Goal: Task Accomplishment & Management: Manage account settings

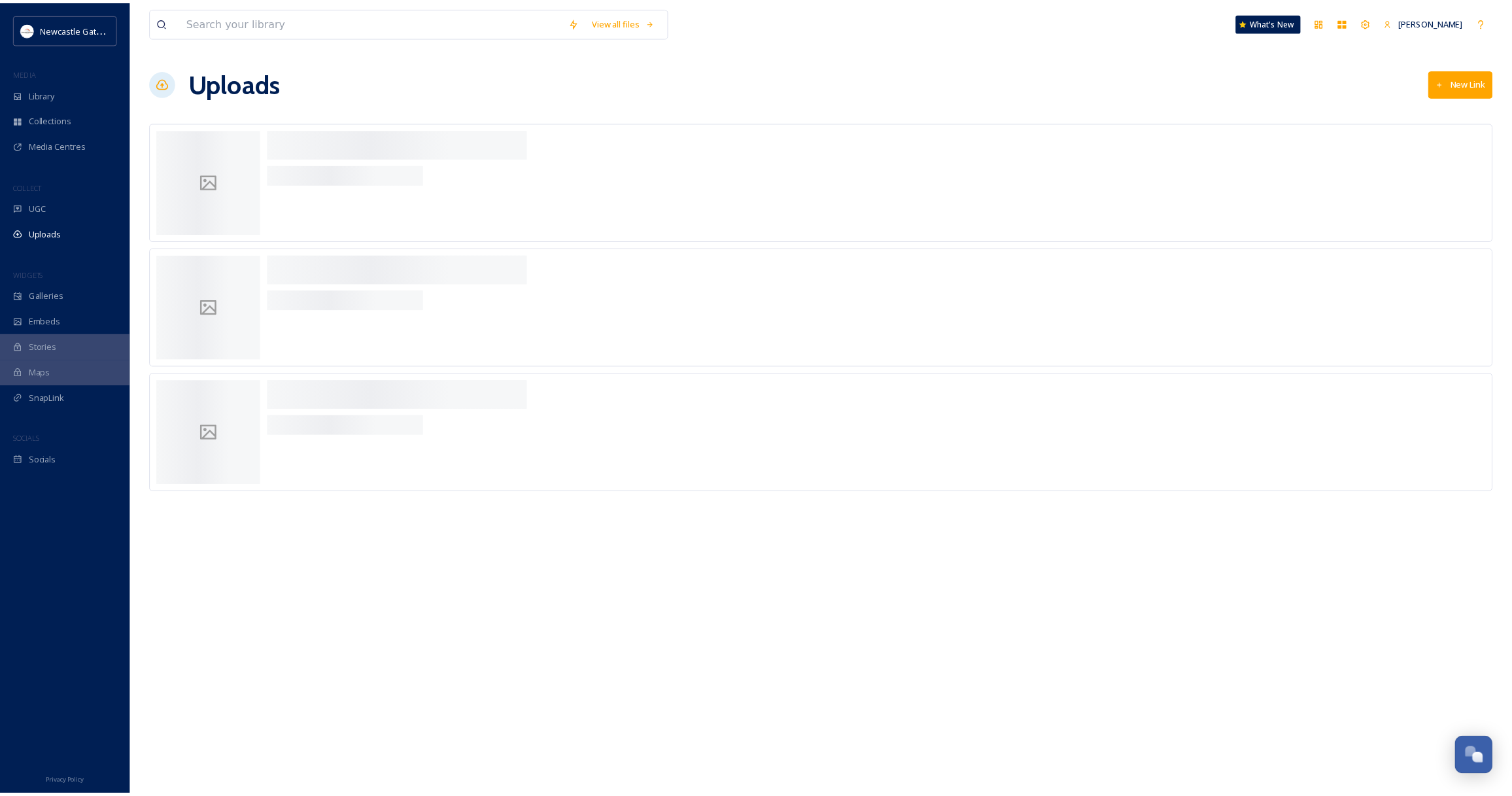
scroll to position [806, 0]
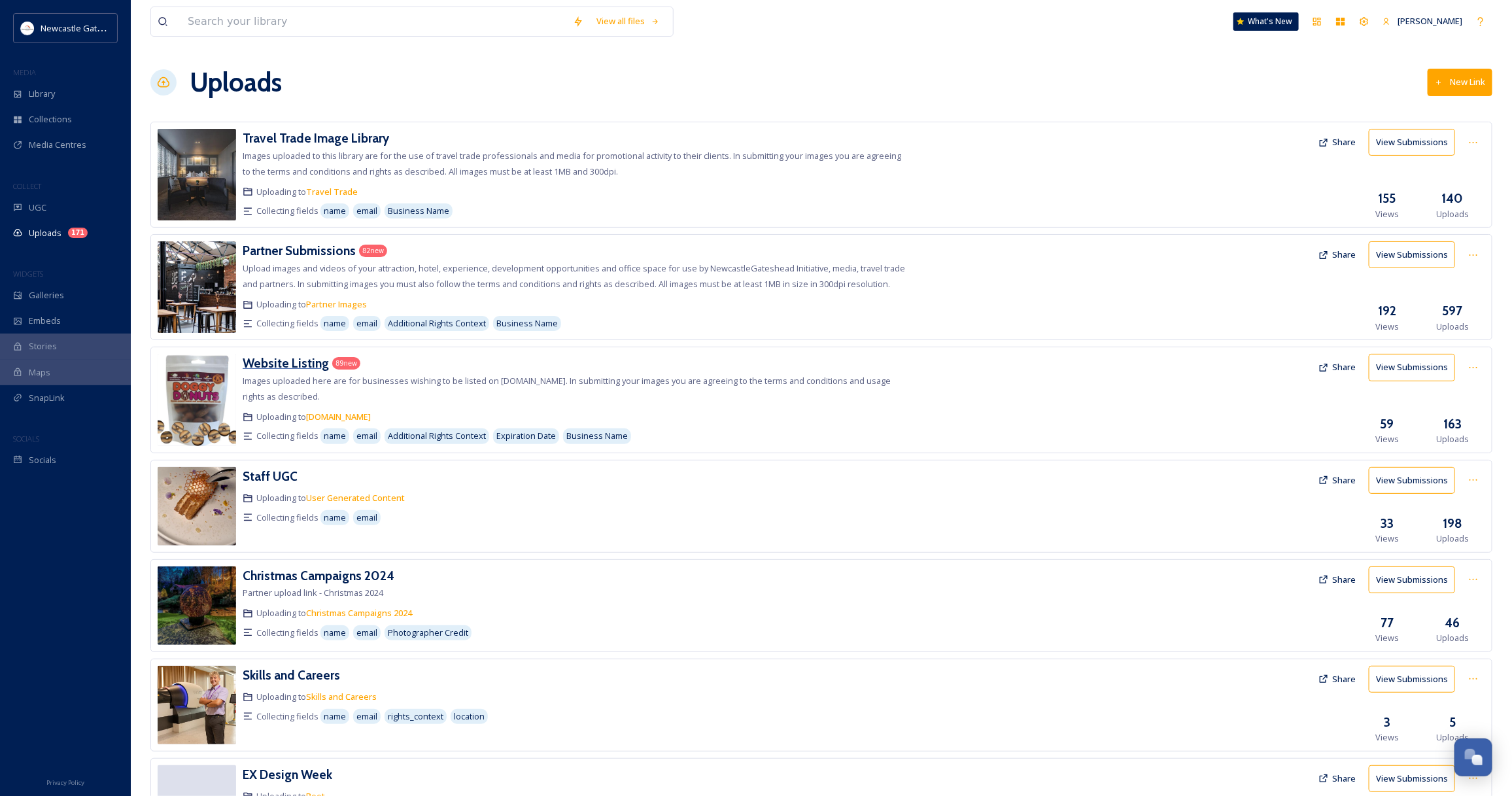
click at [309, 366] on h3 "Website Listing" at bounding box center [286, 363] width 86 height 16
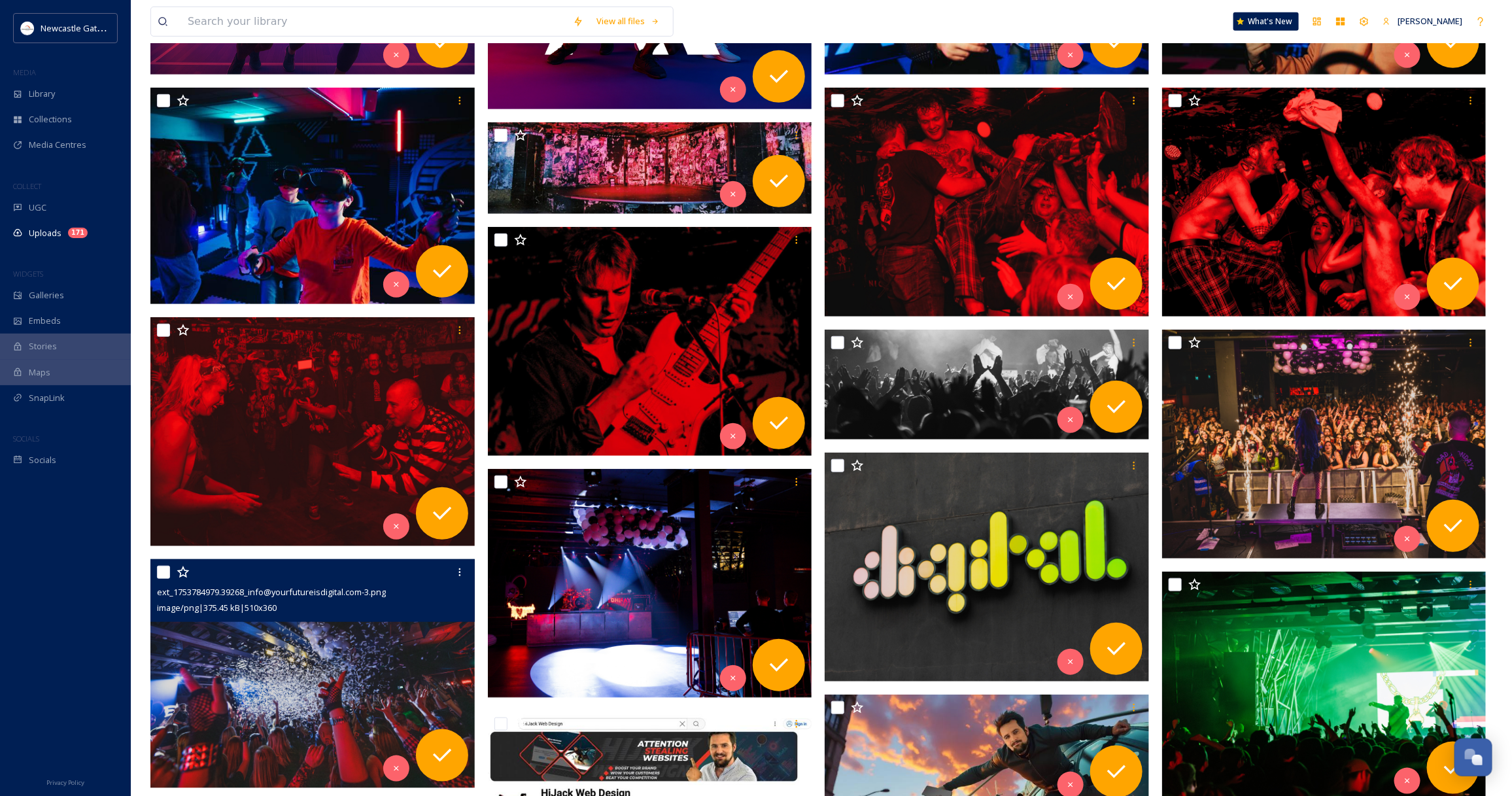
scroll to position [899, 0]
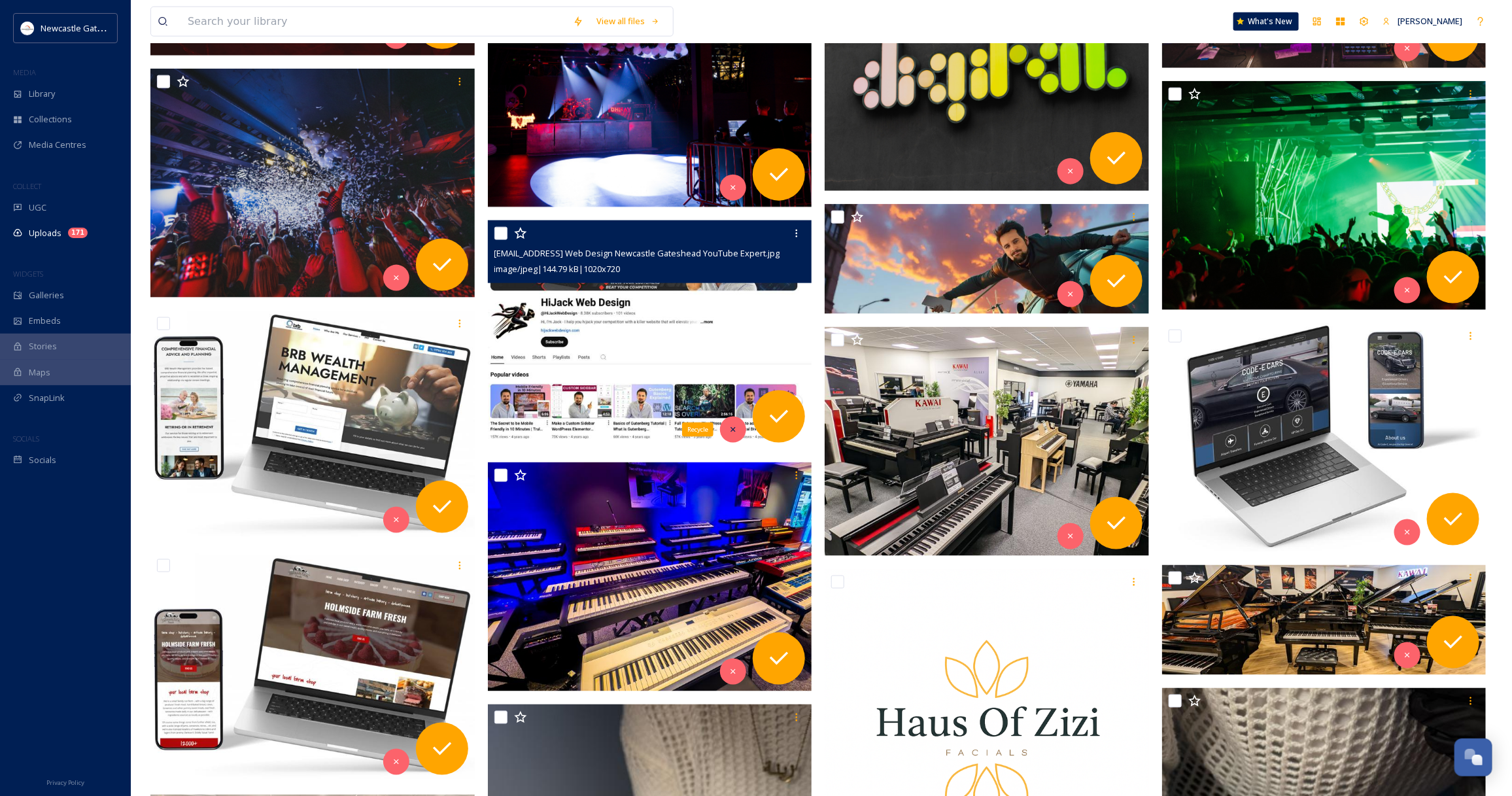
click at [727, 435] on div "Recycle" at bounding box center [732, 429] width 26 height 26
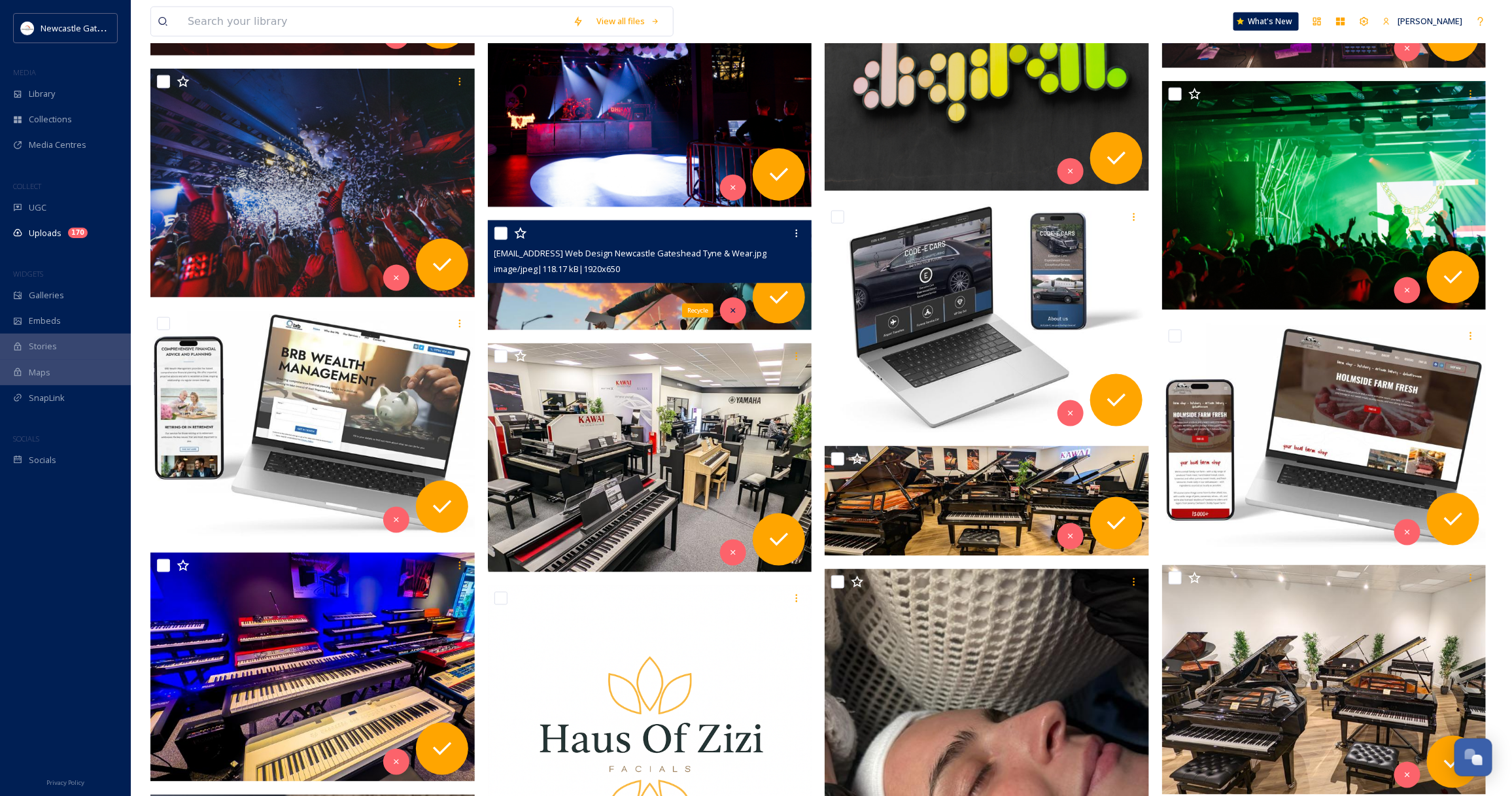
click at [727, 309] on div "Recycle" at bounding box center [732, 310] width 26 height 26
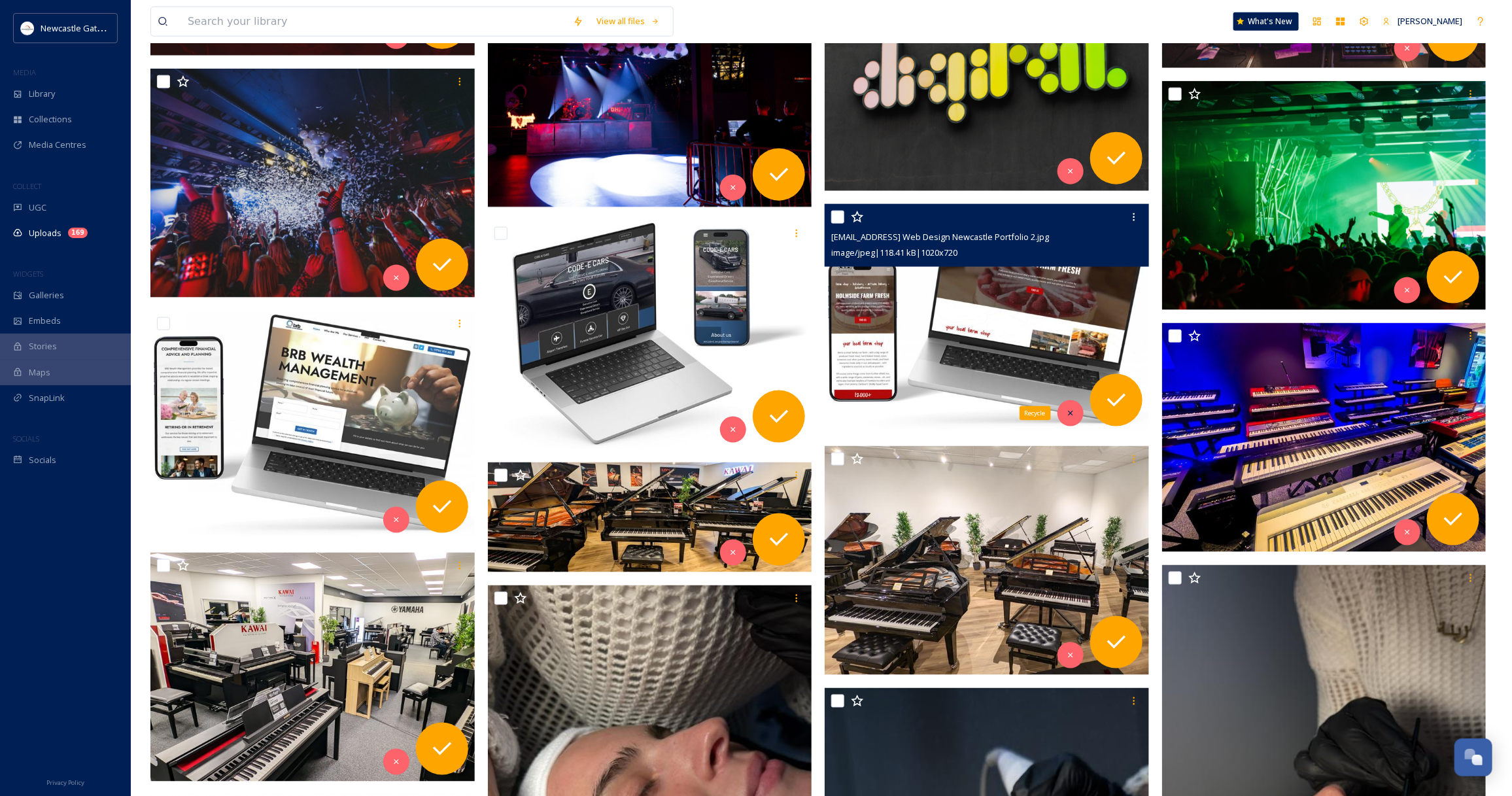
click at [1068, 414] on icon at bounding box center [1071, 414] width 9 height 9
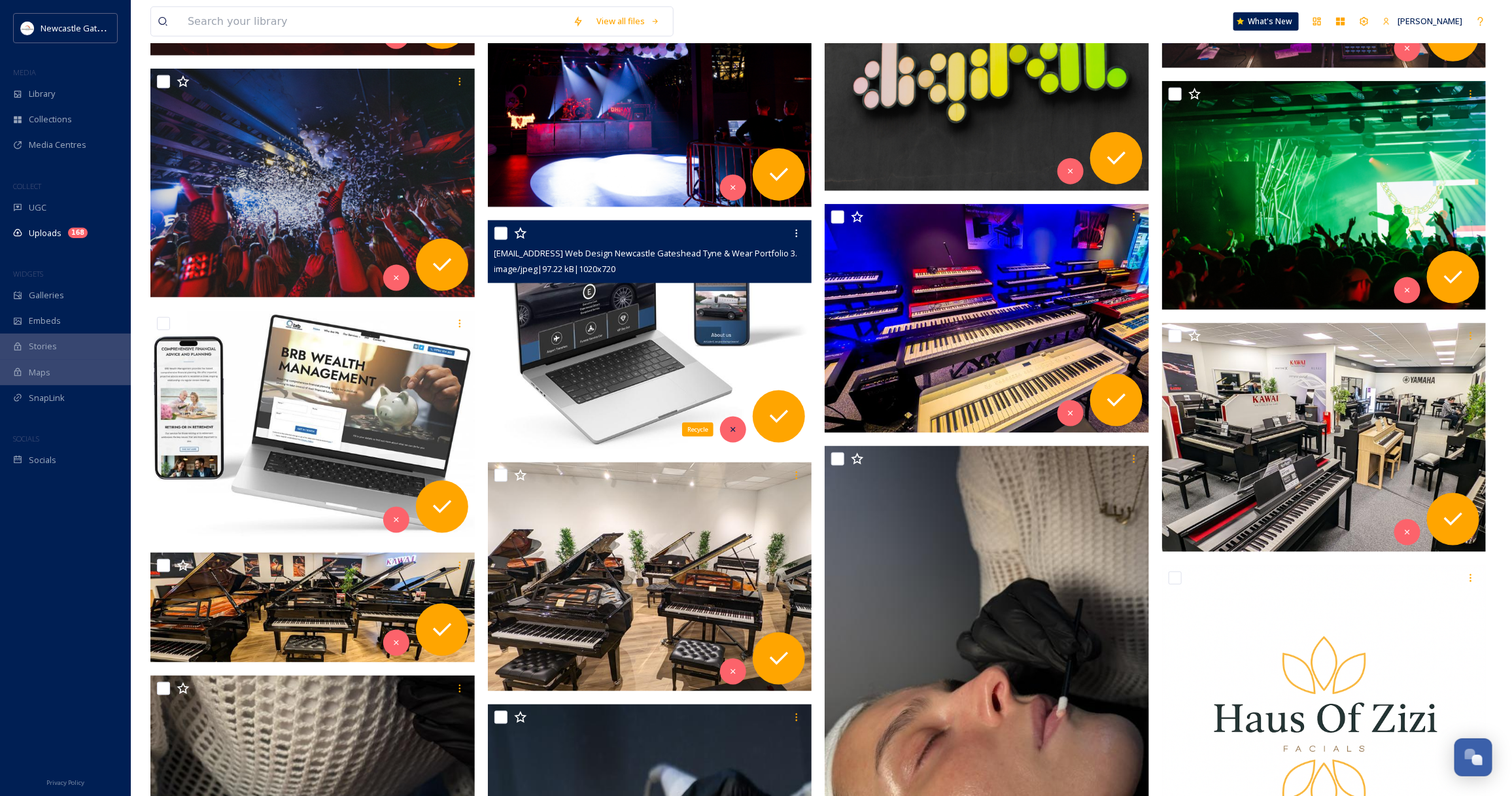
click at [732, 424] on div "Recycle" at bounding box center [732, 429] width 26 height 26
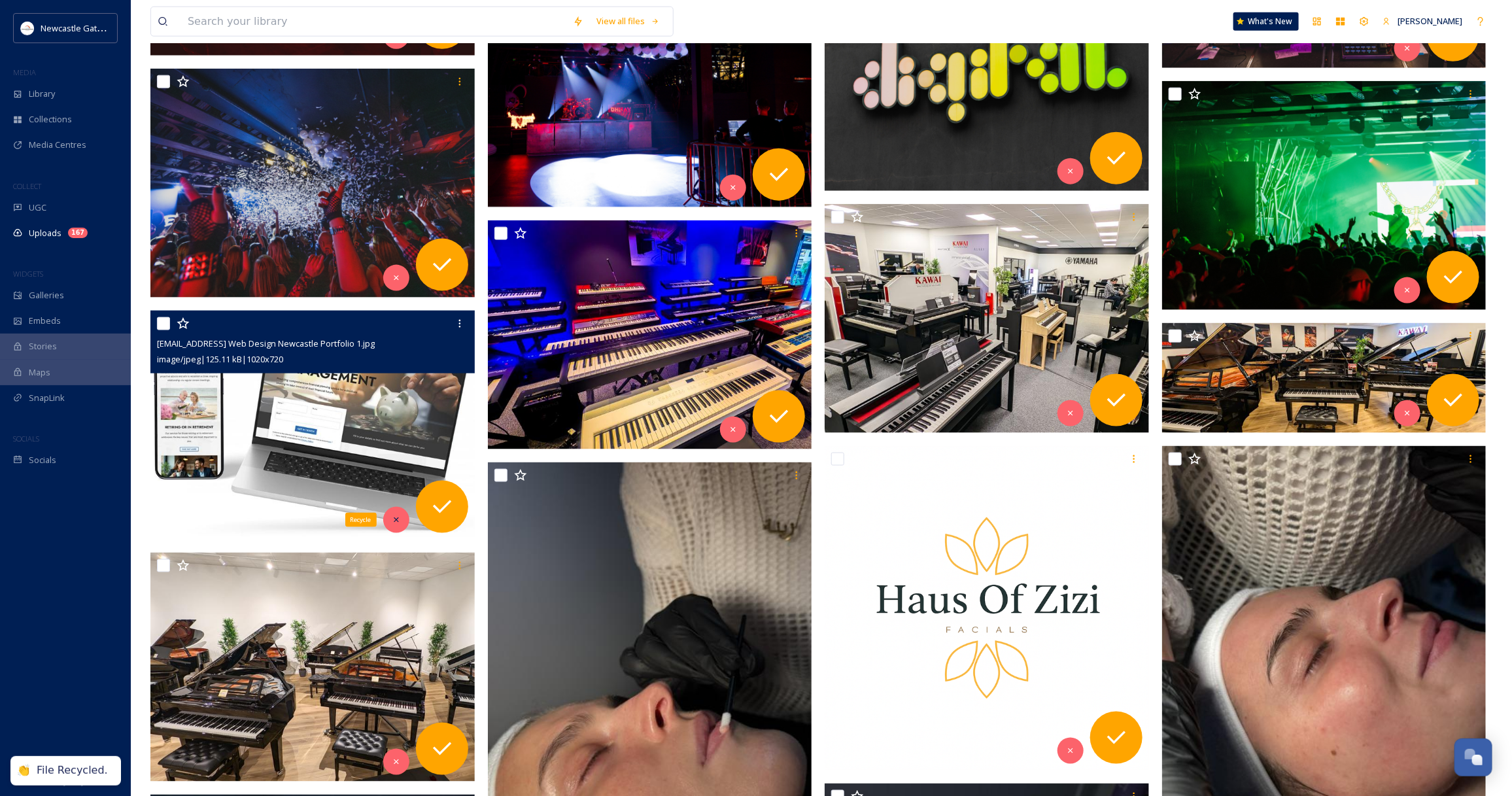
click at [394, 516] on icon at bounding box center [396, 520] width 9 height 9
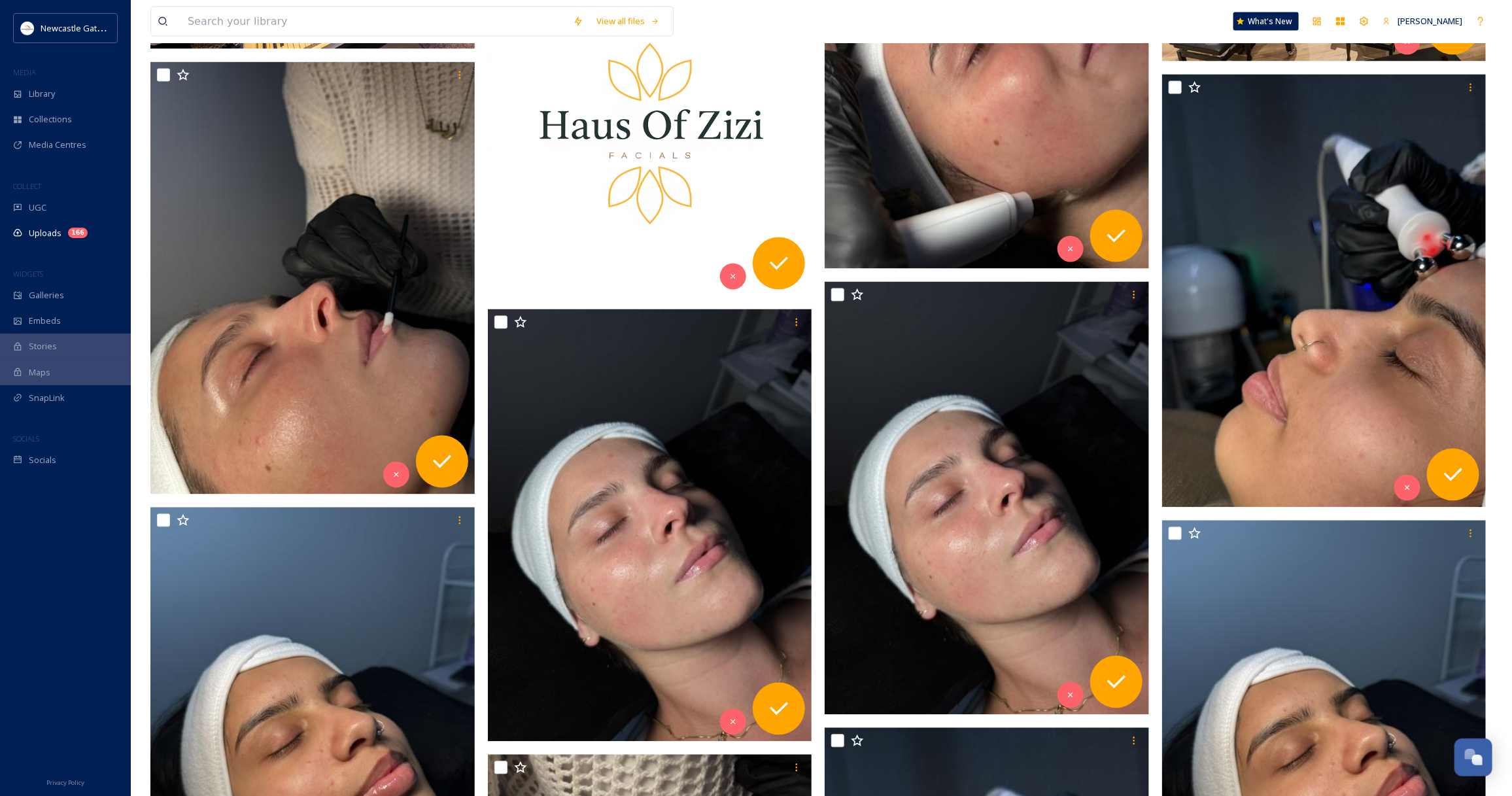
scroll to position [1062, 0]
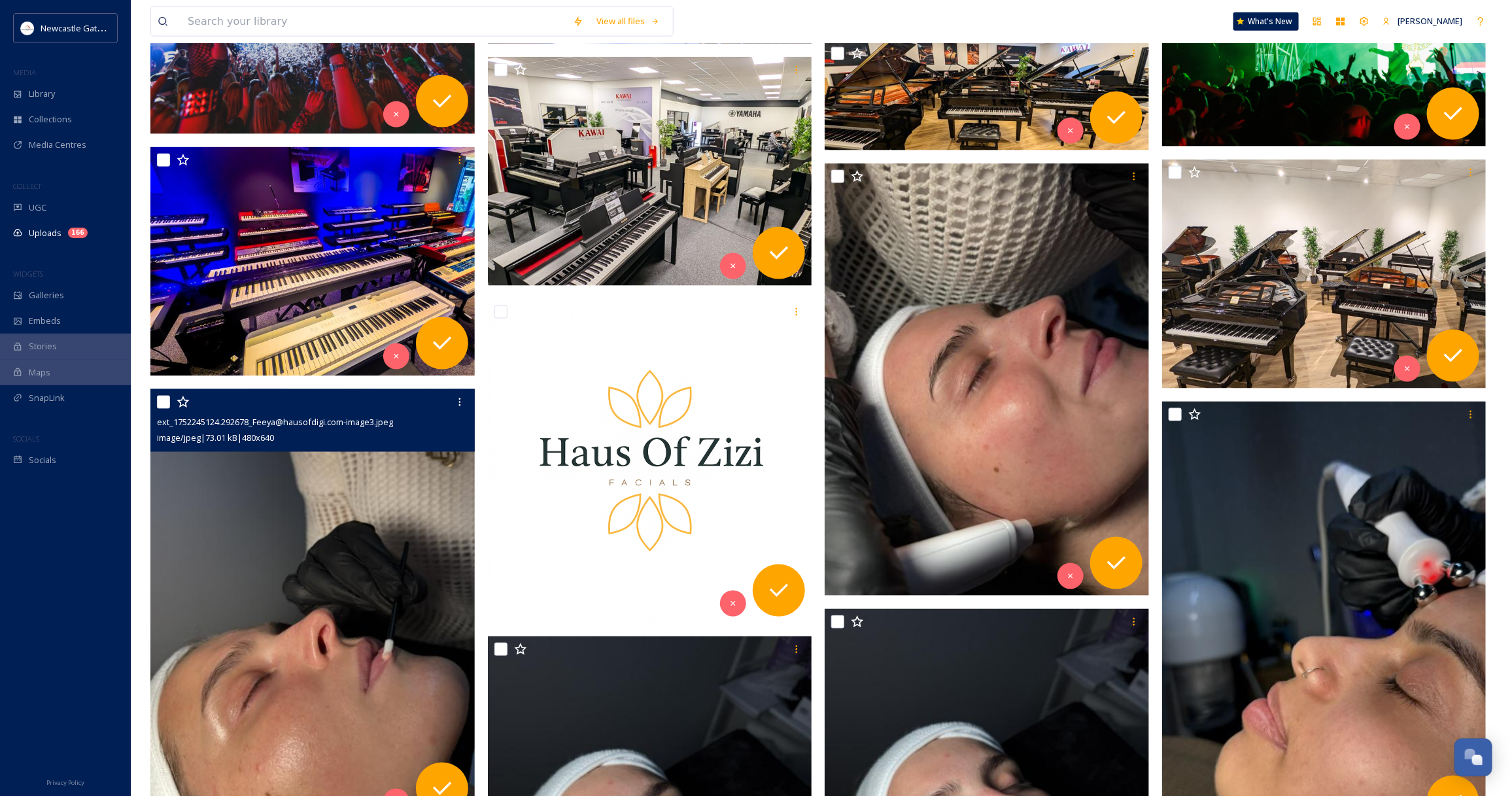
click at [162, 403] on input "checkbox" at bounding box center [164, 402] width 13 height 13
checkbox input "true"
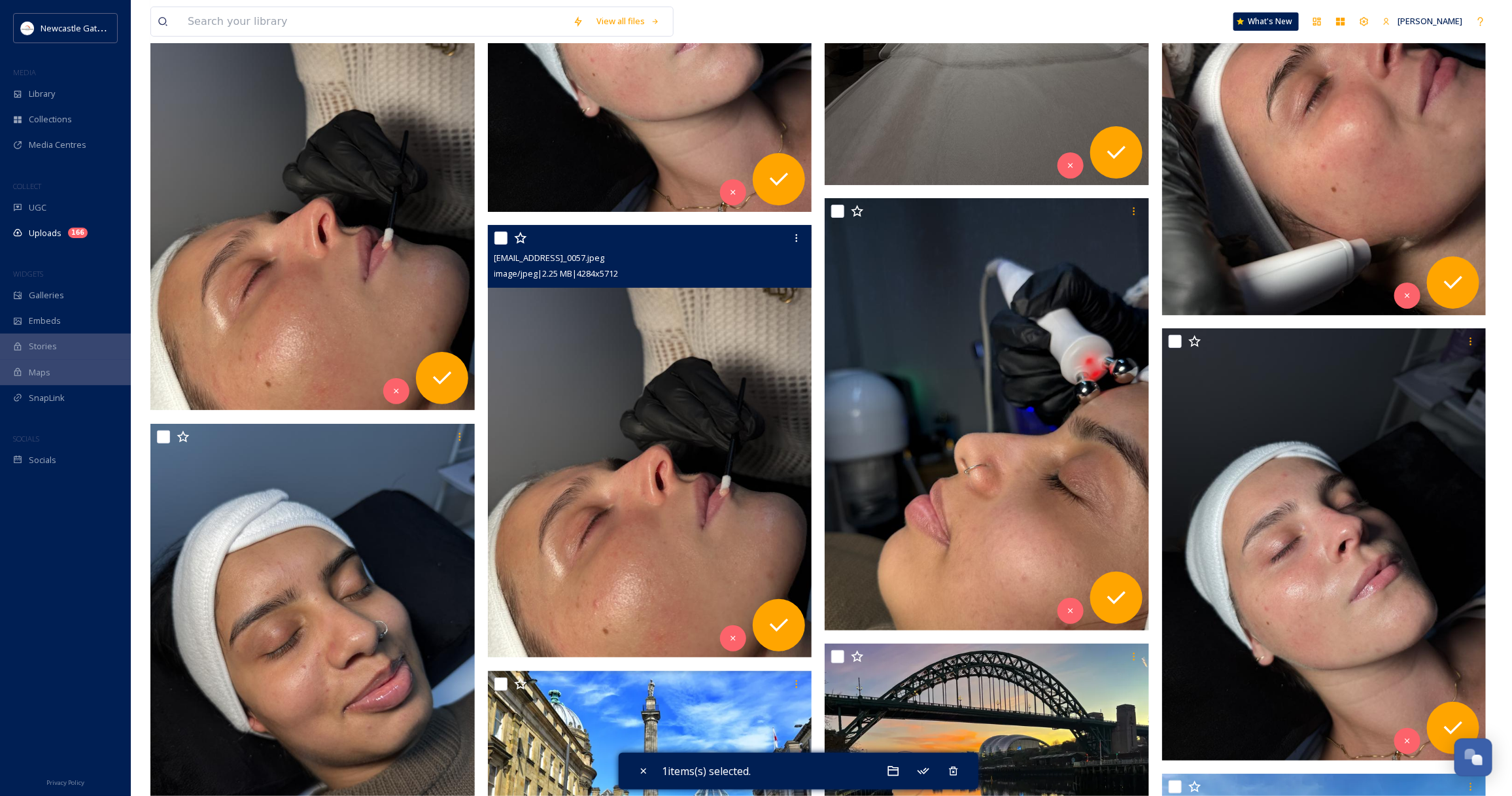
scroll to position [6125, 0]
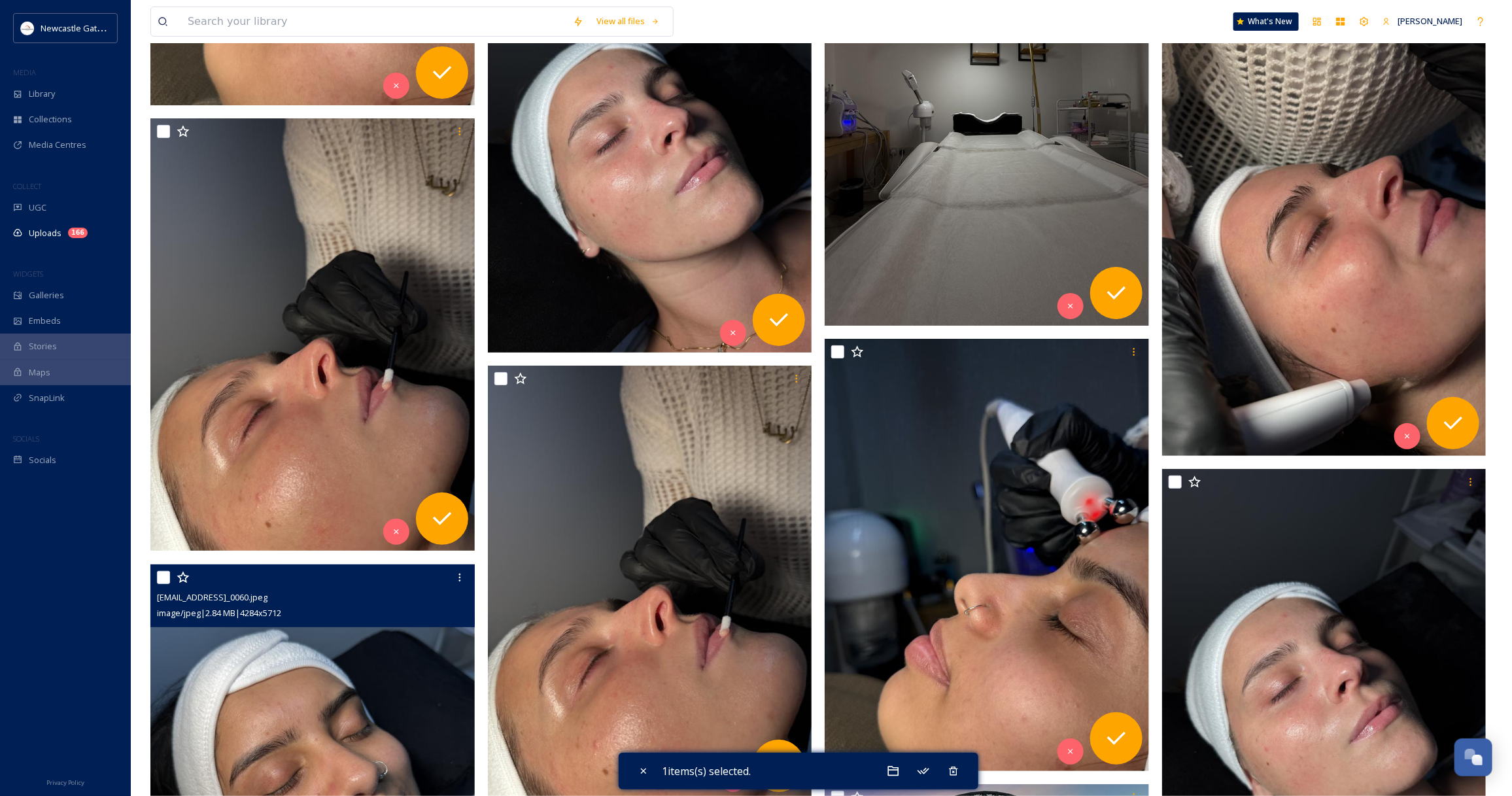
click at [168, 579] on input "checkbox" at bounding box center [164, 577] width 13 height 13
checkbox input "true"
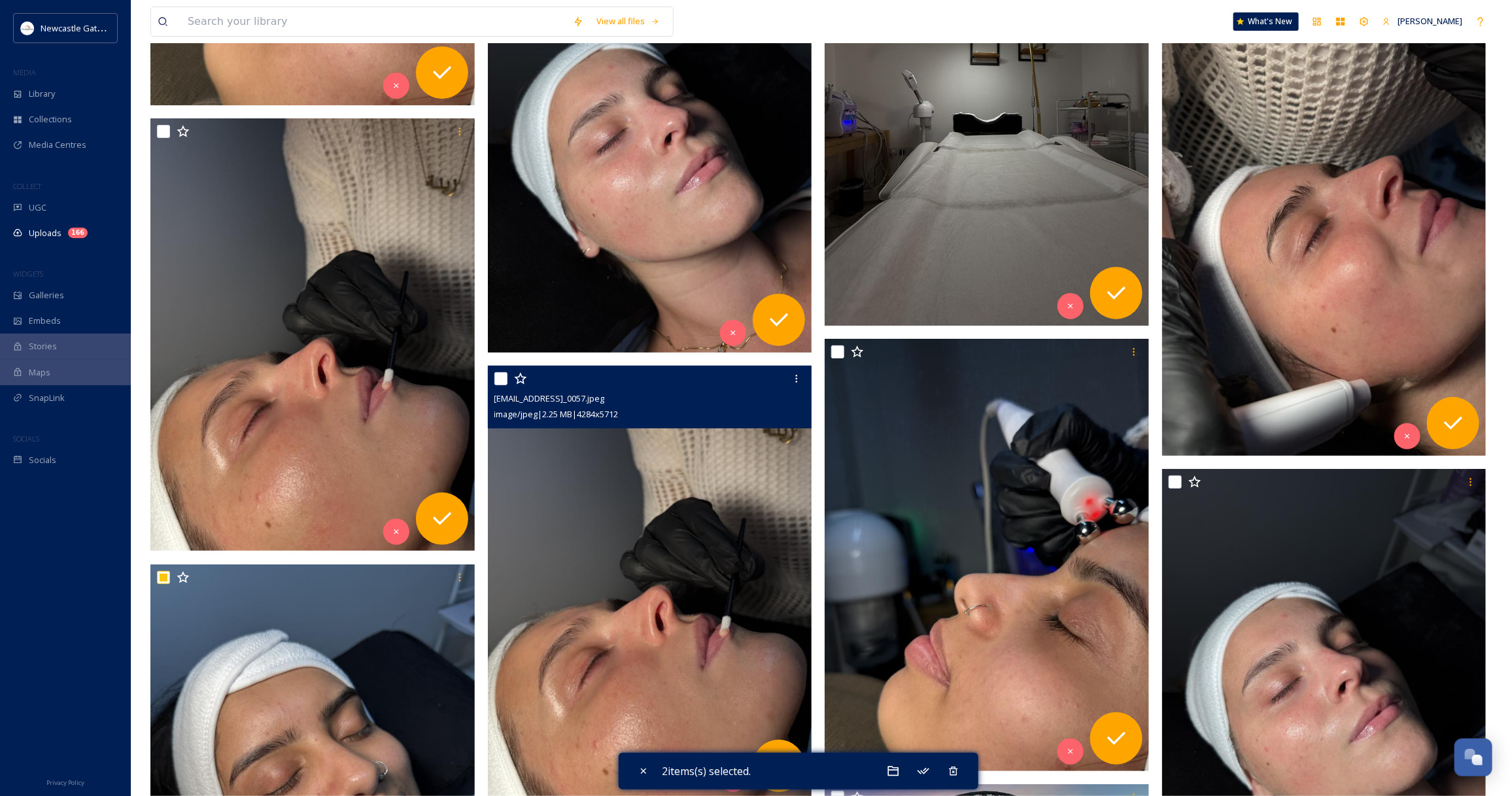
click at [502, 376] on input "checkbox" at bounding box center [501, 378] width 13 height 13
checkbox input "true"
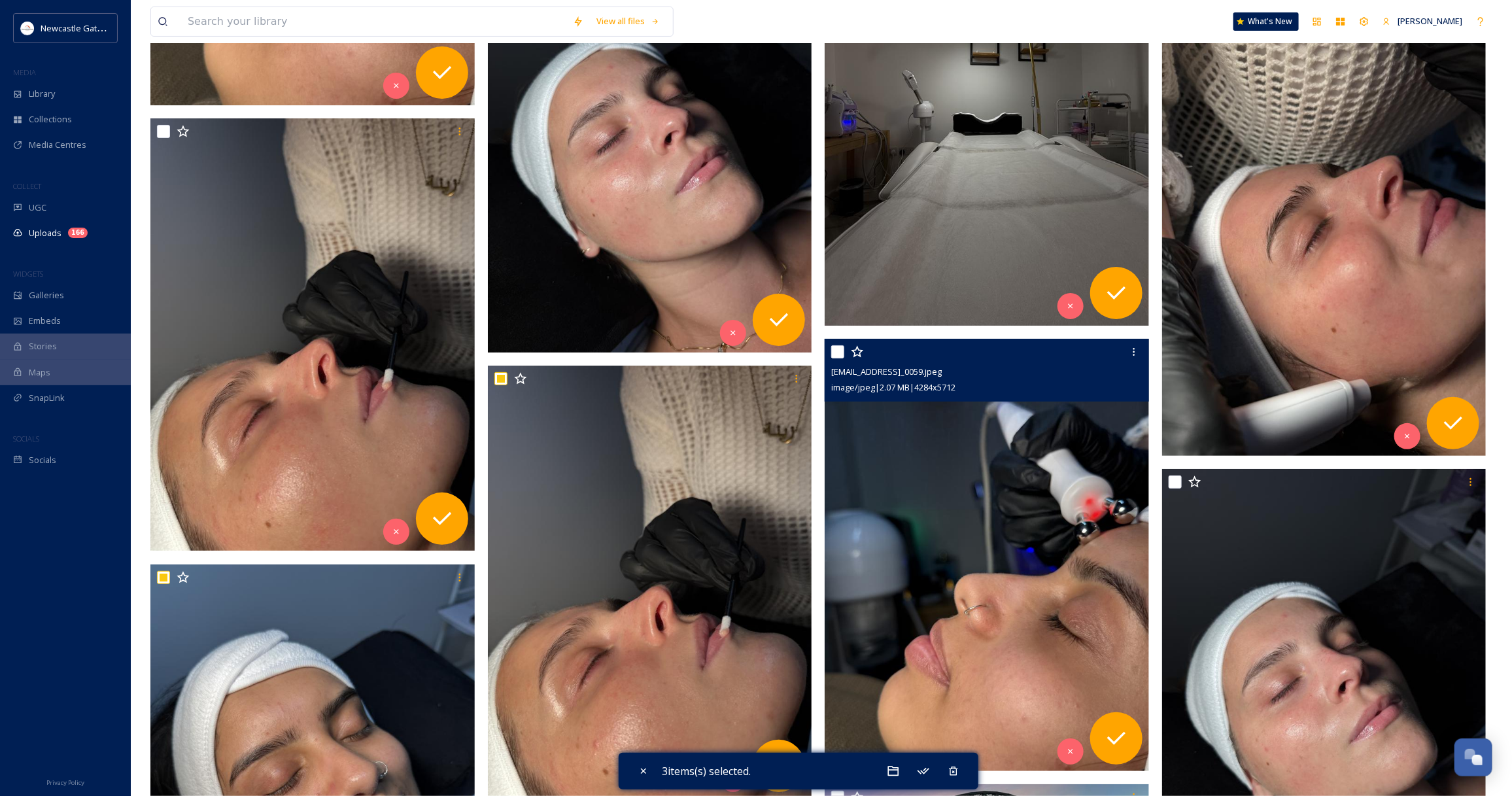
click at [839, 353] on input "checkbox" at bounding box center [838, 352] width 13 height 13
checkbox input "true"
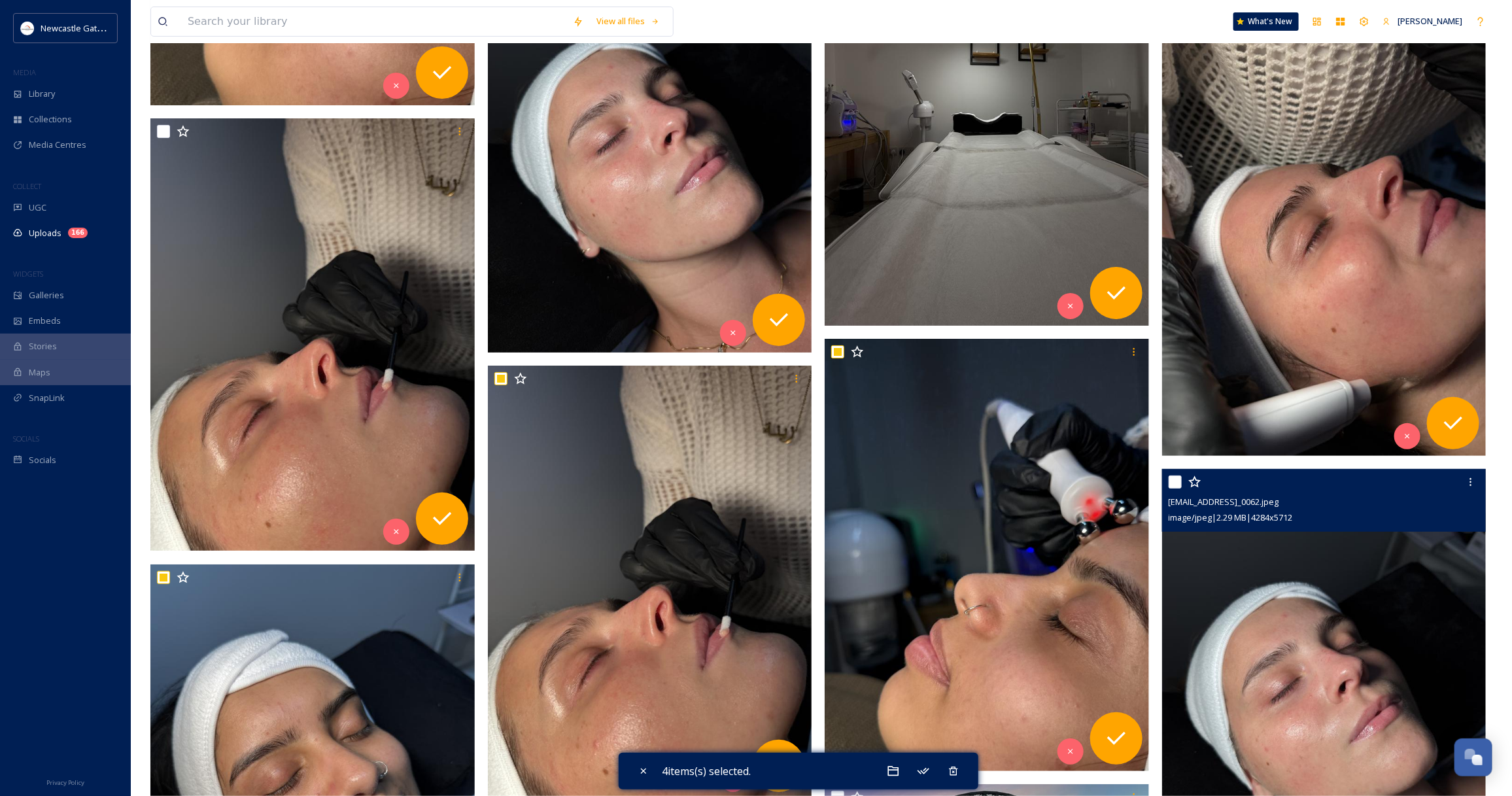
click at [1183, 477] on div at bounding box center [1326, 482] width 314 height 24
click at [1178, 482] on input "checkbox" at bounding box center [1175, 482] width 13 height 13
checkbox input "true"
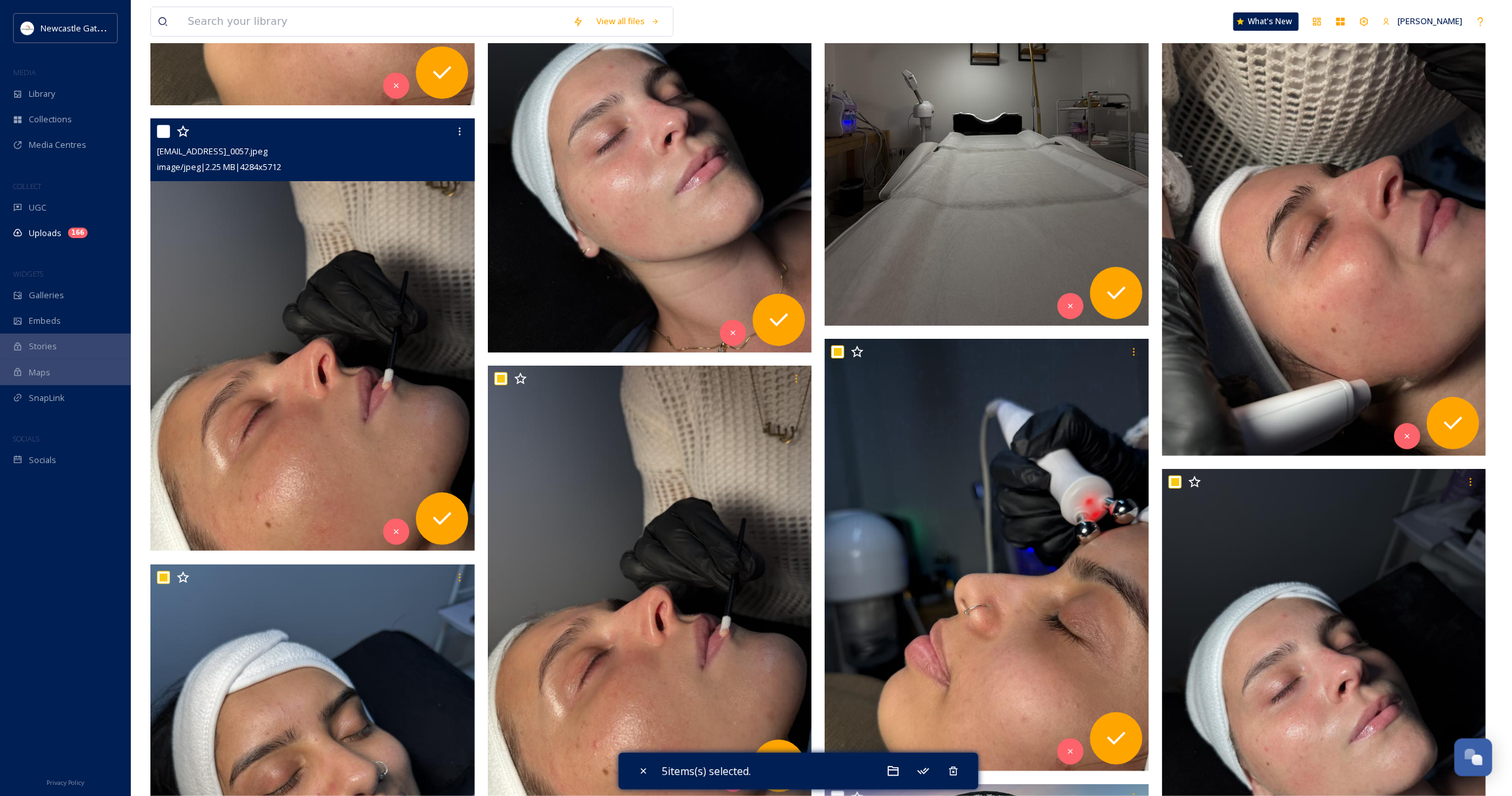
click at [164, 125] on input "checkbox" at bounding box center [164, 131] width 13 height 13
checkbox input "true"
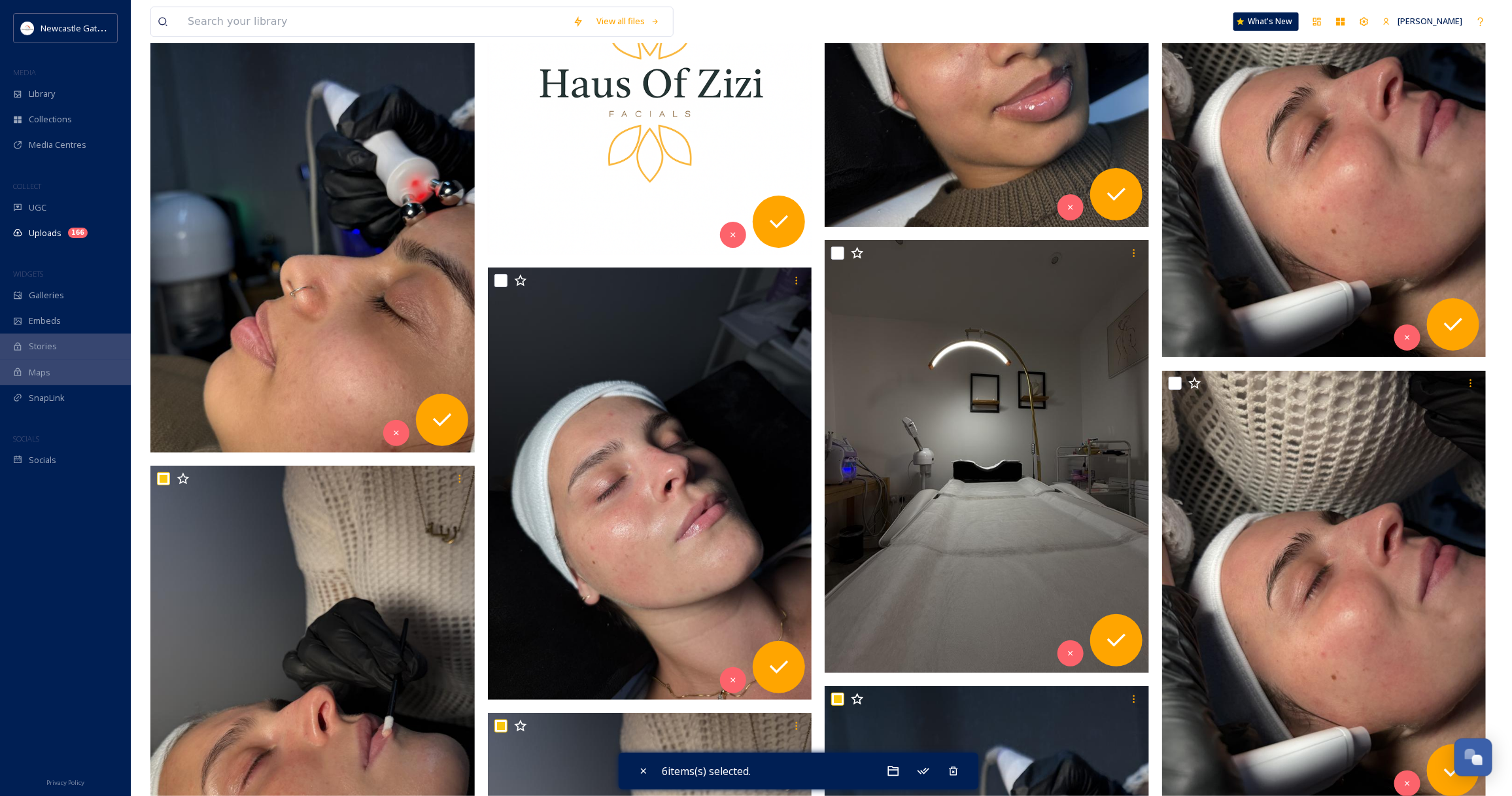
scroll to position [5634, 0]
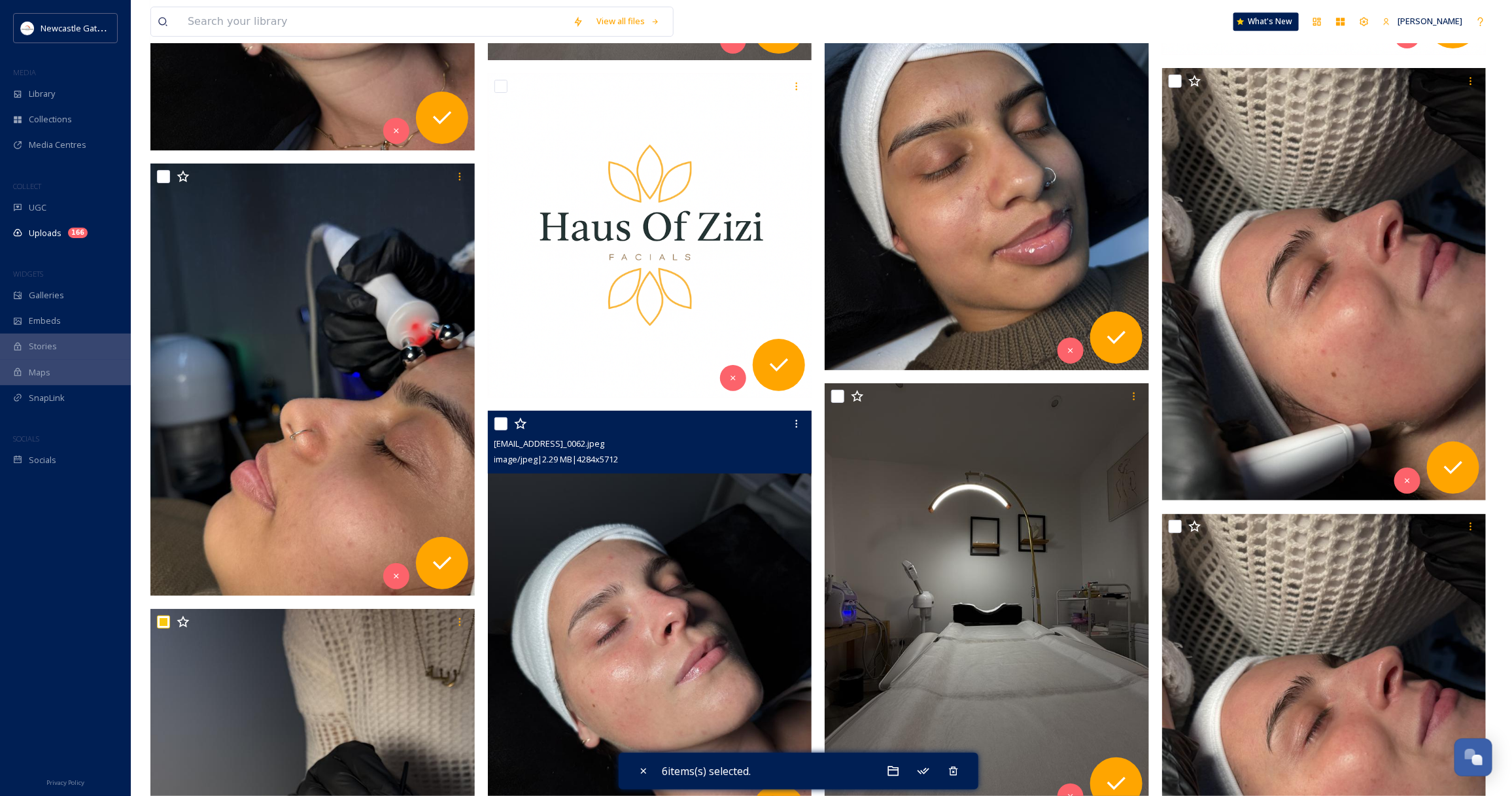
click at [498, 420] on input "checkbox" at bounding box center [501, 424] width 13 height 13
checkbox input "true"
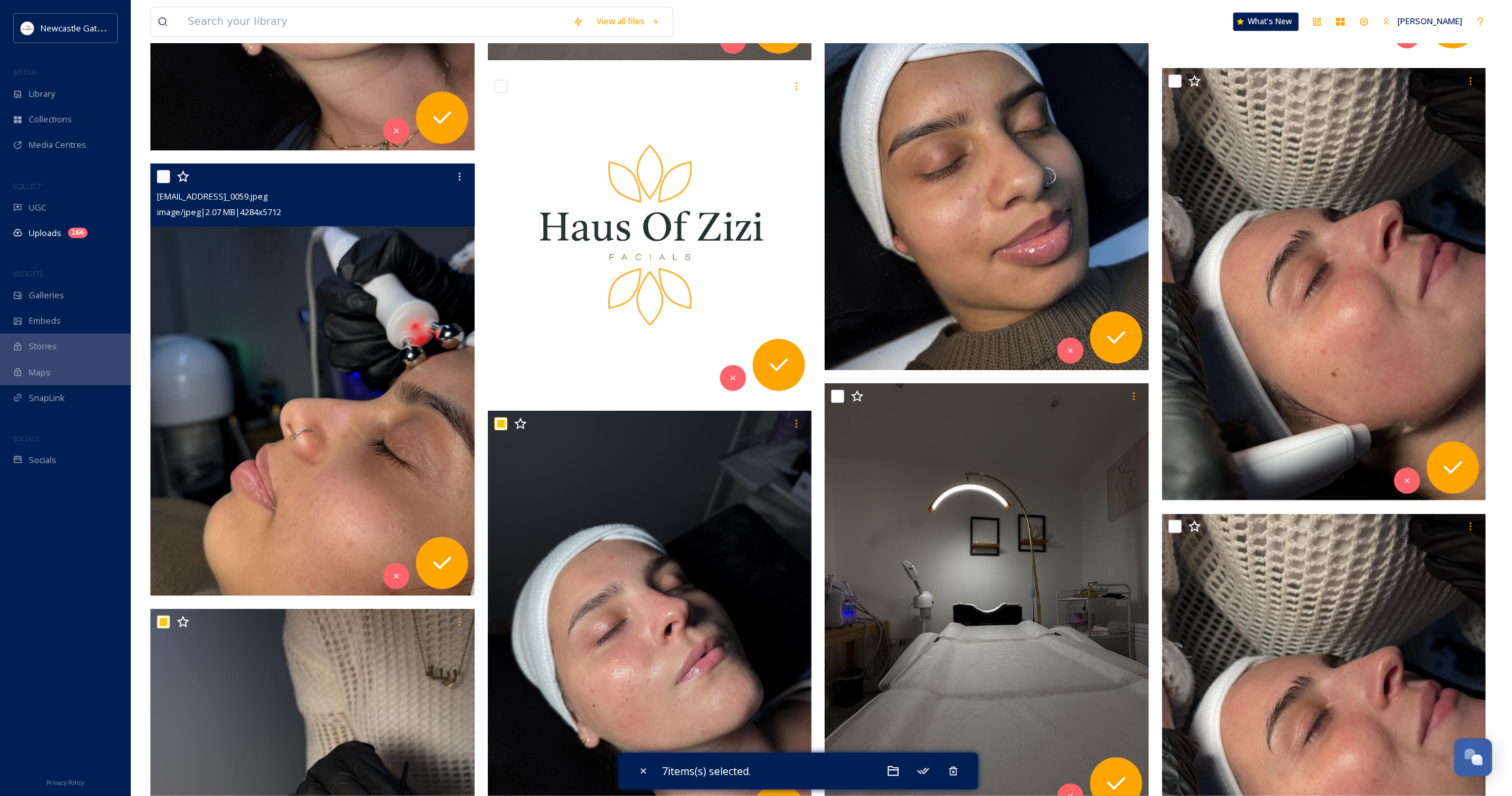
click at [167, 170] on input "checkbox" at bounding box center [164, 176] width 13 height 13
checkbox input "true"
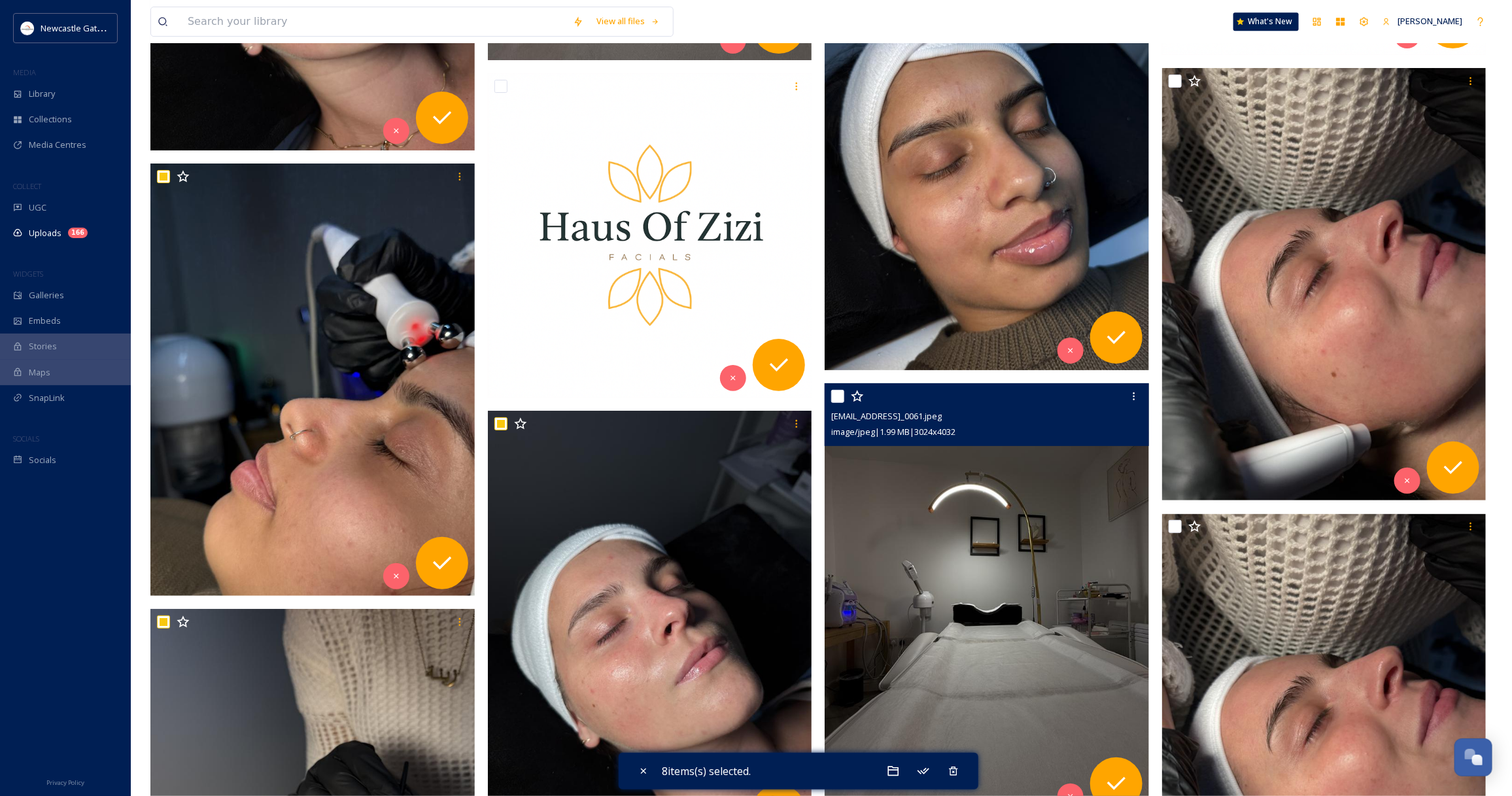
click at [841, 394] on input "checkbox" at bounding box center [838, 396] width 13 height 13
checkbox input "true"
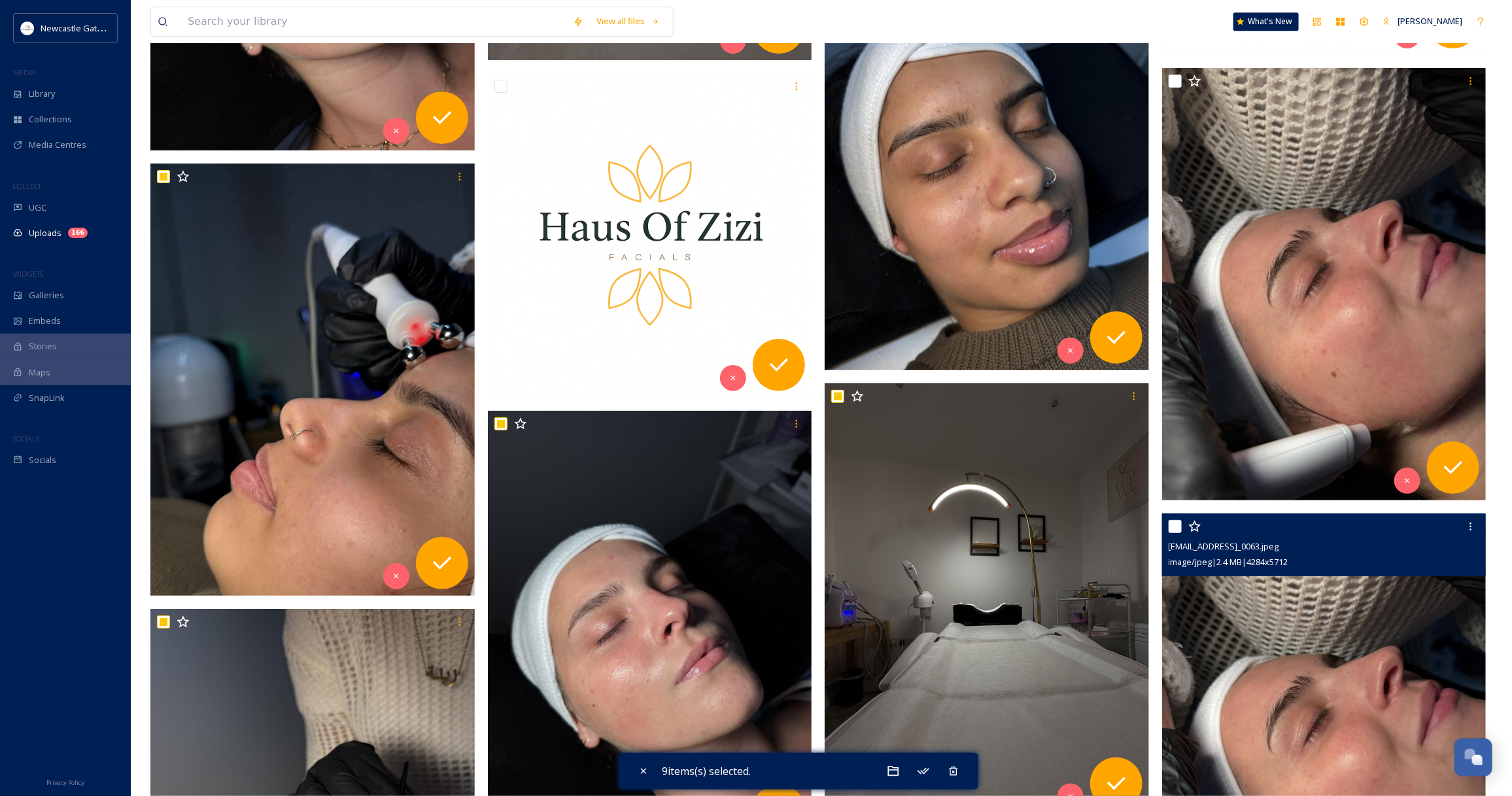
click at [1176, 522] on input "checkbox" at bounding box center [1175, 526] width 13 height 13
checkbox input "true"
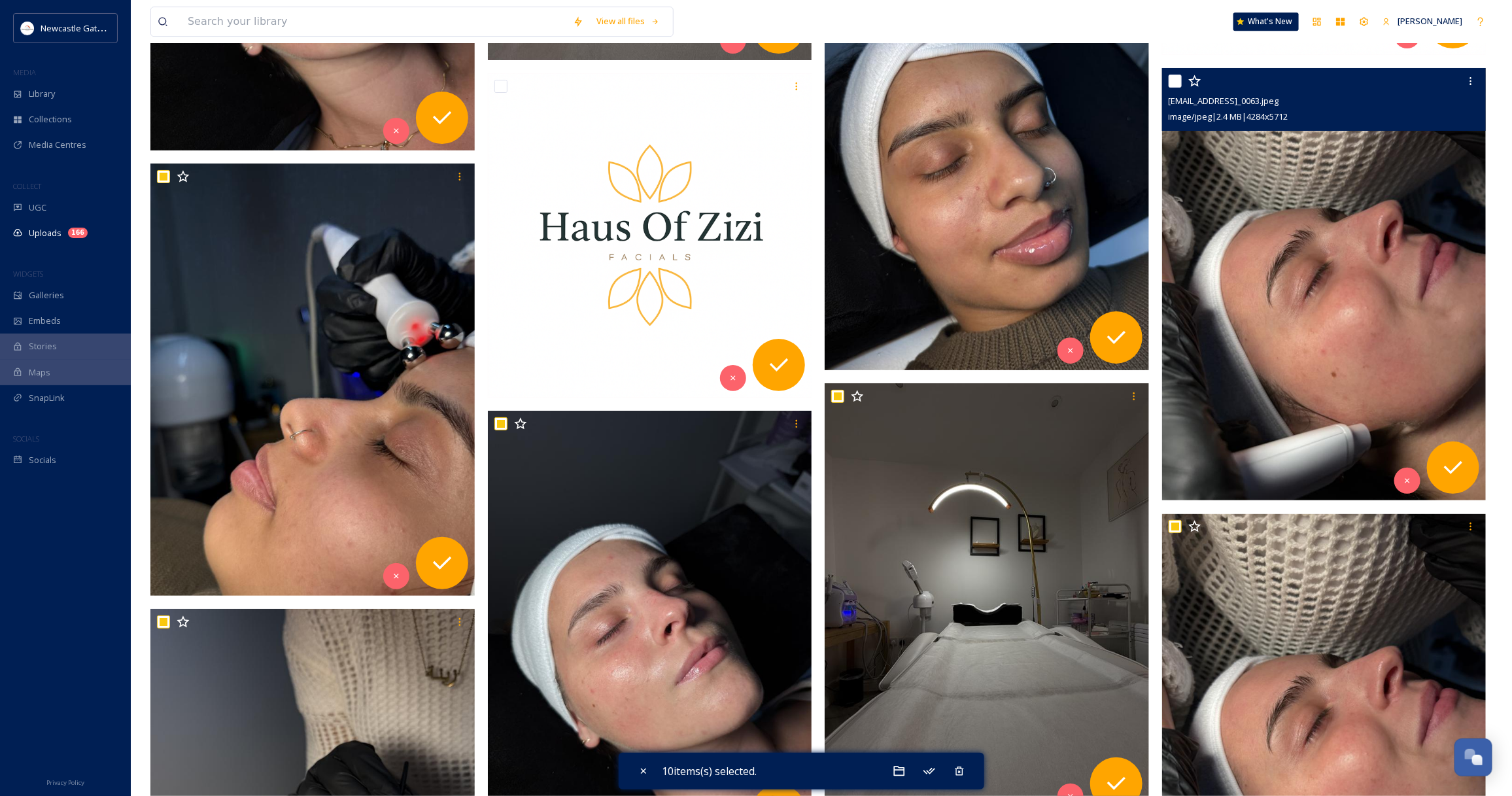
click at [1175, 80] on input "checkbox" at bounding box center [1175, 81] width 13 height 13
checkbox input "true"
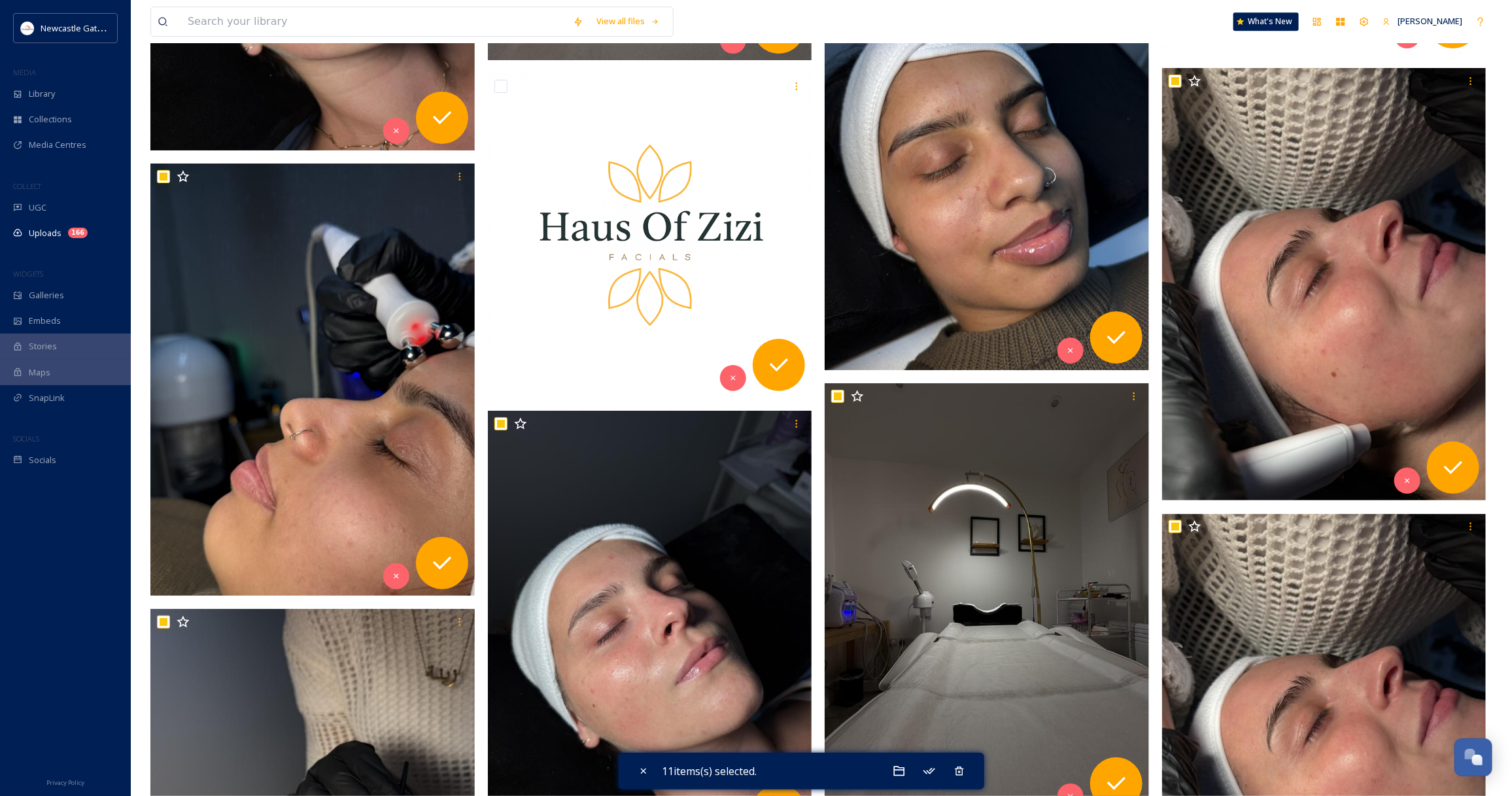
scroll to position [5389, 0]
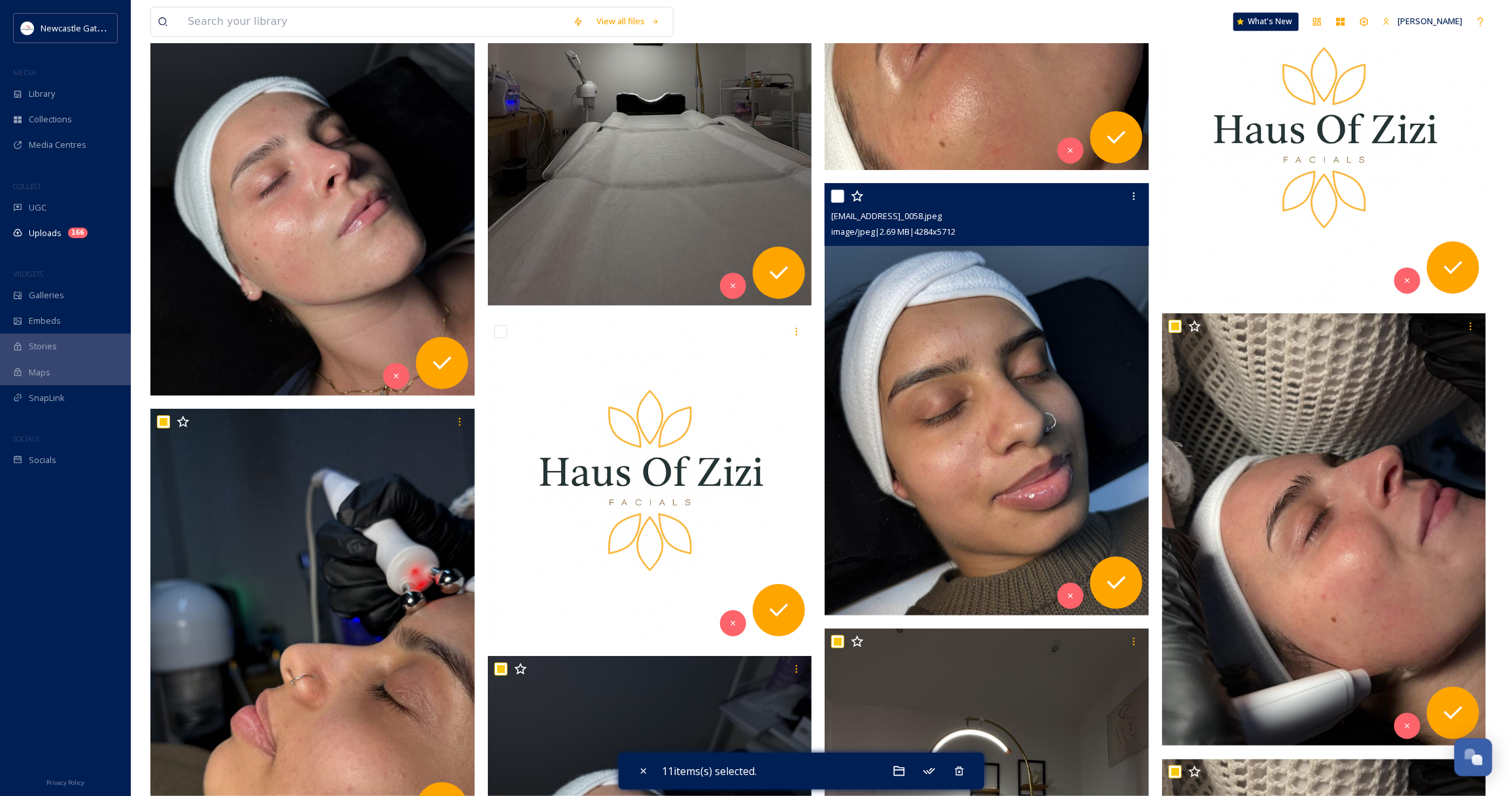
click at [839, 192] on input "checkbox" at bounding box center [838, 196] width 13 height 13
checkbox input "true"
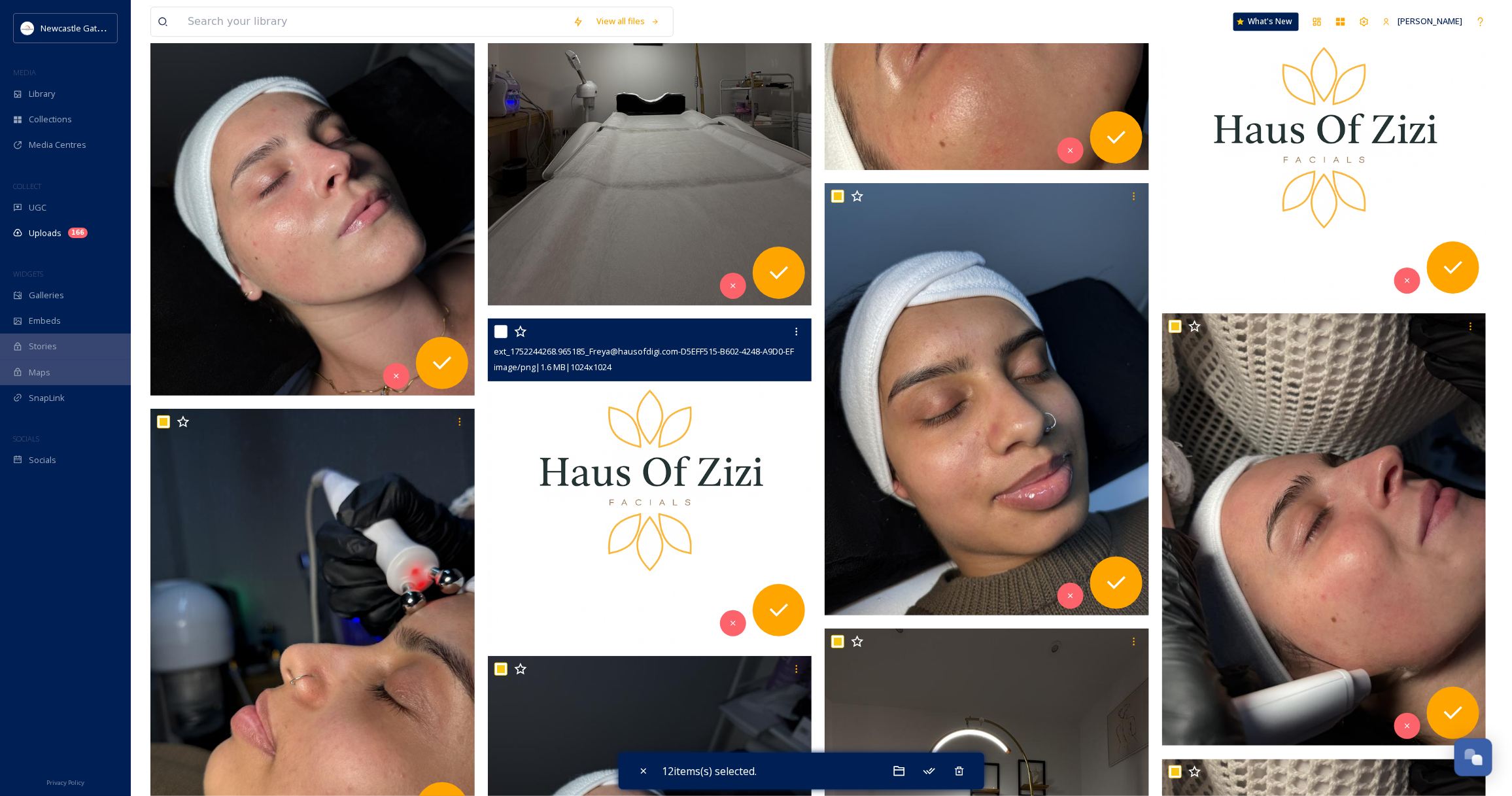
click at [502, 327] on input "checkbox" at bounding box center [501, 331] width 13 height 13
checkbox input "true"
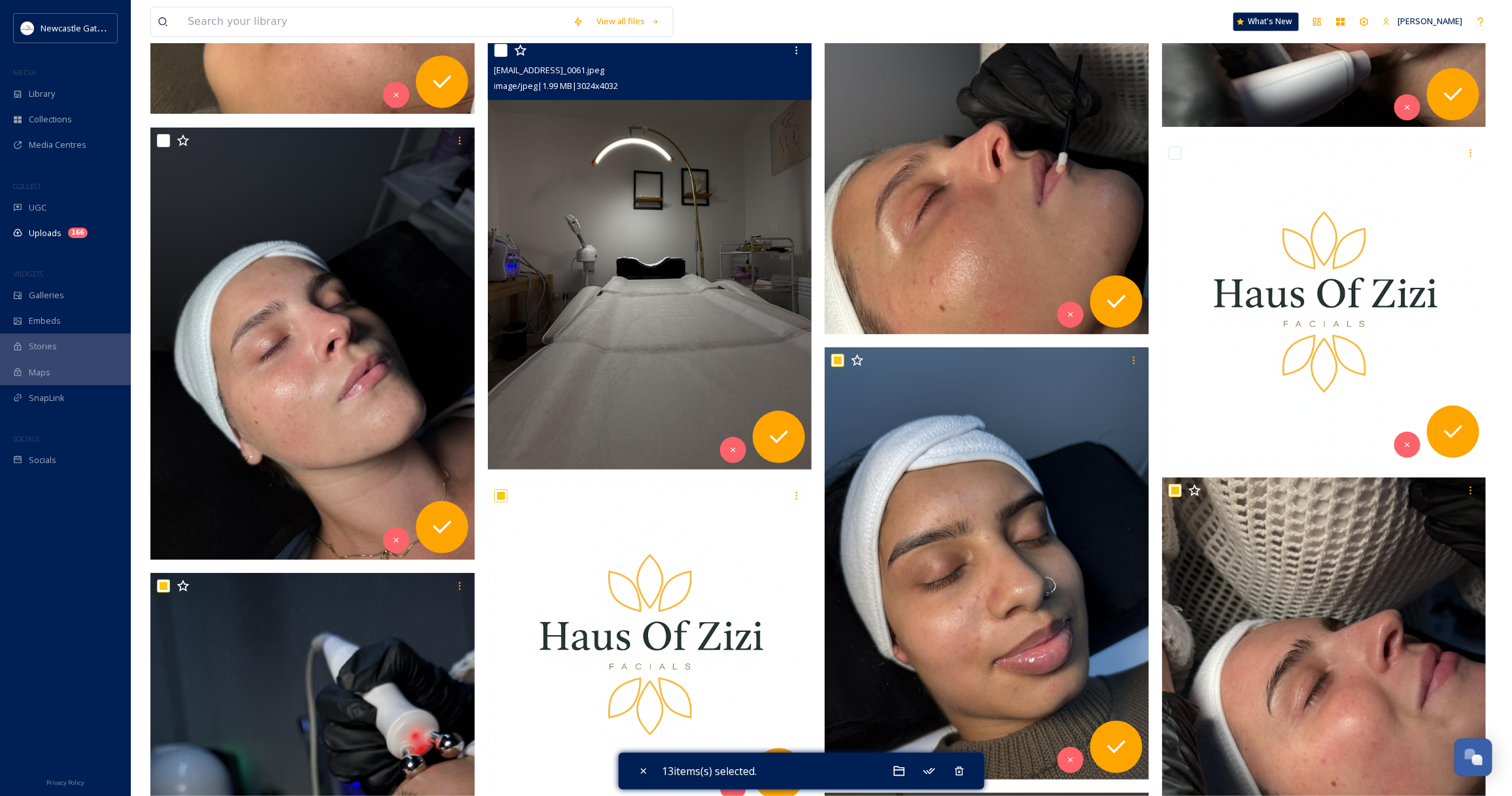
scroll to position [5062, 0]
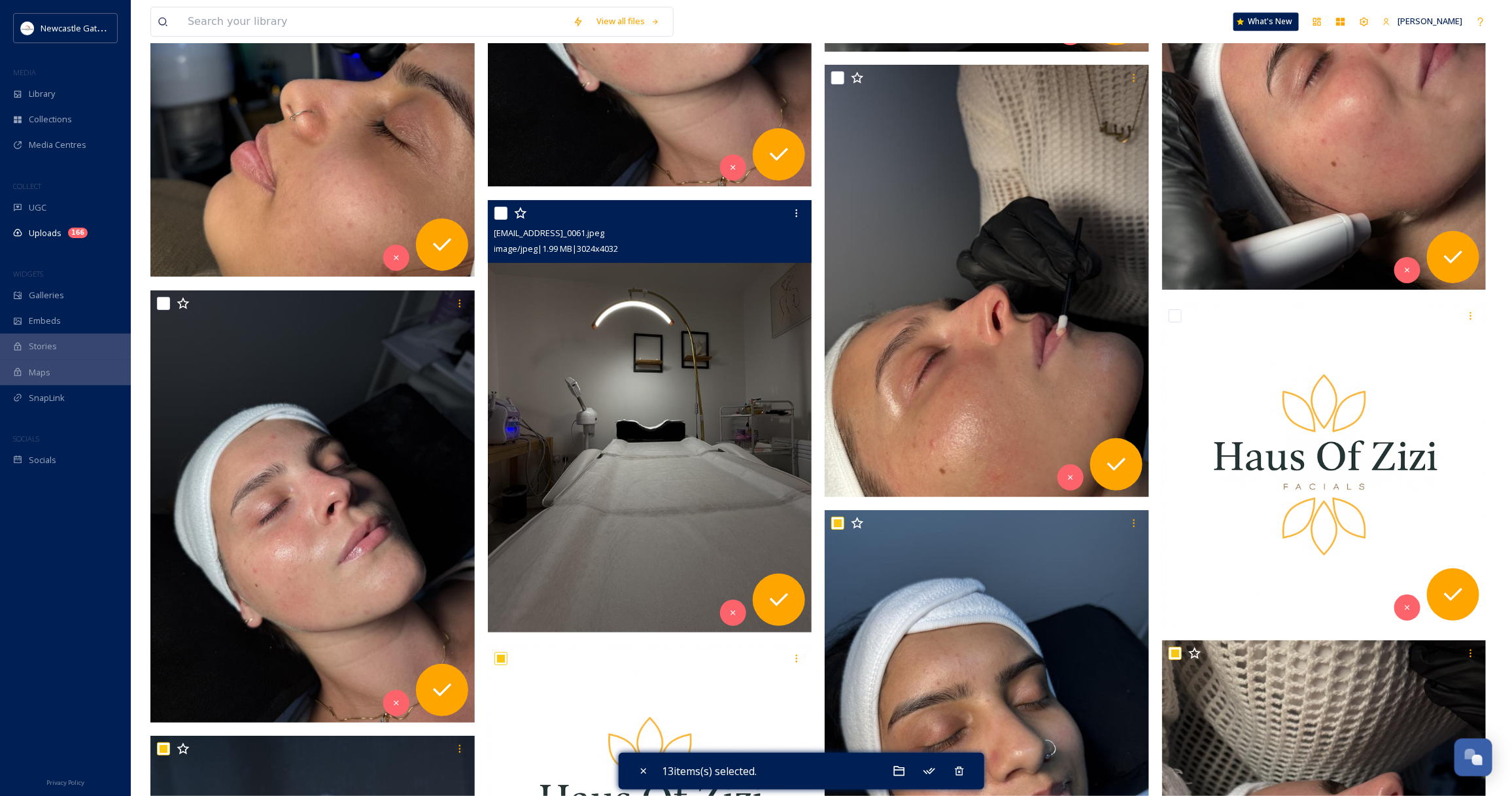
click at [502, 209] on input "checkbox" at bounding box center [501, 213] width 13 height 13
checkbox input "true"
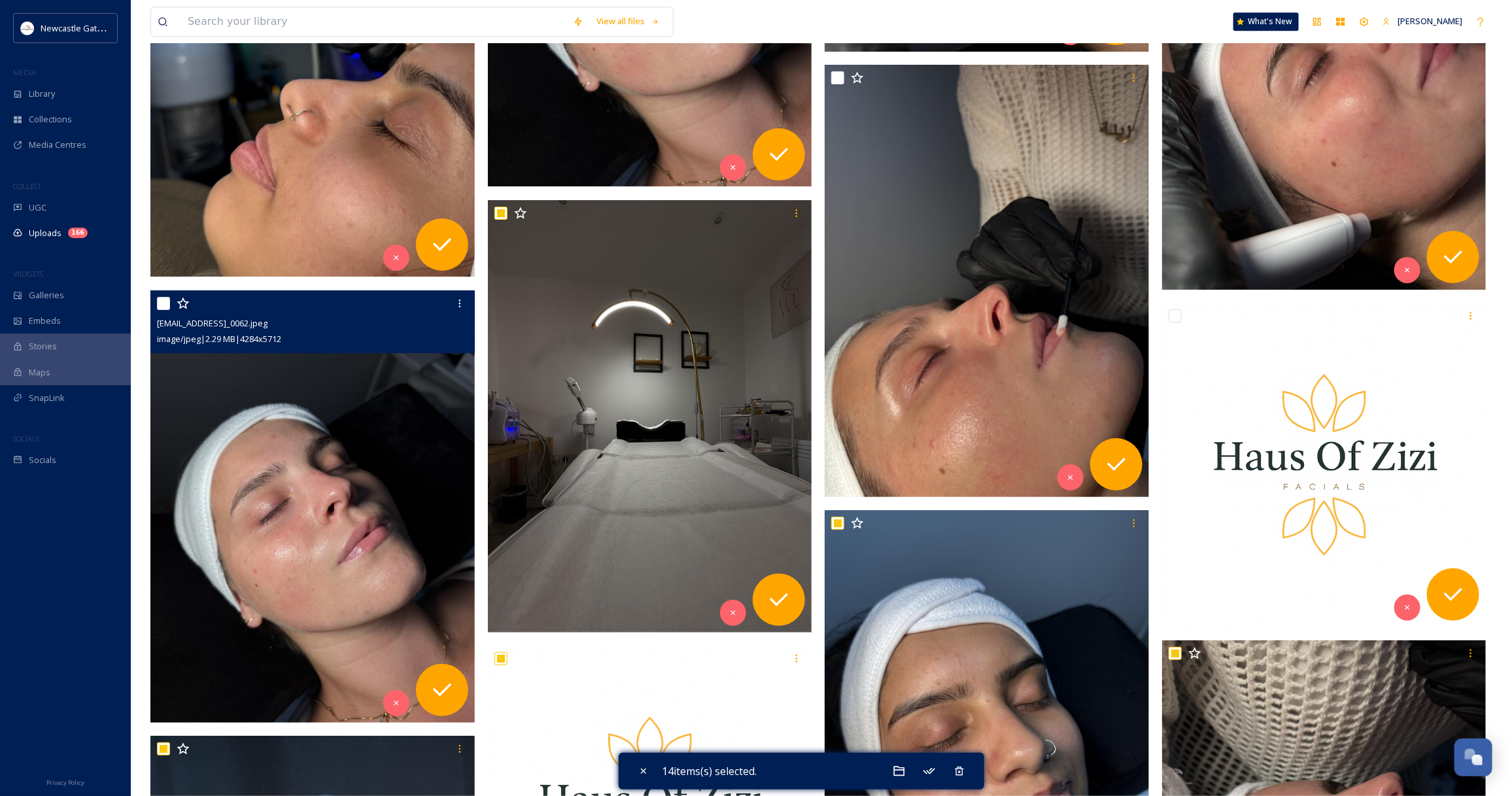
click at [167, 299] on input "checkbox" at bounding box center [164, 304] width 13 height 13
checkbox input "true"
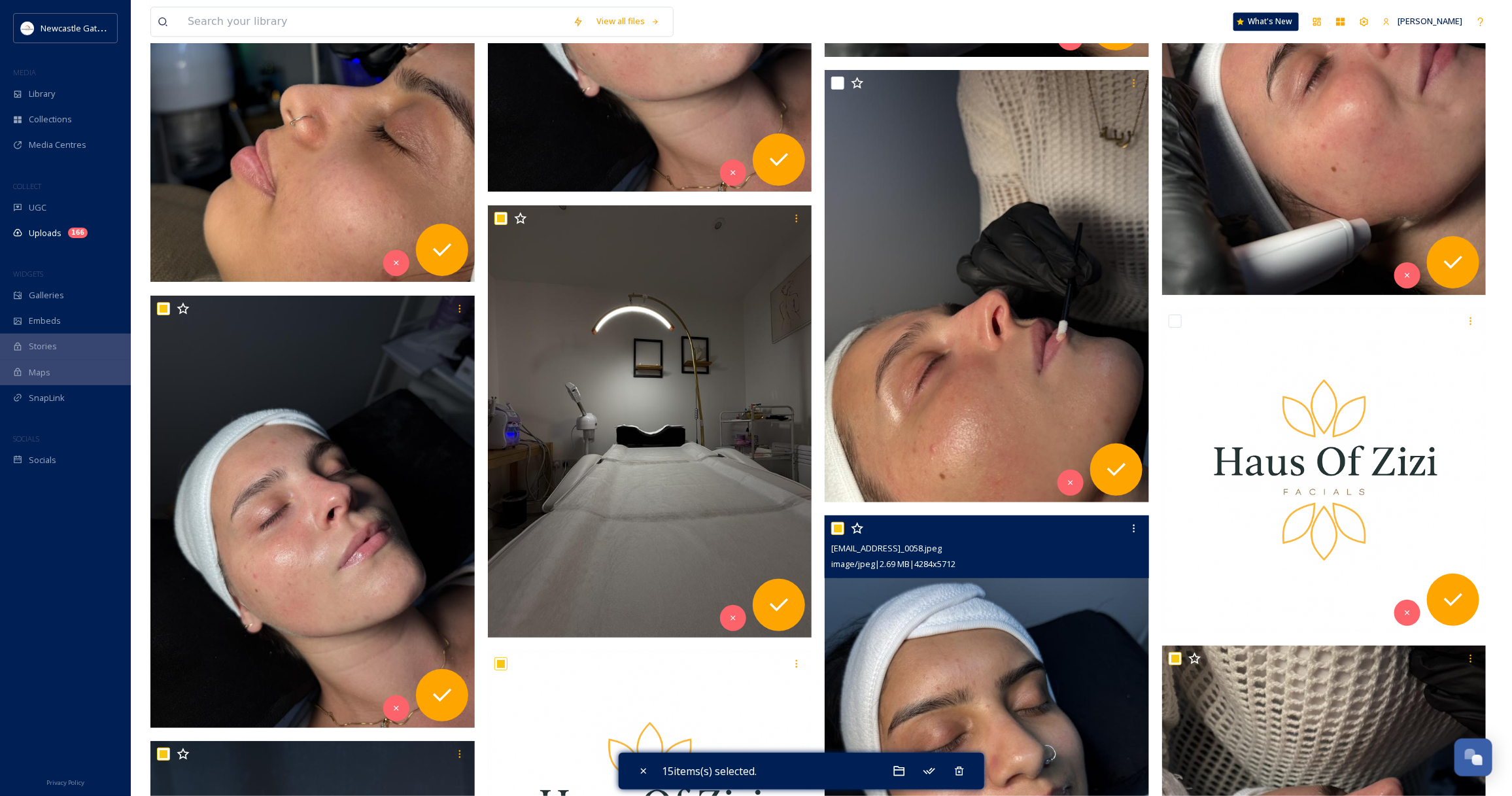
scroll to position [4817, 0]
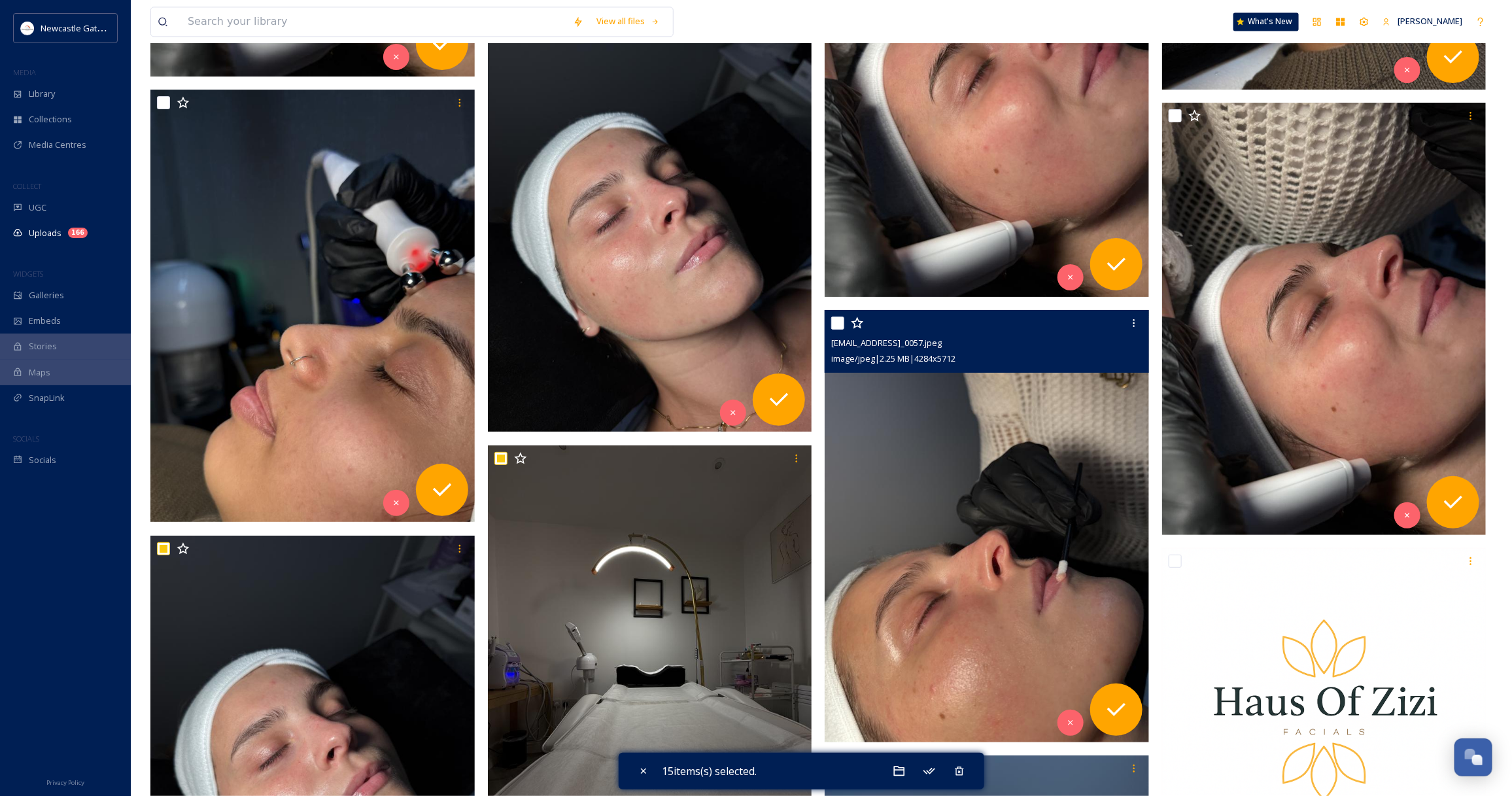
click at [835, 321] on input "checkbox" at bounding box center [838, 323] width 13 height 13
checkbox input "true"
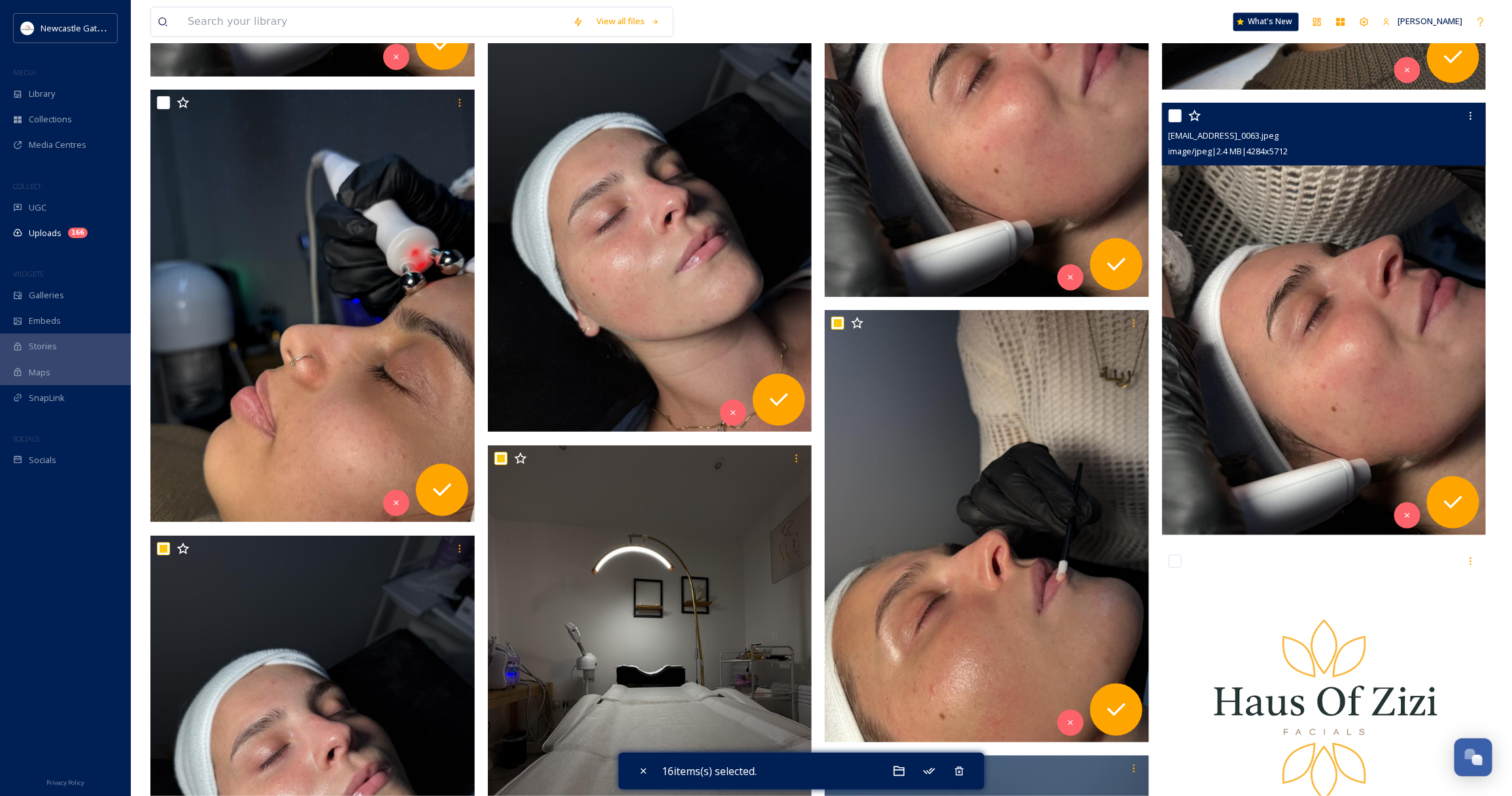
click at [1175, 119] on input "checkbox" at bounding box center [1175, 116] width 13 height 13
checkbox input "true"
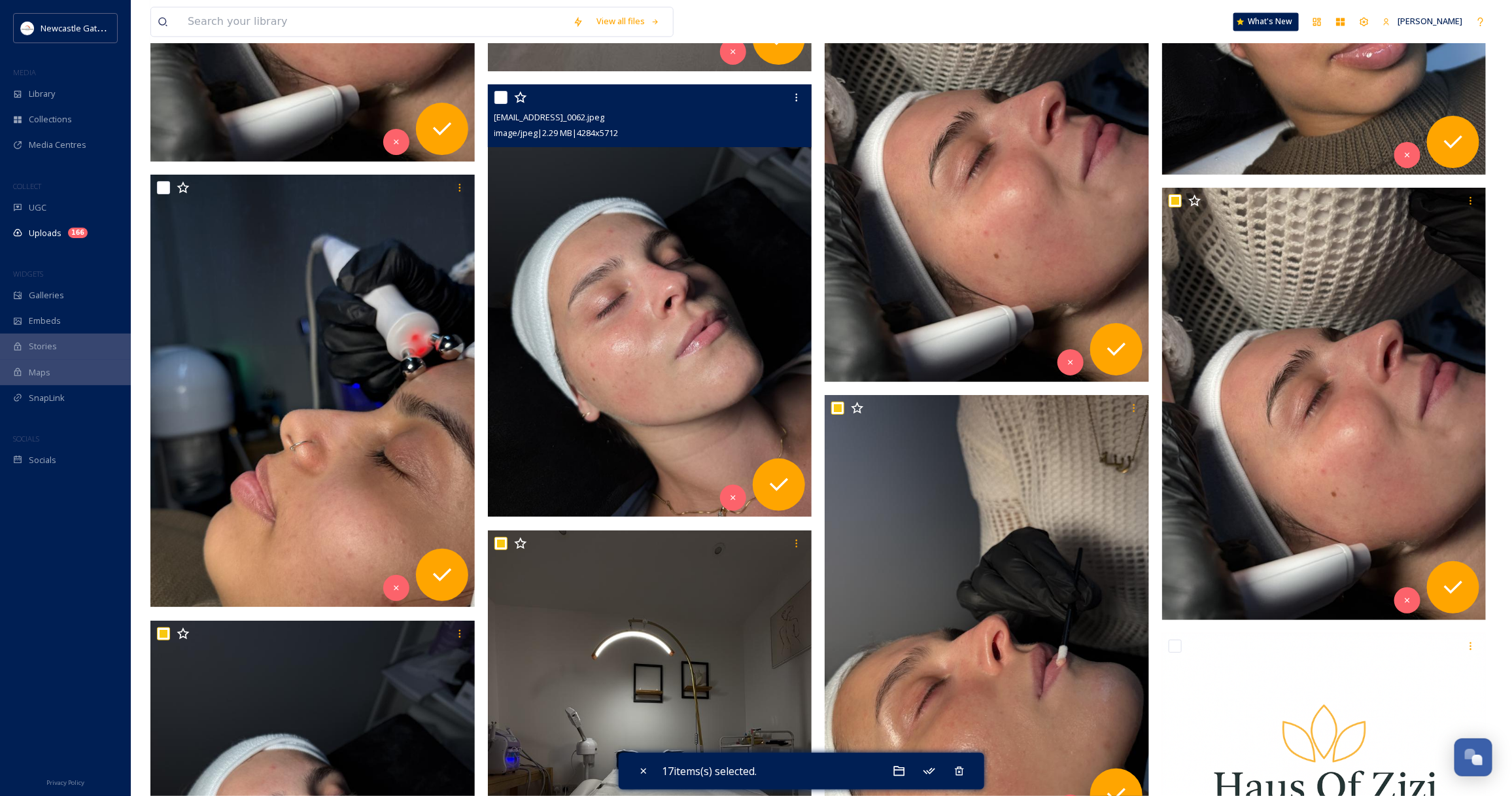
scroll to position [4654, 0]
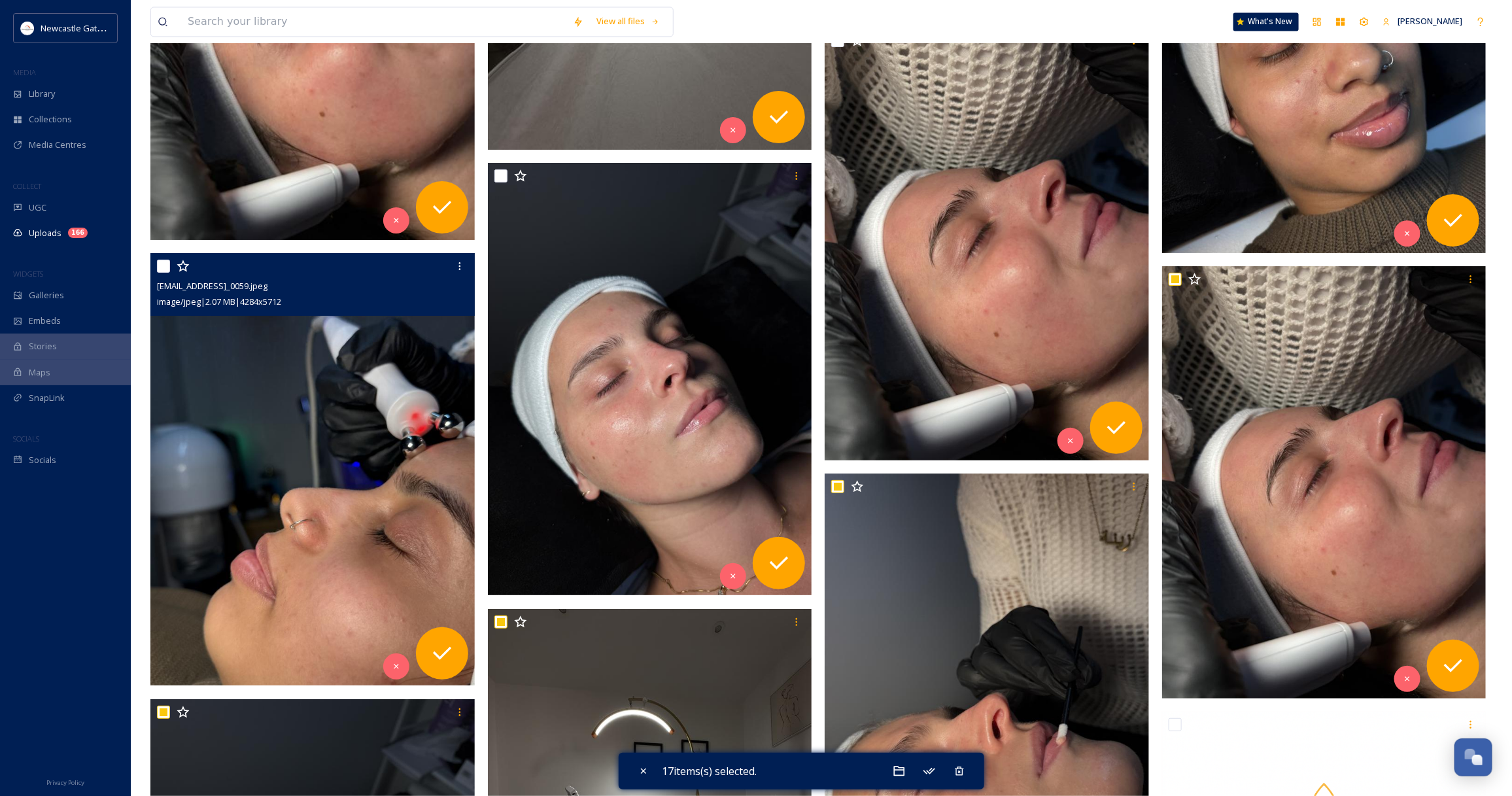
drag, startPoint x: 164, startPoint y: 263, endPoint x: 540, endPoint y: 168, distance: 387.8
click at [164, 263] on input "checkbox" at bounding box center [164, 266] width 13 height 13
checkbox input "true"
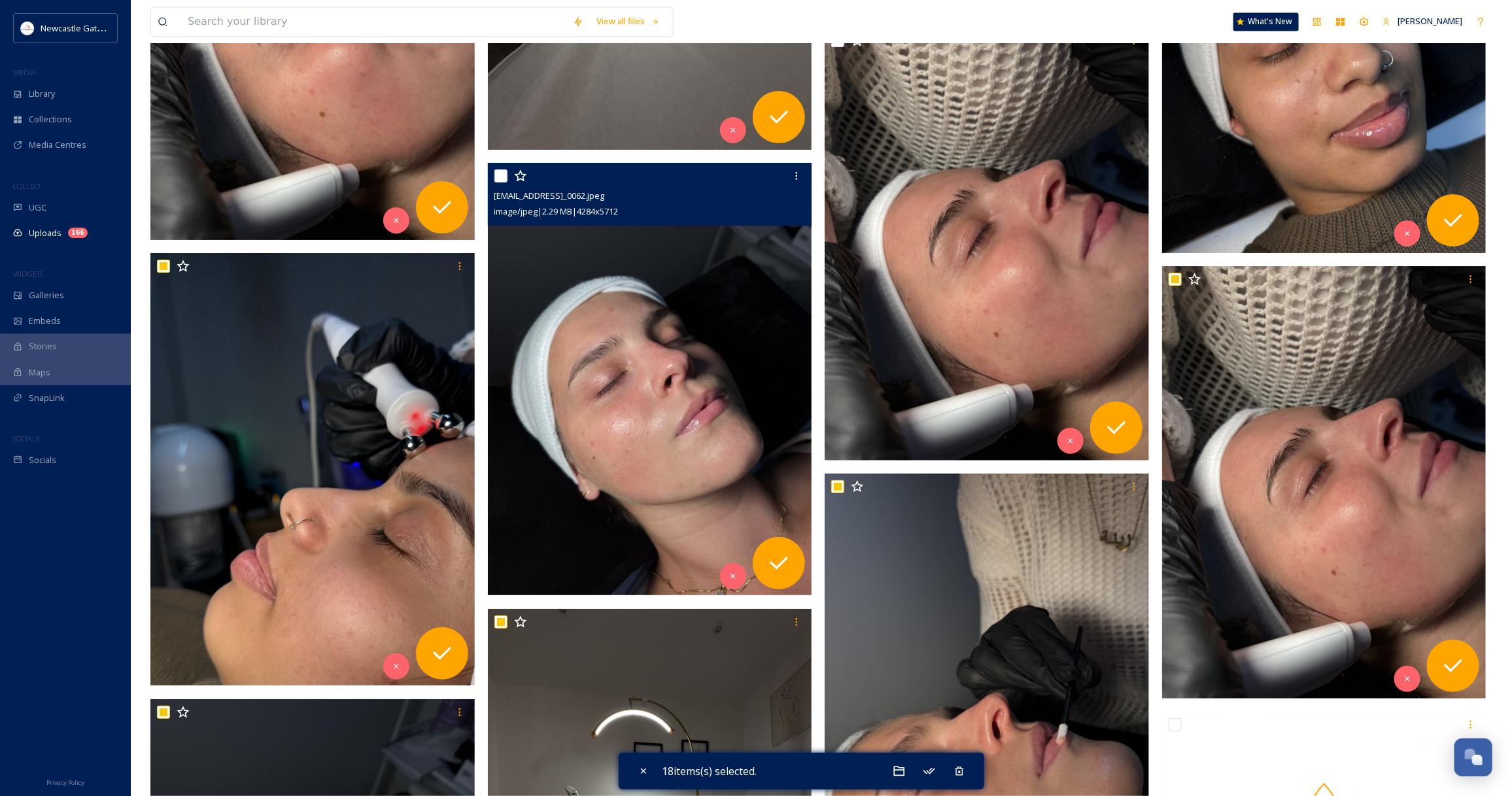
click at [498, 176] on input "checkbox" at bounding box center [501, 176] width 13 height 13
checkbox input "true"
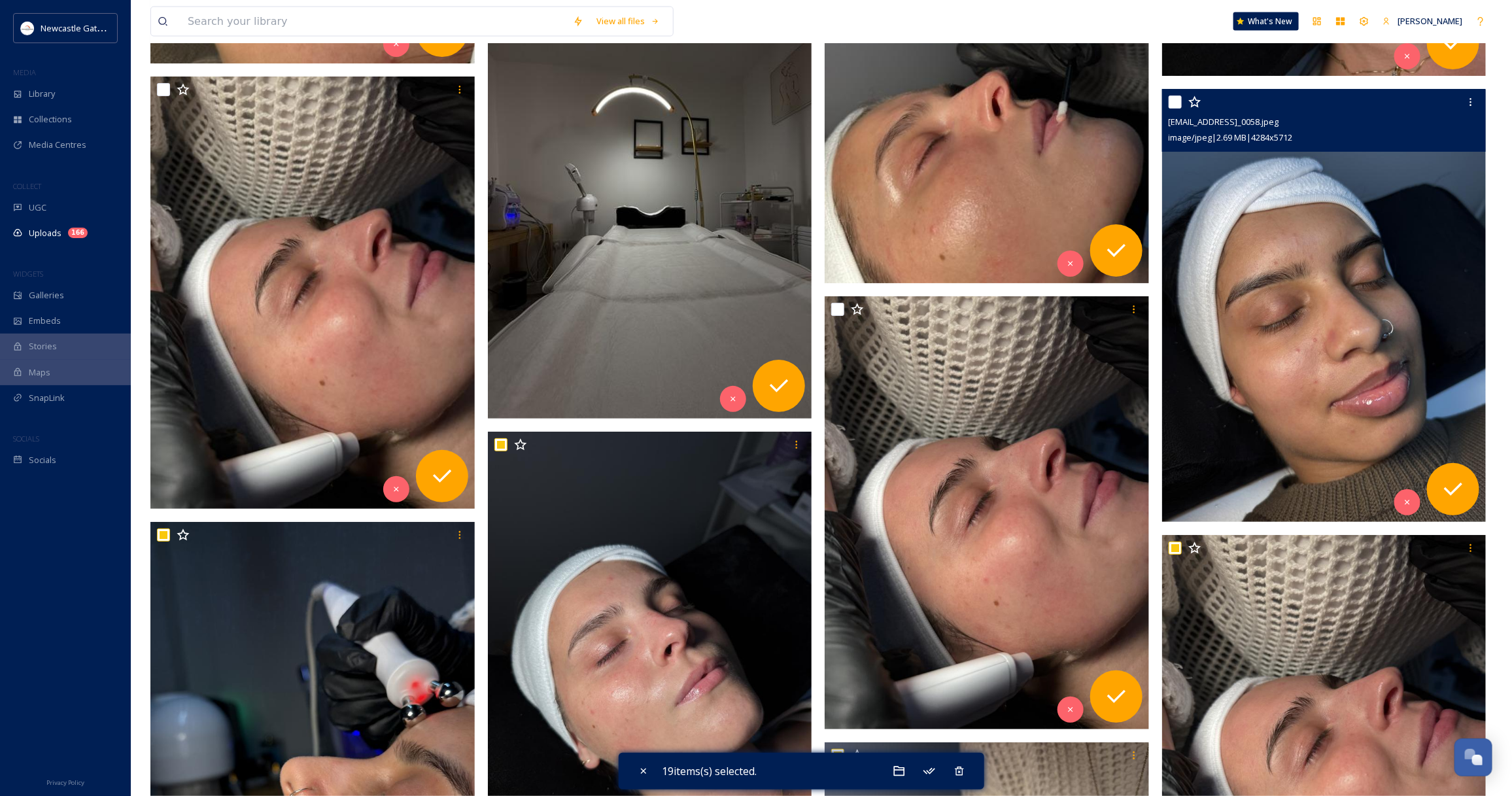
scroll to position [4164, 0]
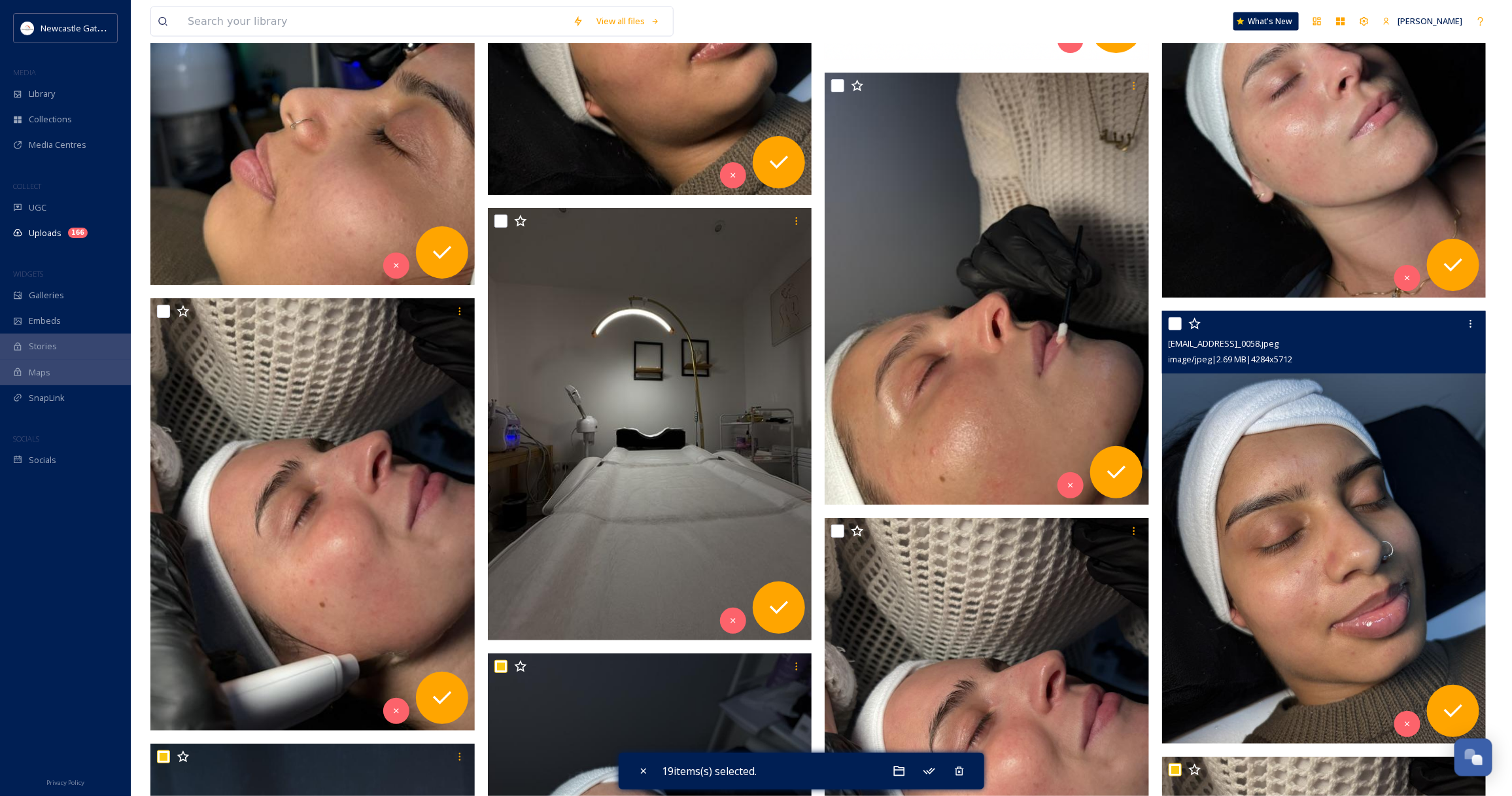
click at [1175, 318] on input "checkbox" at bounding box center [1175, 323] width 13 height 13
checkbox input "true"
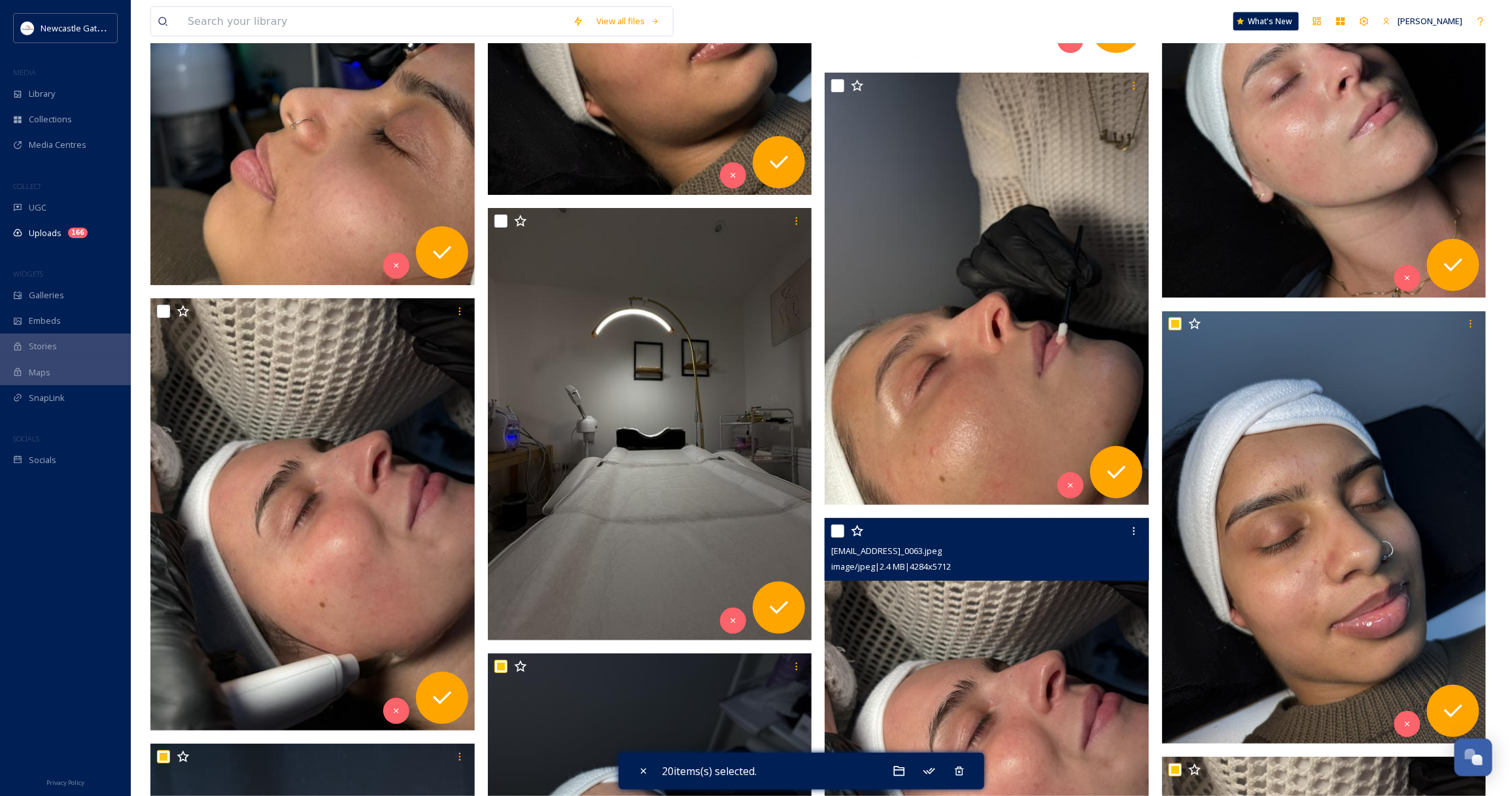
drag, startPoint x: 841, startPoint y: 524, endPoint x: 821, endPoint y: 524, distance: 20.0
click at [839, 524] on div at bounding box center [988, 531] width 314 height 24
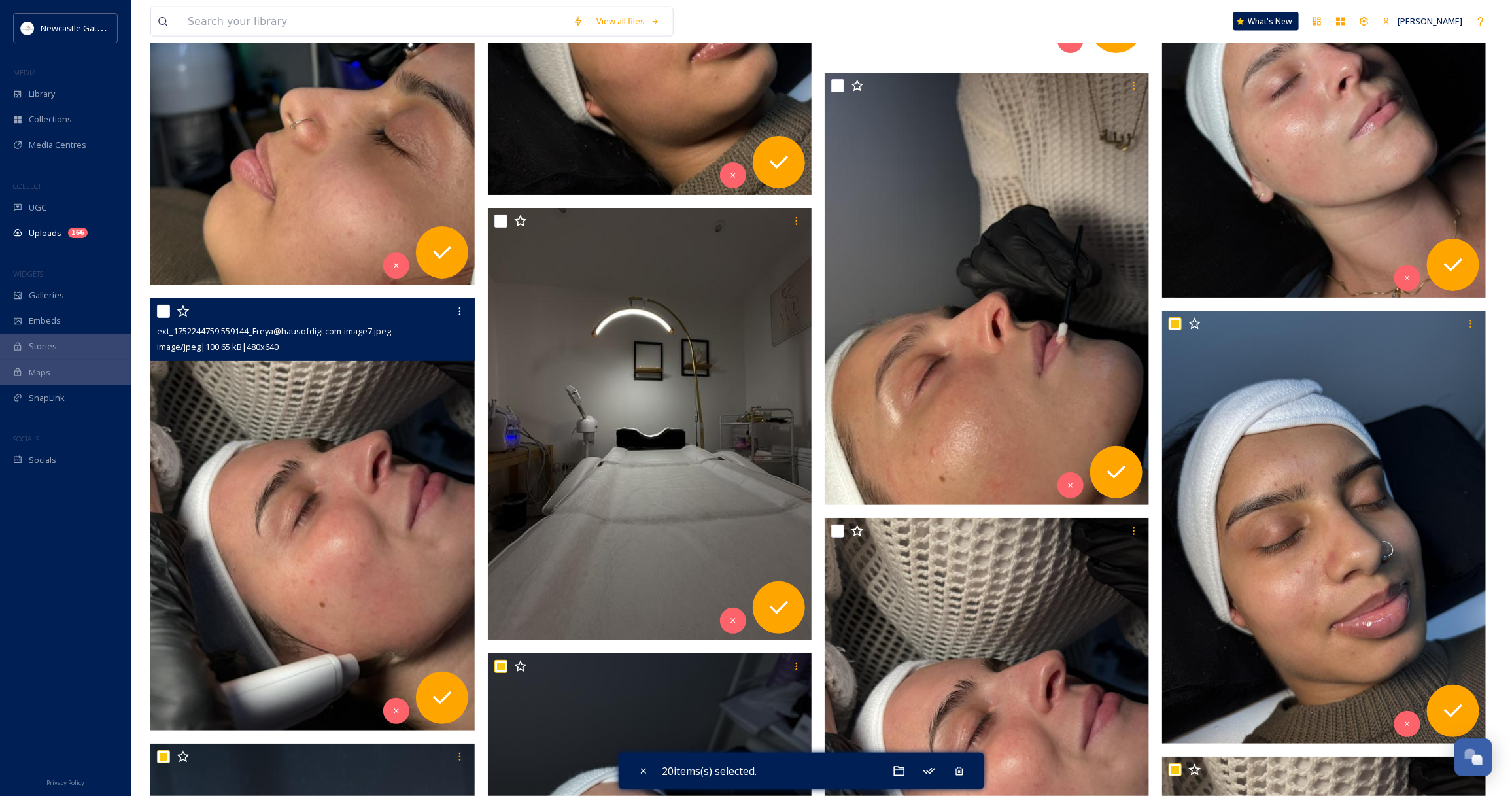
click at [156, 312] on div "ext_1752244759.559144_Freya@hausofdigi.com-image7.jpeg image/jpeg | 100.65 kB |…" at bounding box center [312, 329] width 324 height 63
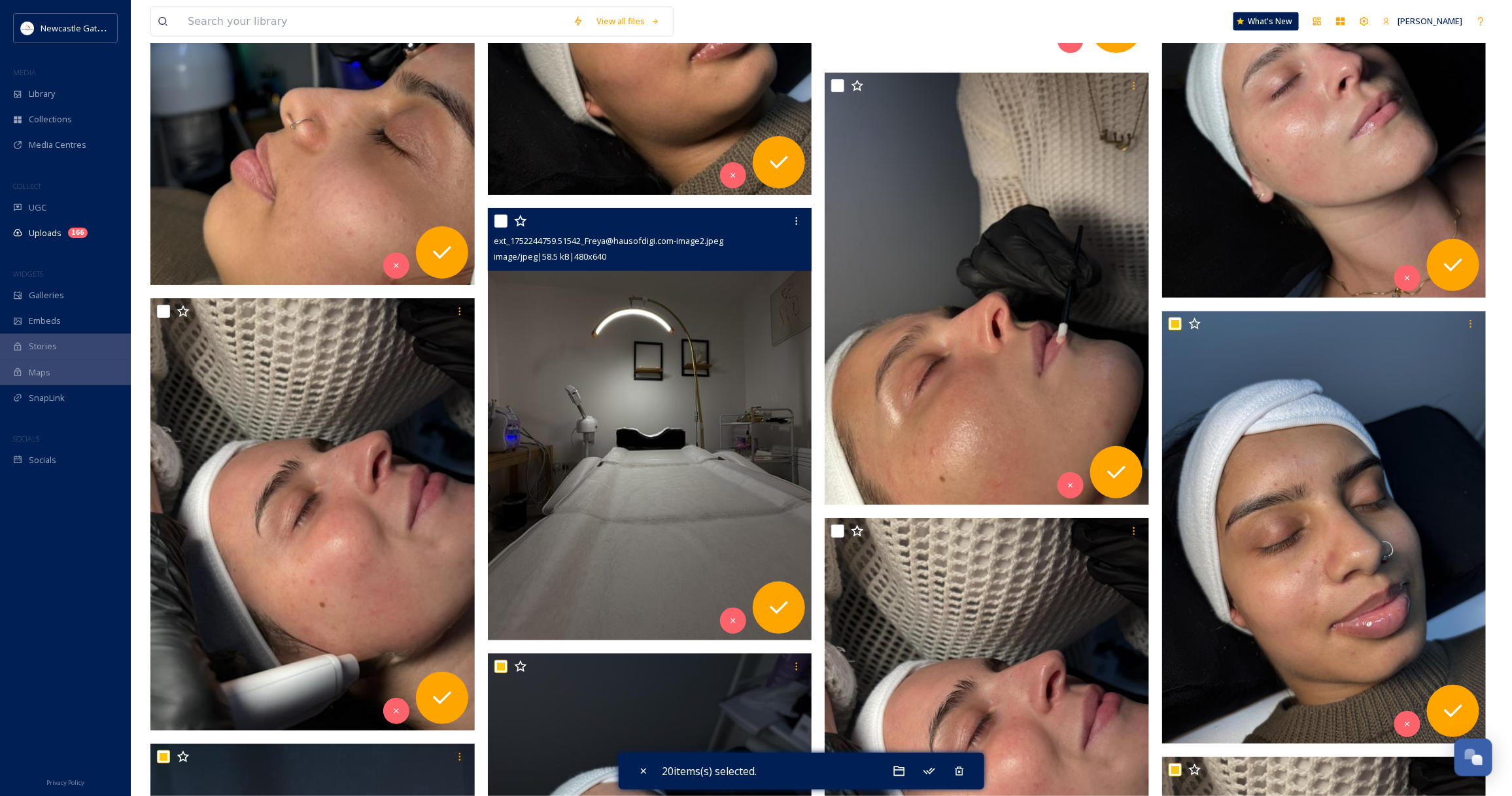
click at [504, 223] on input "checkbox" at bounding box center [501, 221] width 13 height 13
checkbox input "true"
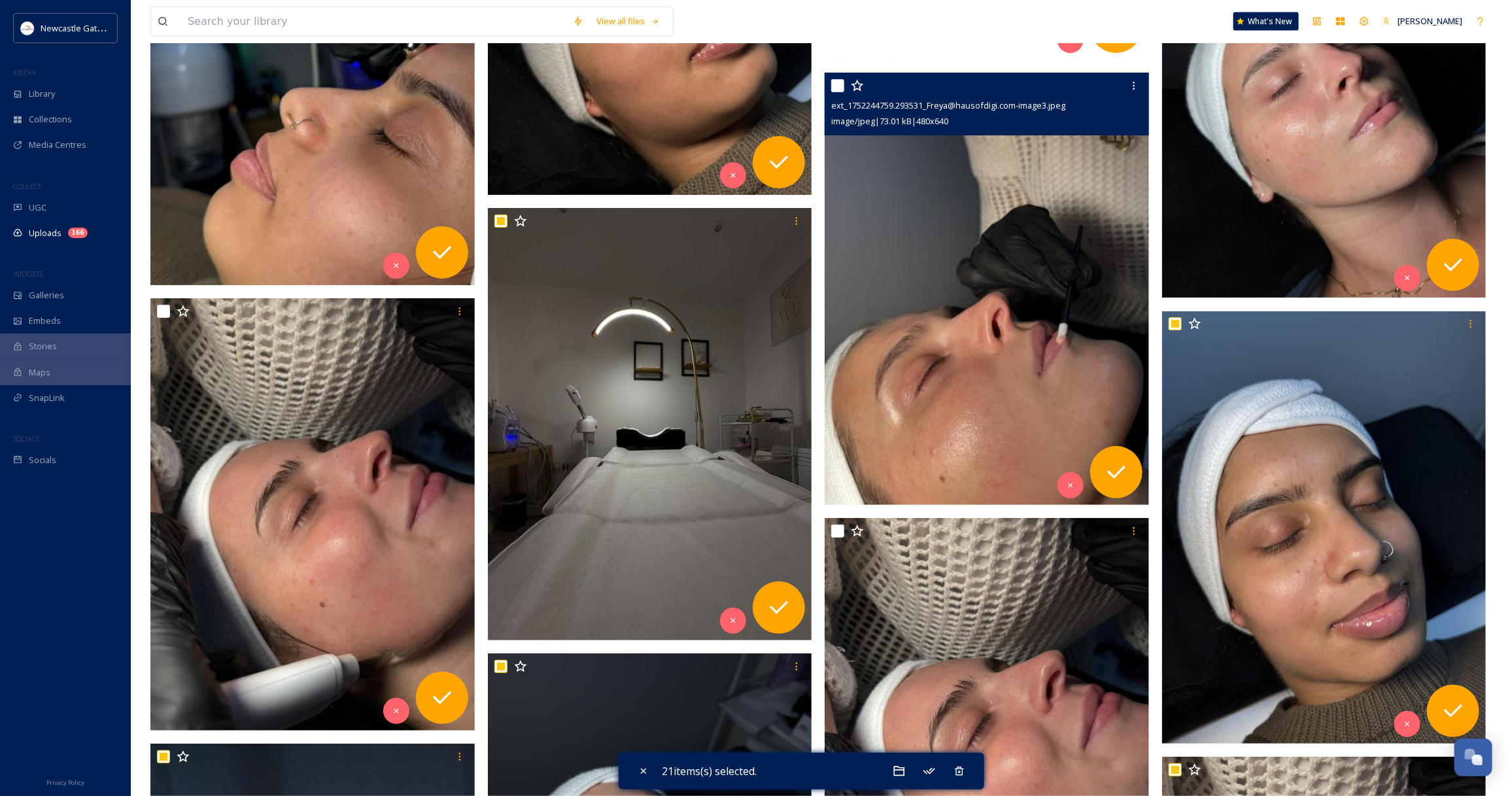
scroll to position [4000, 0]
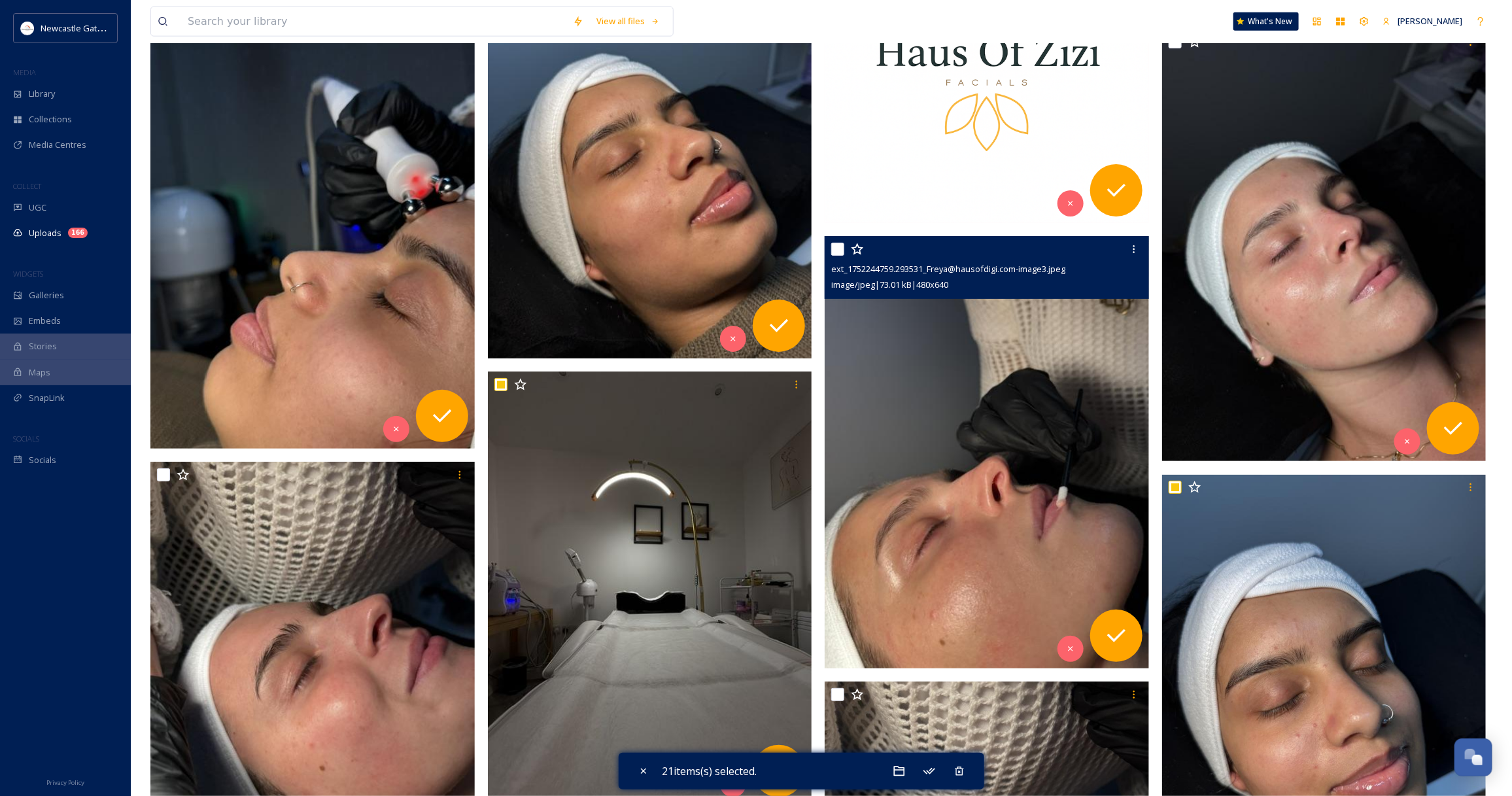
click at [836, 249] on input "checkbox" at bounding box center [838, 249] width 13 height 13
checkbox input "true"
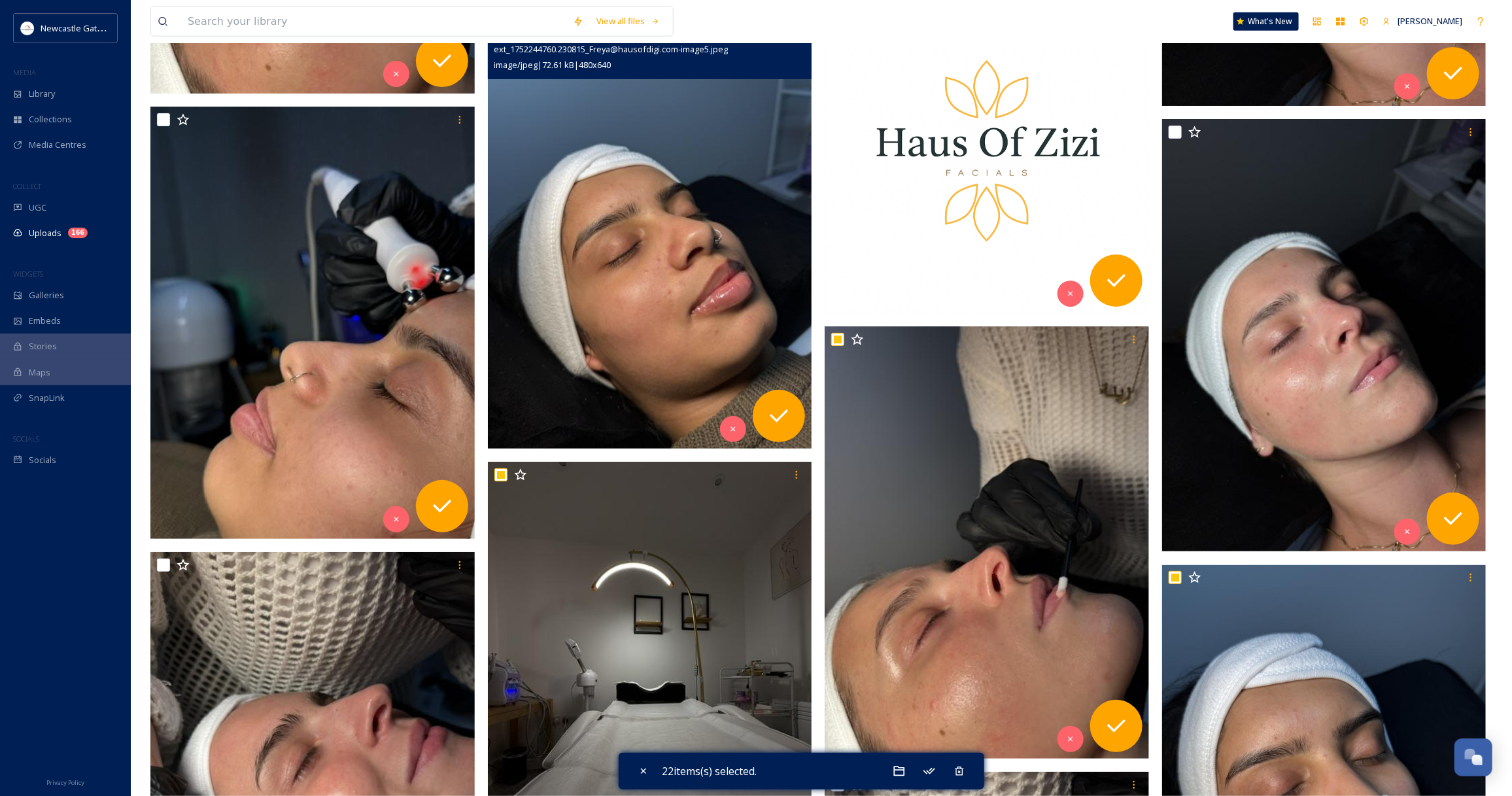
scroll to position [3837, 0]
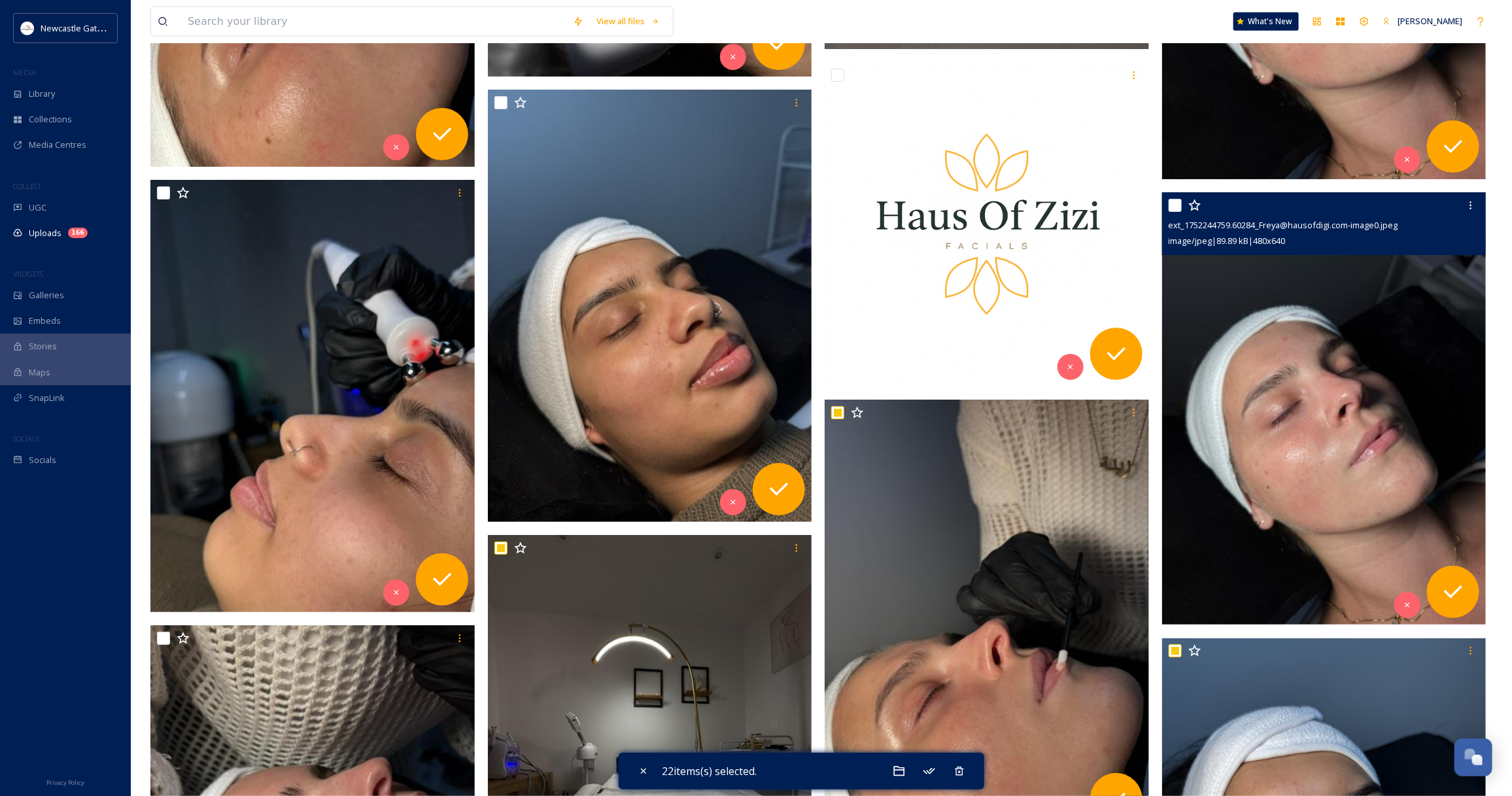
click at [1178, 201] on input "checkbox" at bounding box center [1175, 205] width 13 height 13
checkbox input "true"
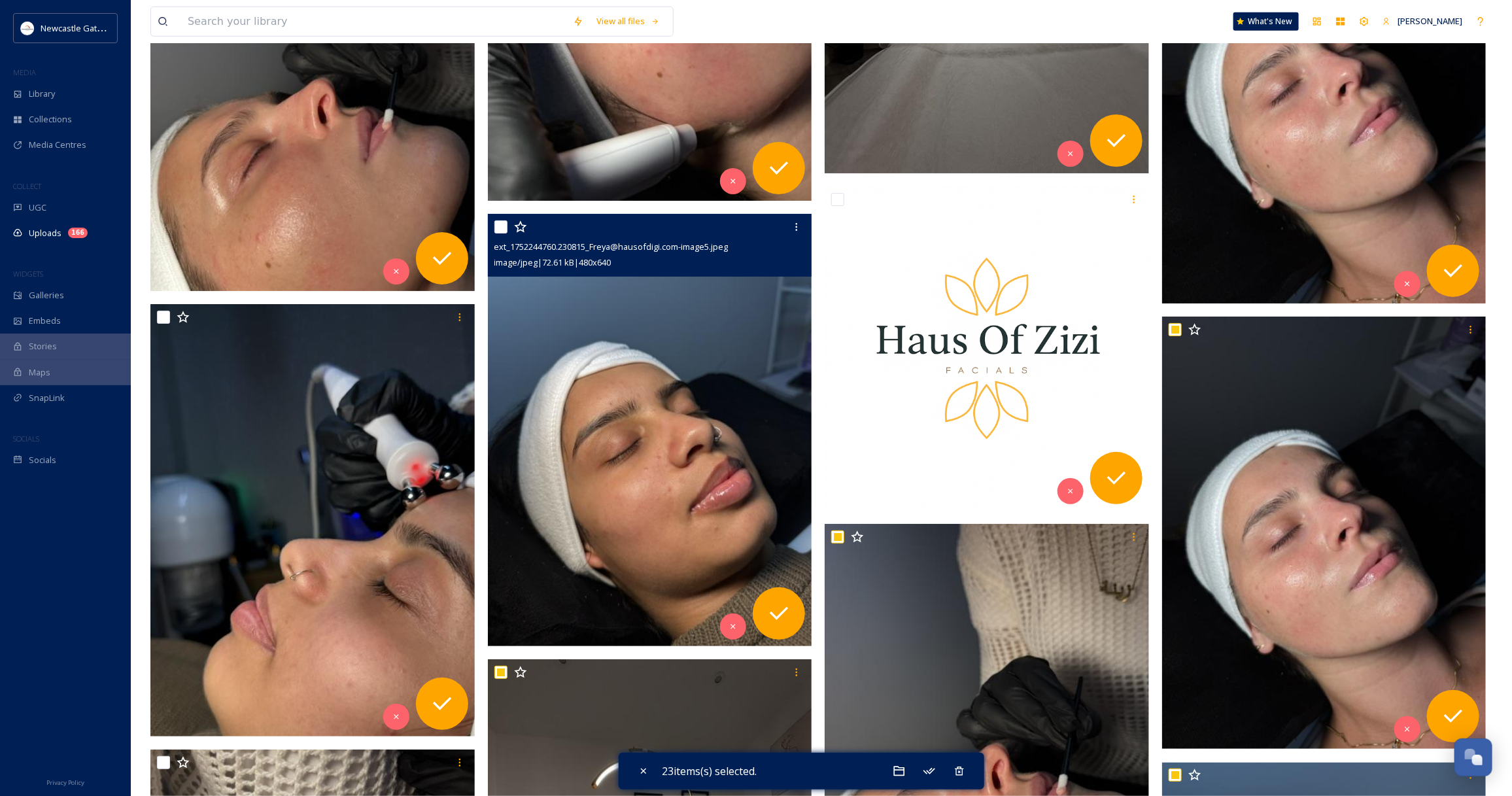
scroll to position [3509, 0]
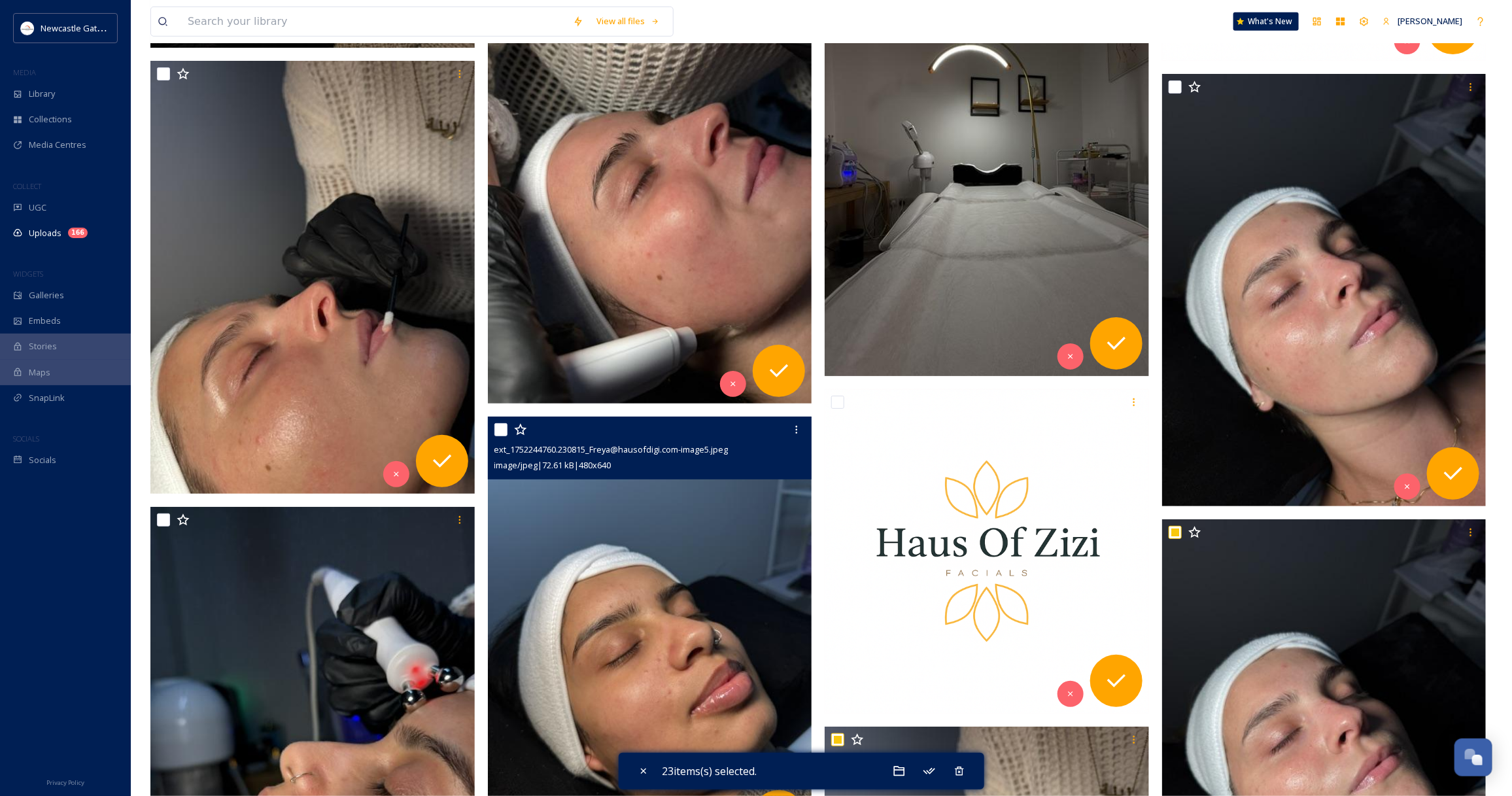
click at [504, 423] on input "checkbox" at bounding box center [501, 429] width 13 height 13
checkbox input "true"
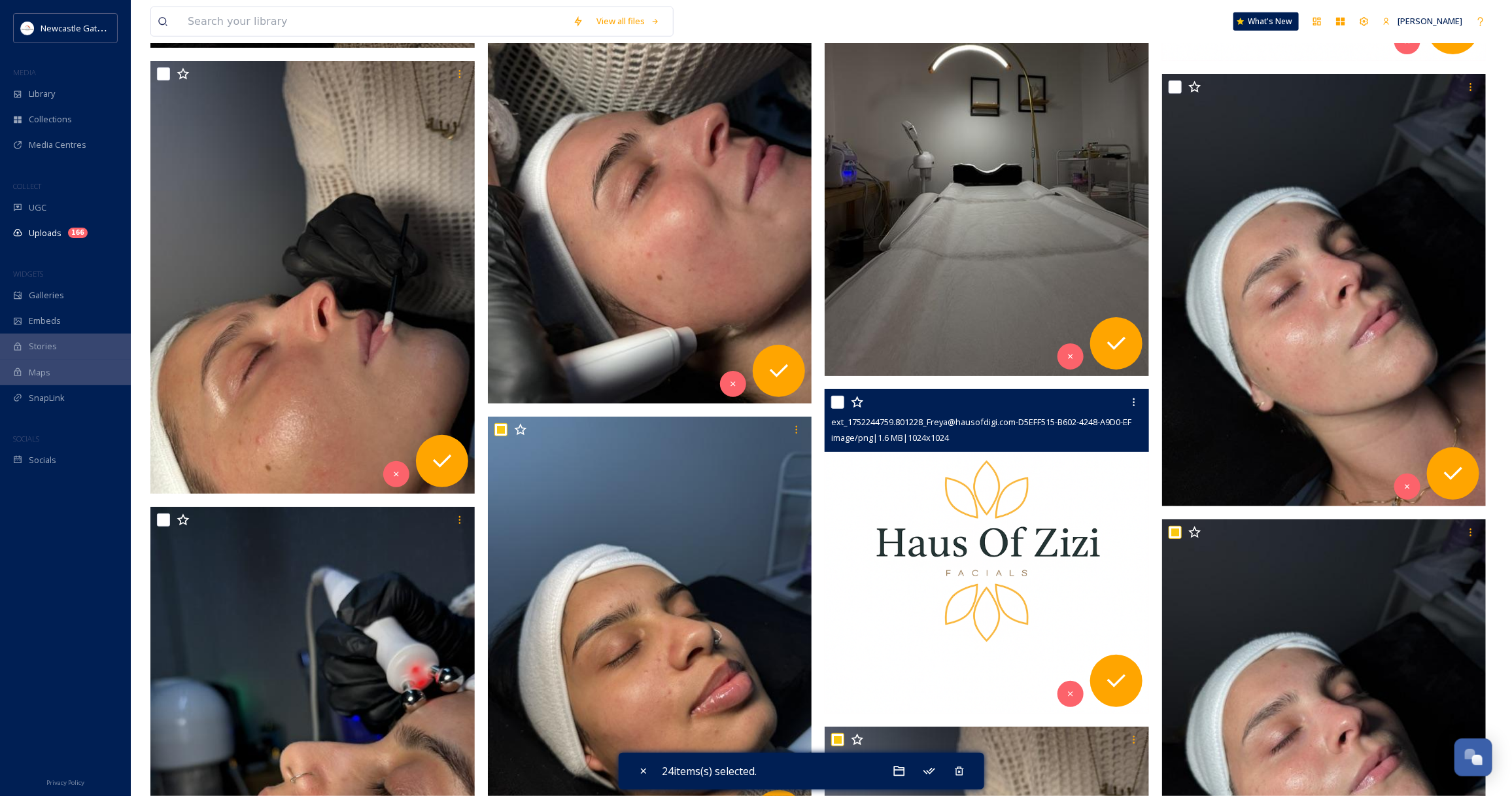
click at [838, 400] on input "checkbox" at bounding box center [838, 402] width 13 height 13
checkbox input "true"
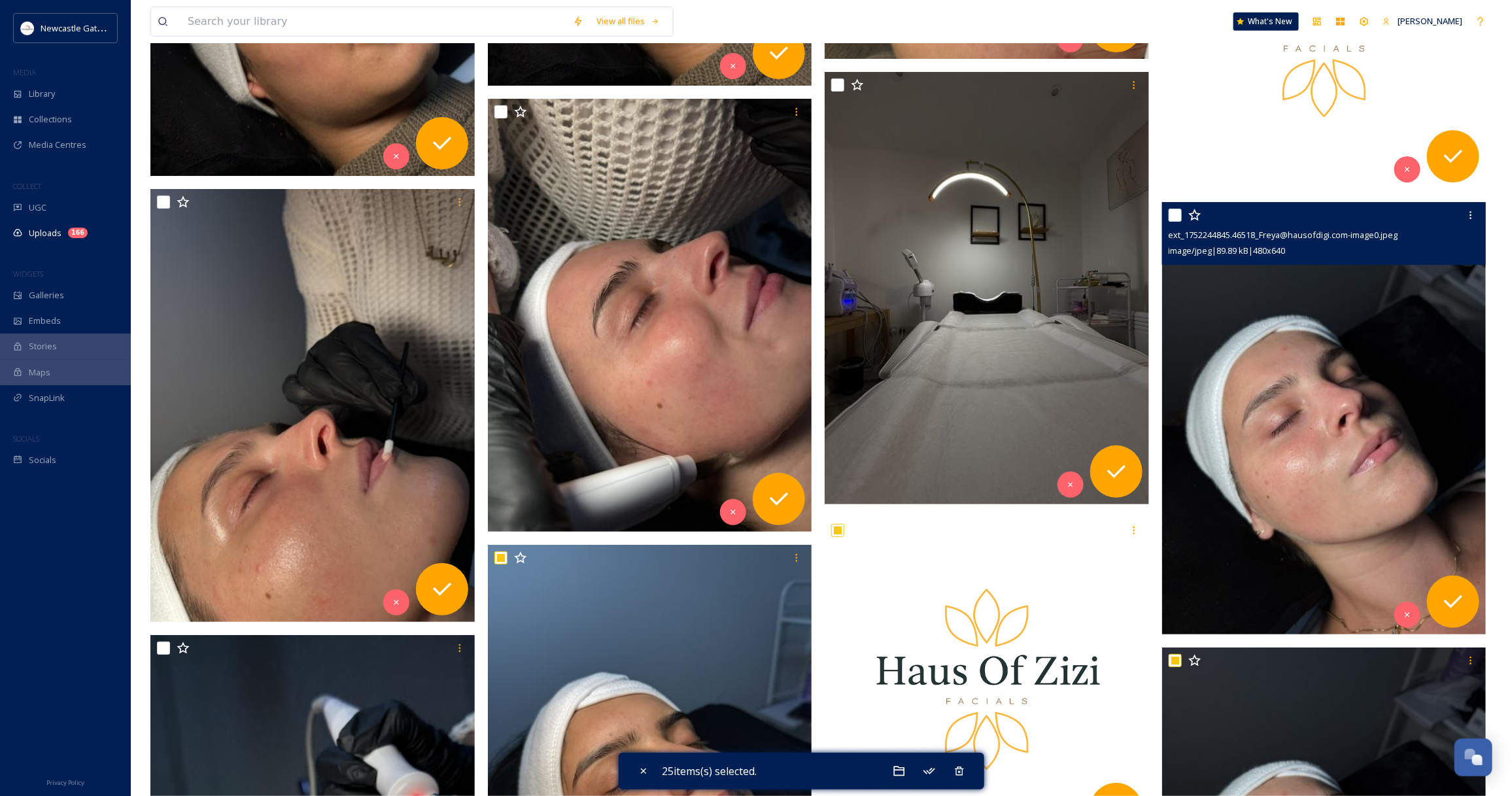
scroll to position [3264, 0]
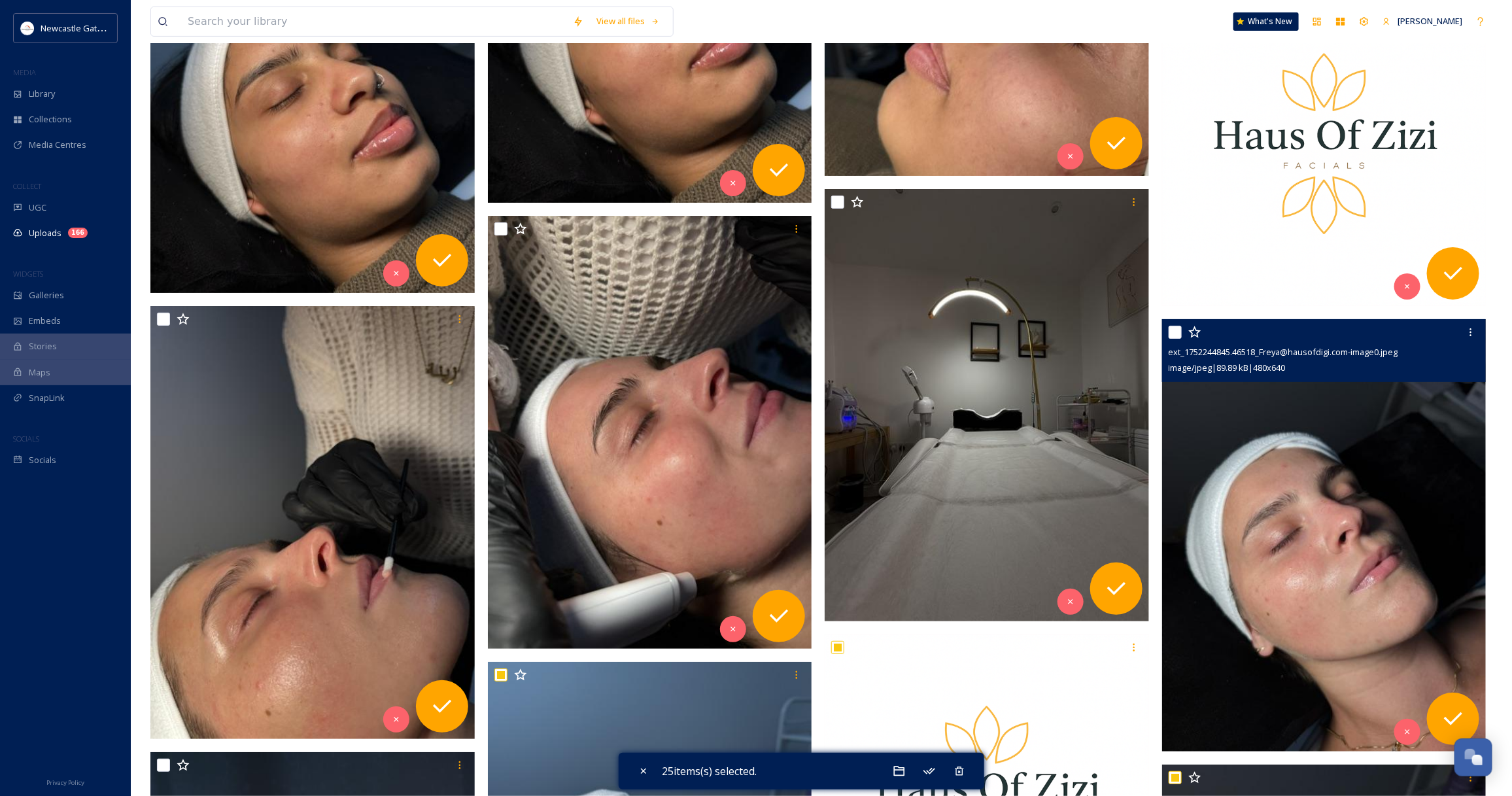
click at [1177, 332] on input "checkbox" at bounding box center [1175, 332] width 13 height 13
checkbox input "true"
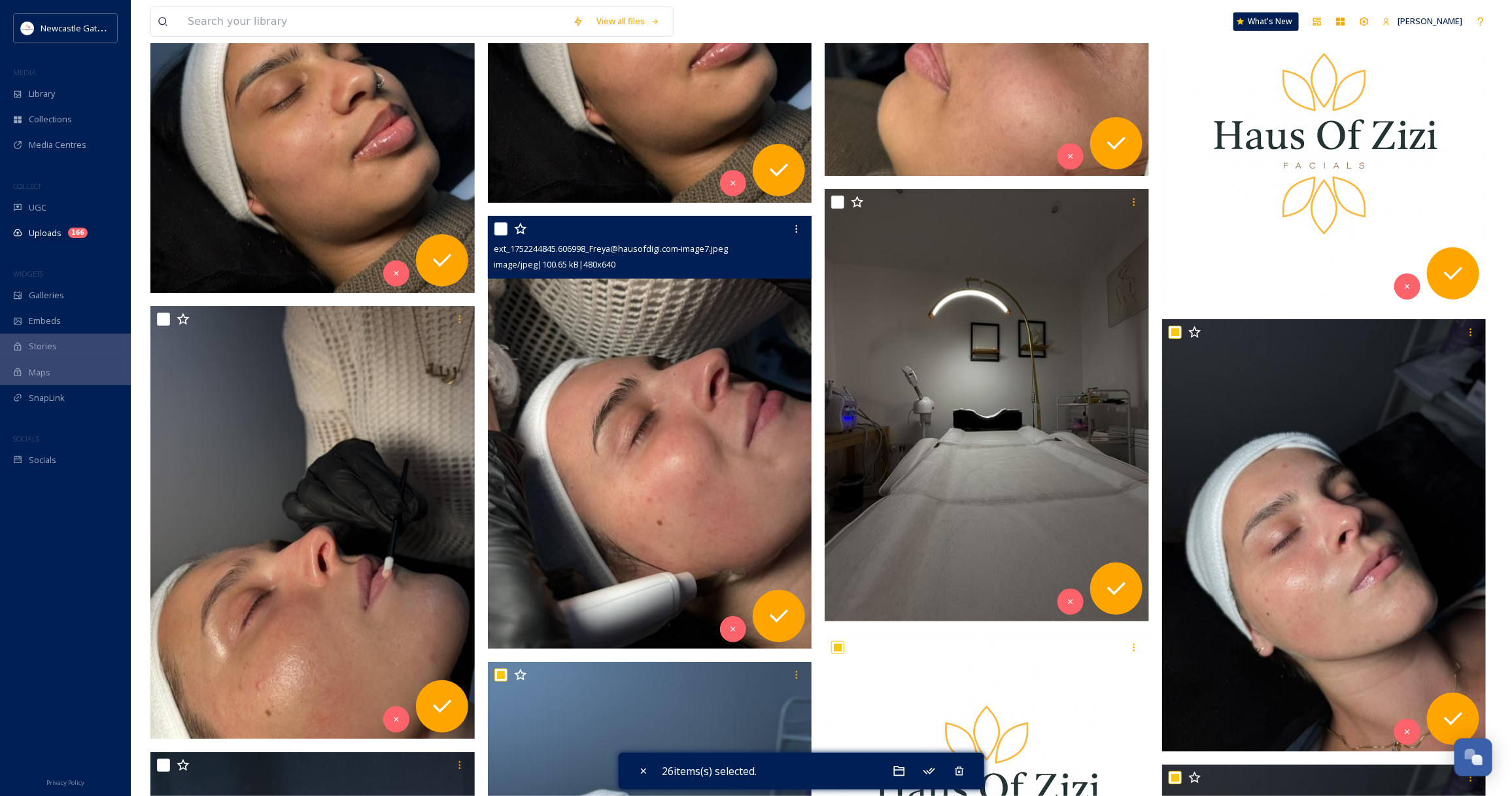
click at [500, 229] on input "checkbox" at bounding box center [501, 229] width 13 height 13
checkbox input "true"
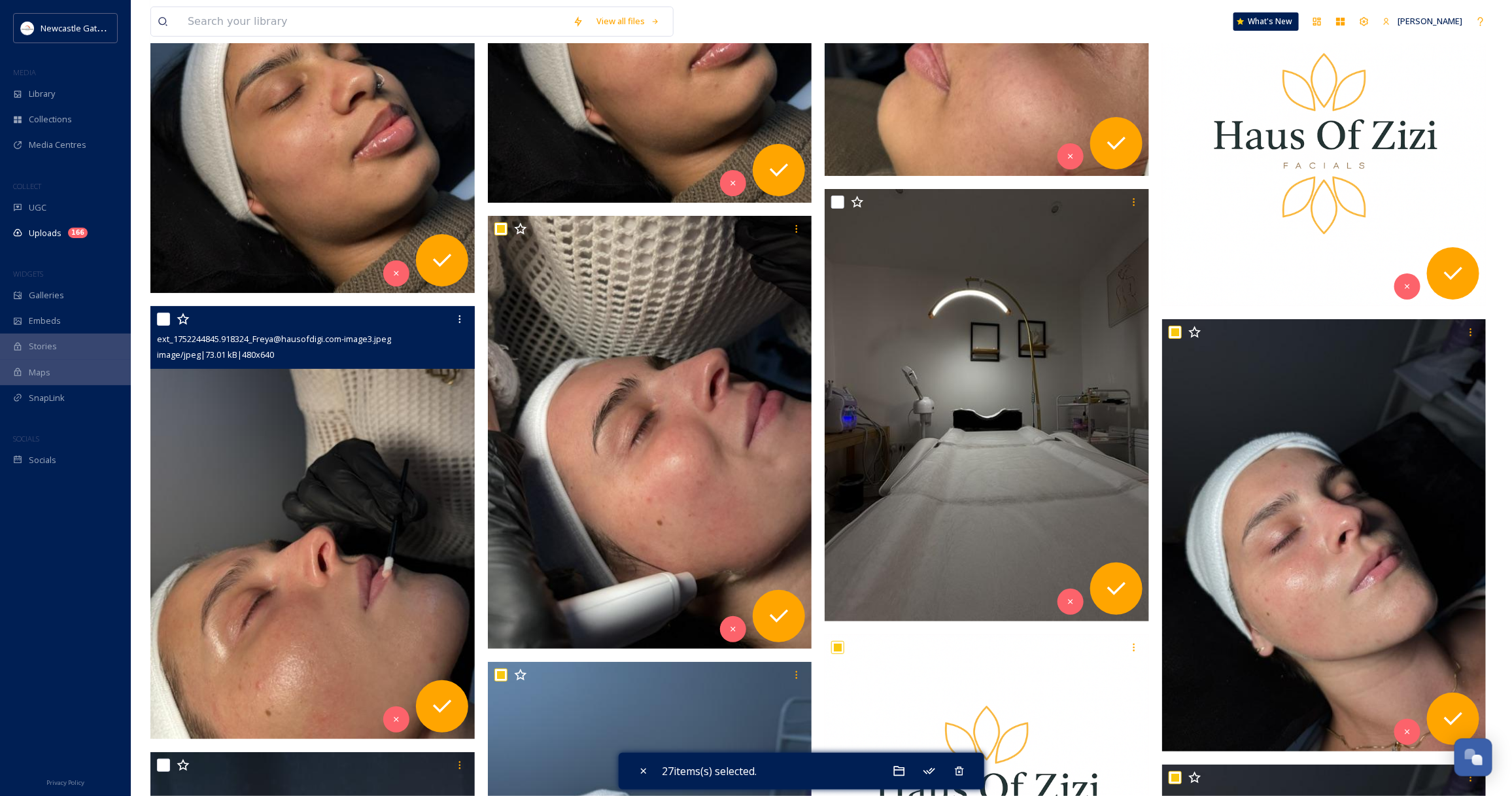
click at [168, 319] on input "checkbox" at bounding box center [164, 319] width 13 height 13
checkbox input "true"
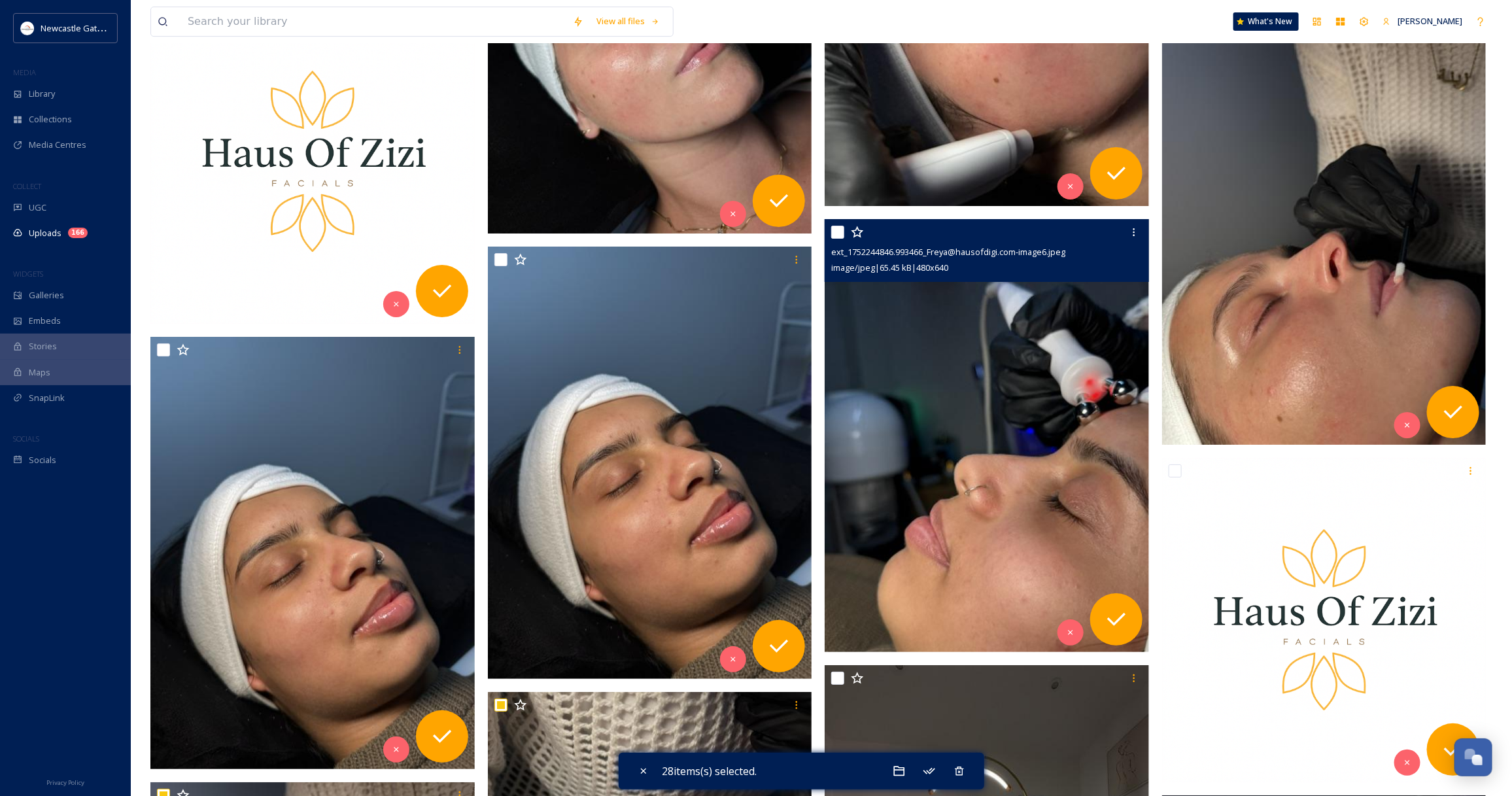
scroll to position [2774, 0]
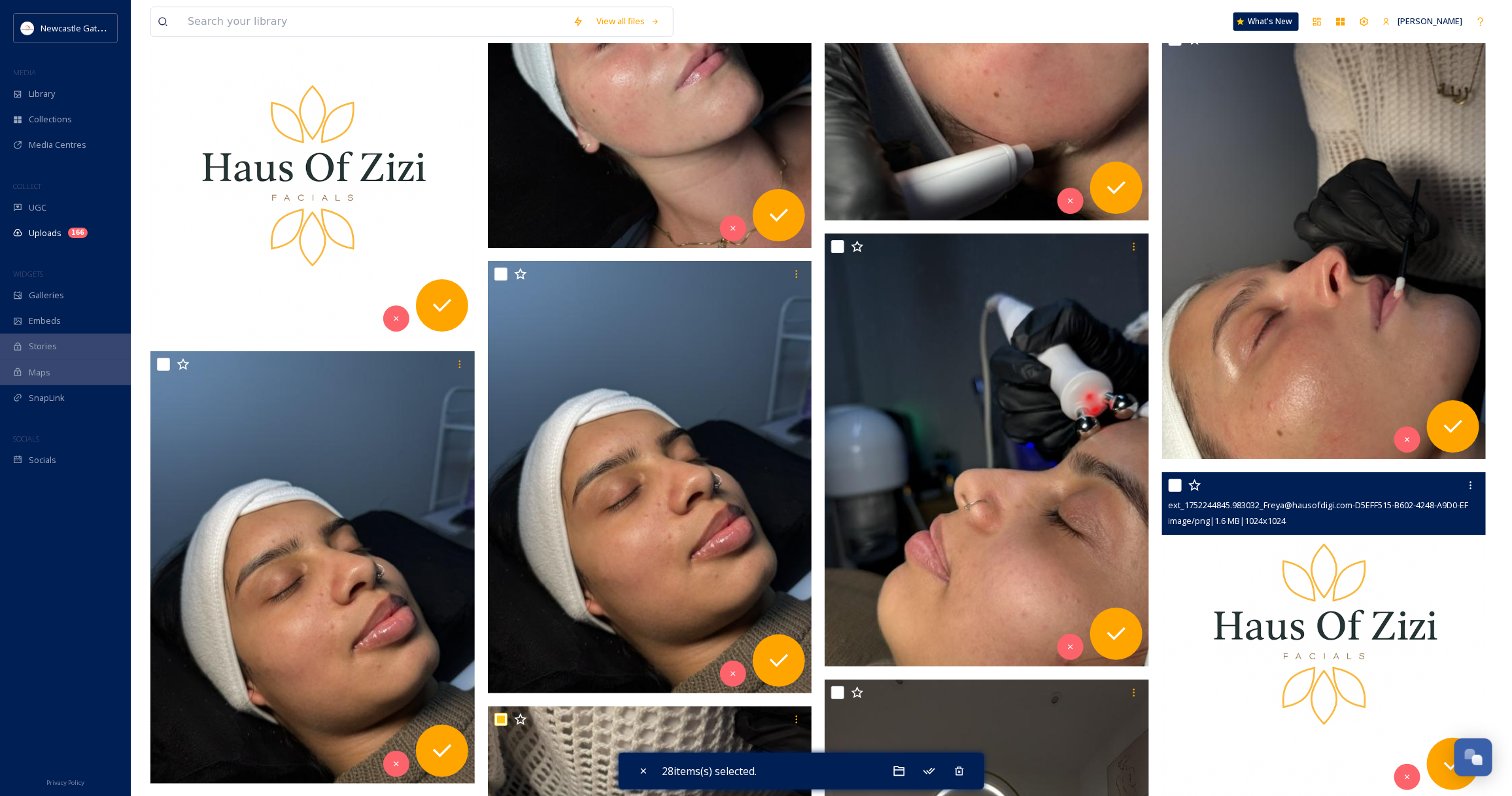
click at [1176, 487] on input "checkbox" at bounding box center [1175, 485] width 13 height 13
checkbox input "true"
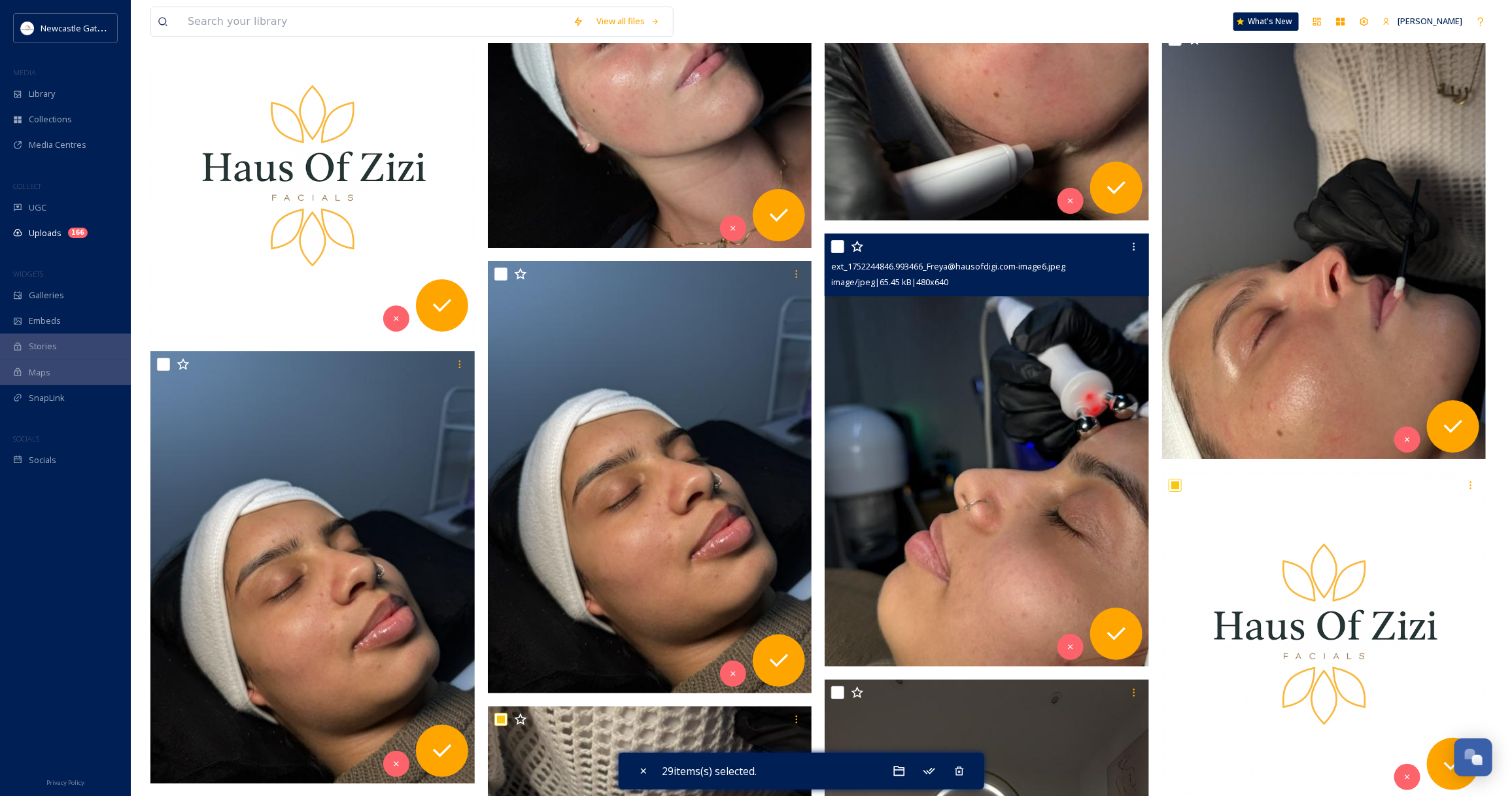
scroll to position [3019, 0]
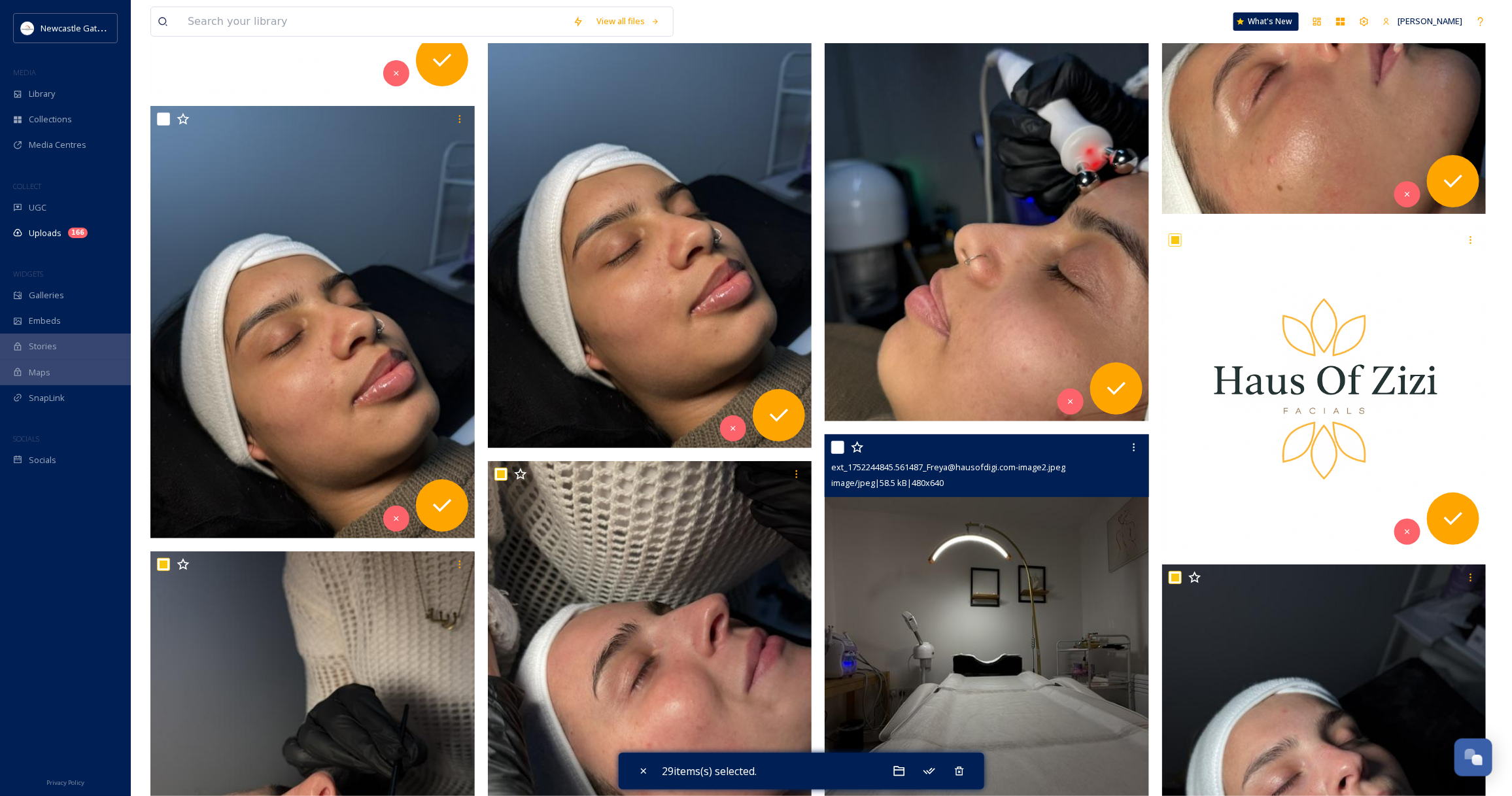
click at [835, 445] on input "checkbox" at bounding box center [838, 447] width 13 height 13
checkbox input "true"
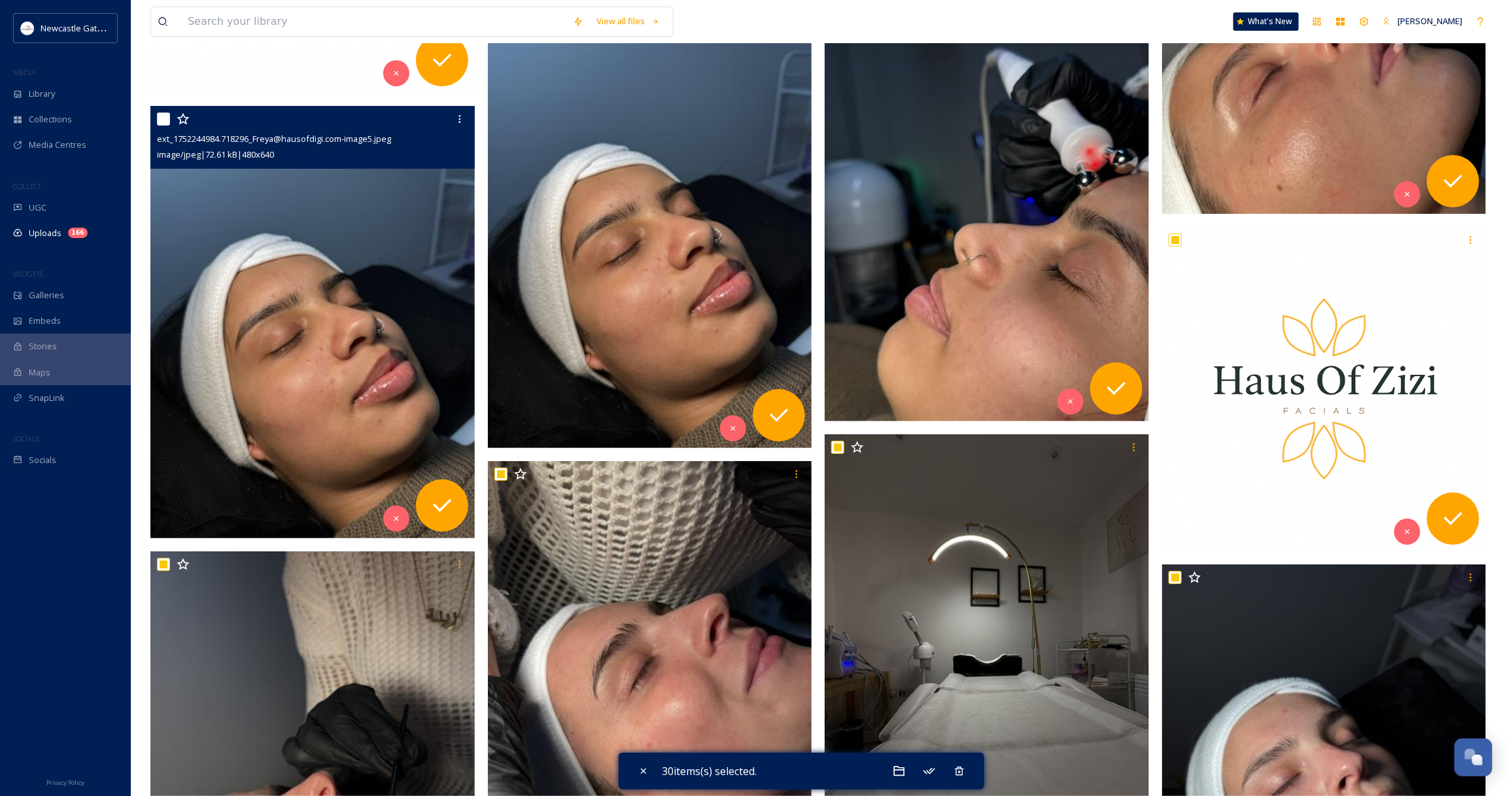
click at [164, 115] on input "checkbox" at bounding box center [164, 119] width 13 height 13
checkbox input "true"
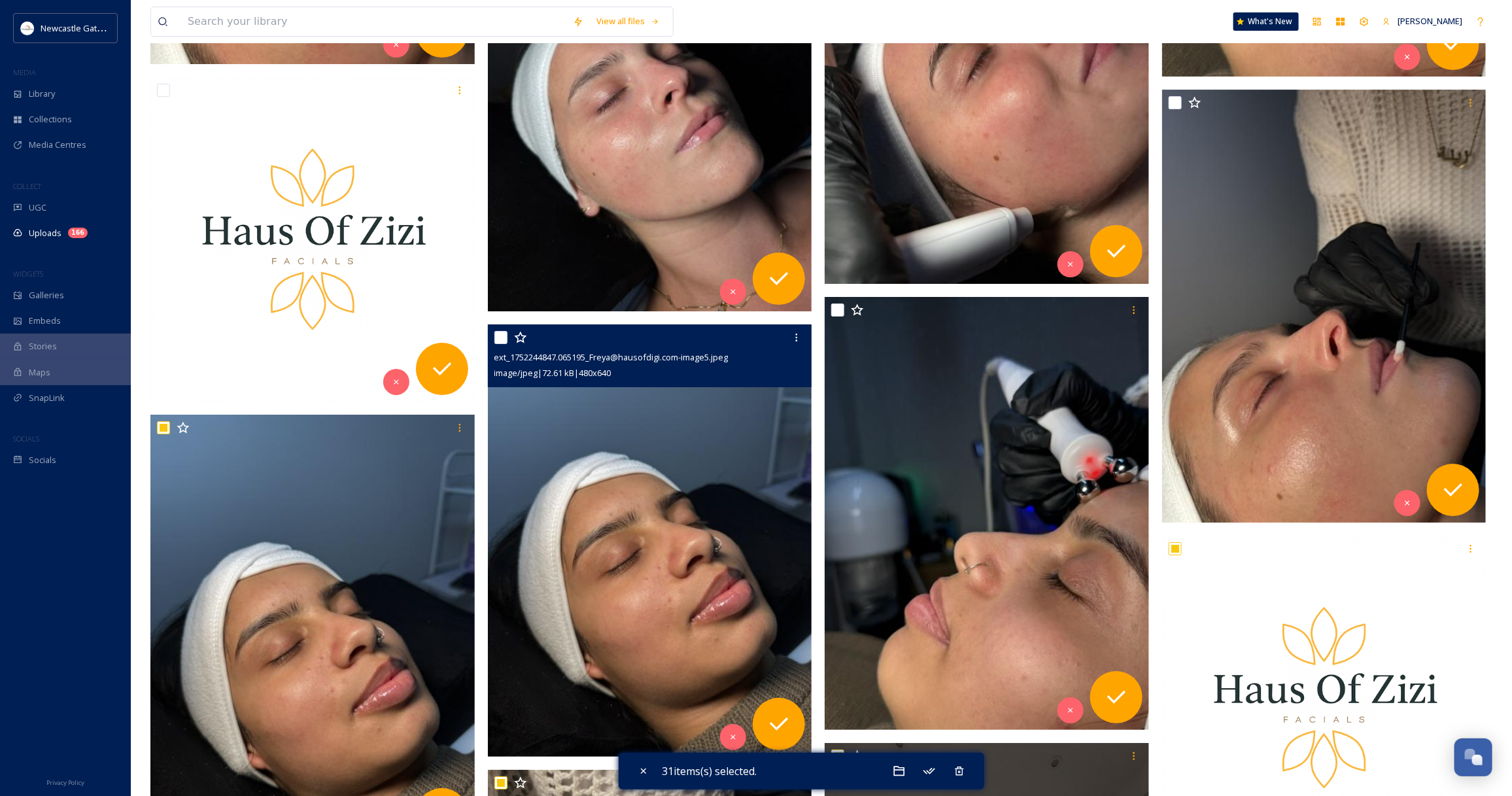
scroll to position [2692, 0]
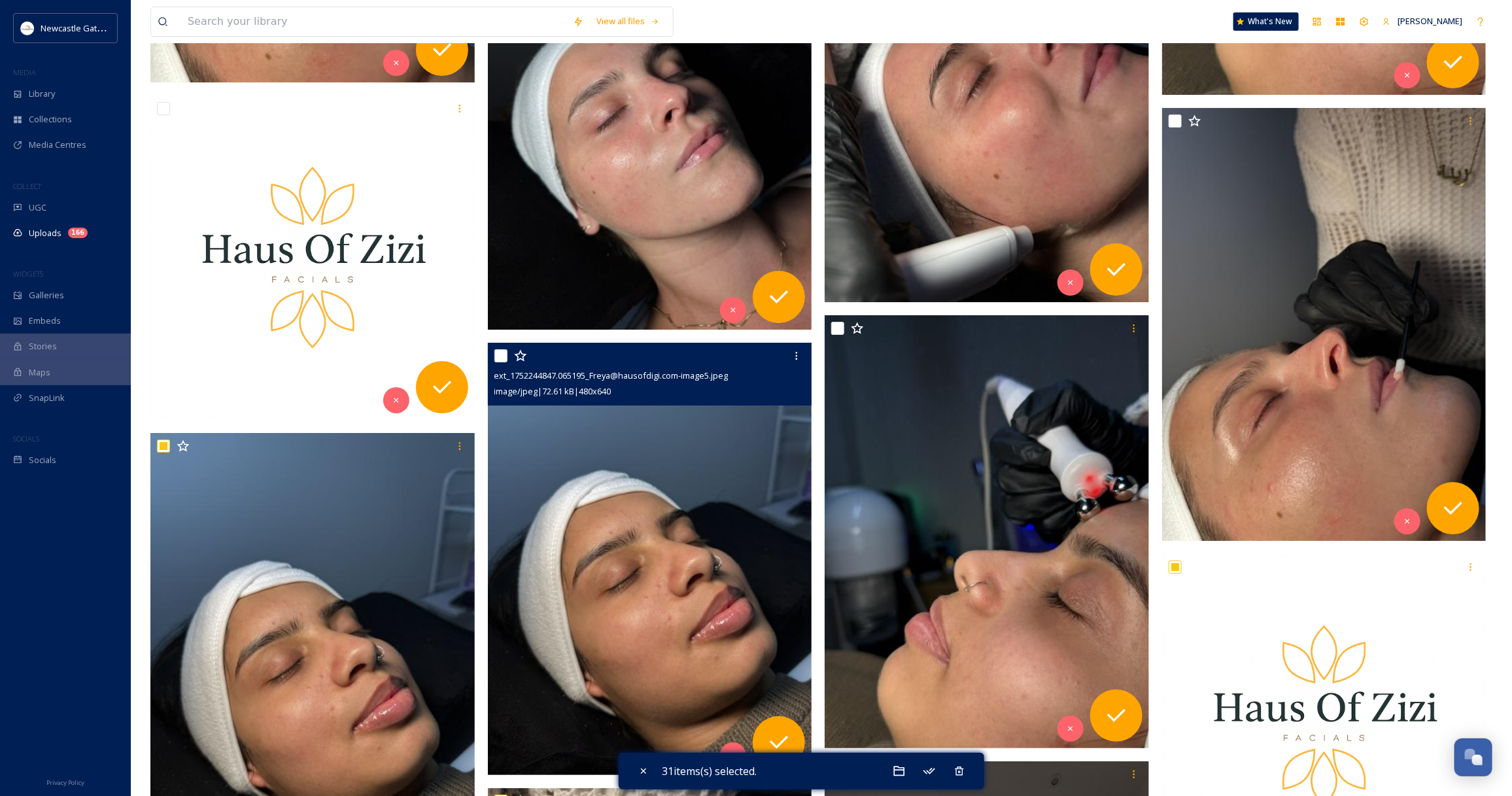
click at [497, 355] on input "checkbox" at bounding box center [501, 356] width 13 height 13
checkbox input "true"
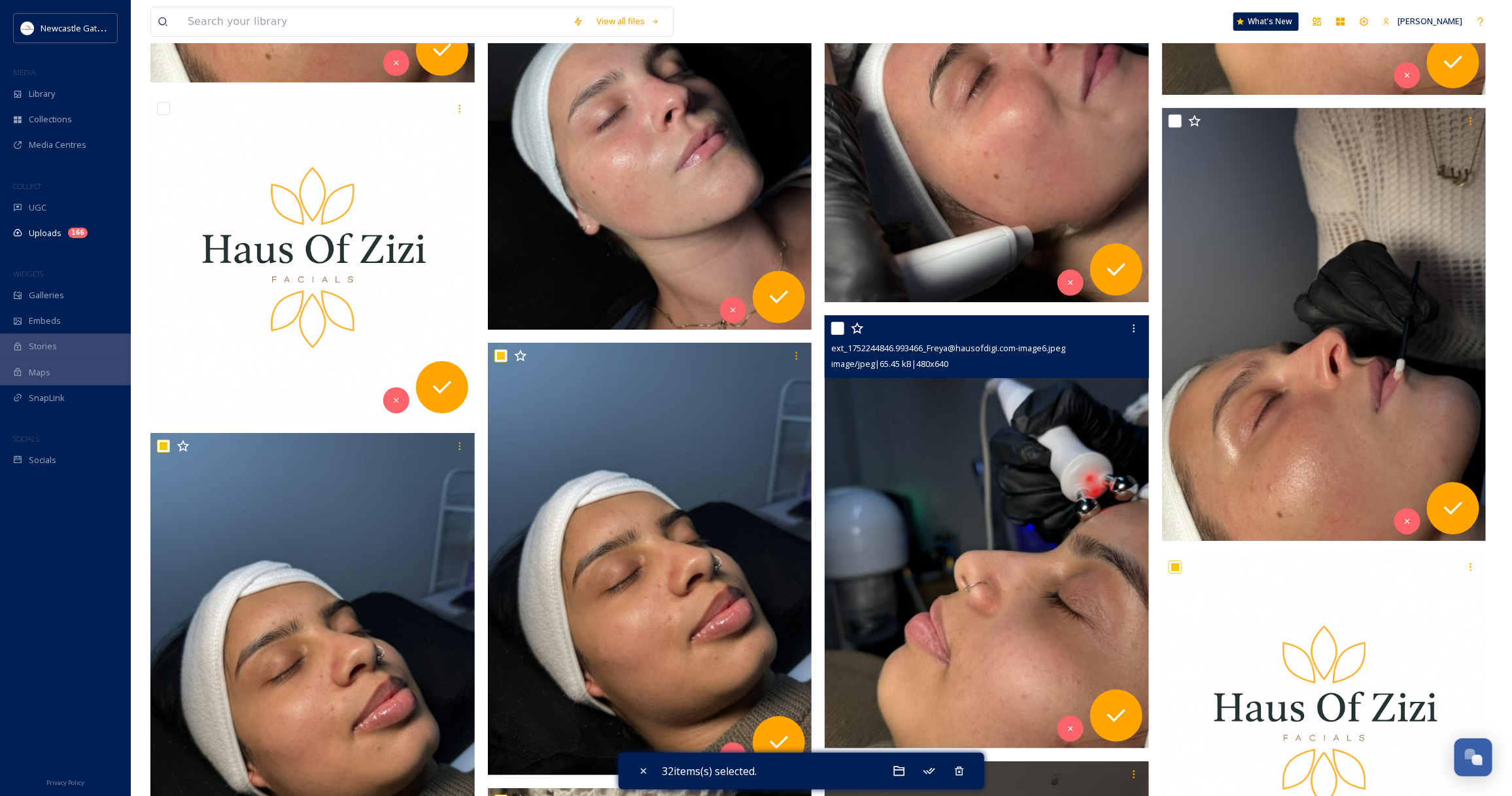
click at [839, 328] on input "checkbox" at bounding box center [838, 328] width 13 height 13
checkbox input "true"
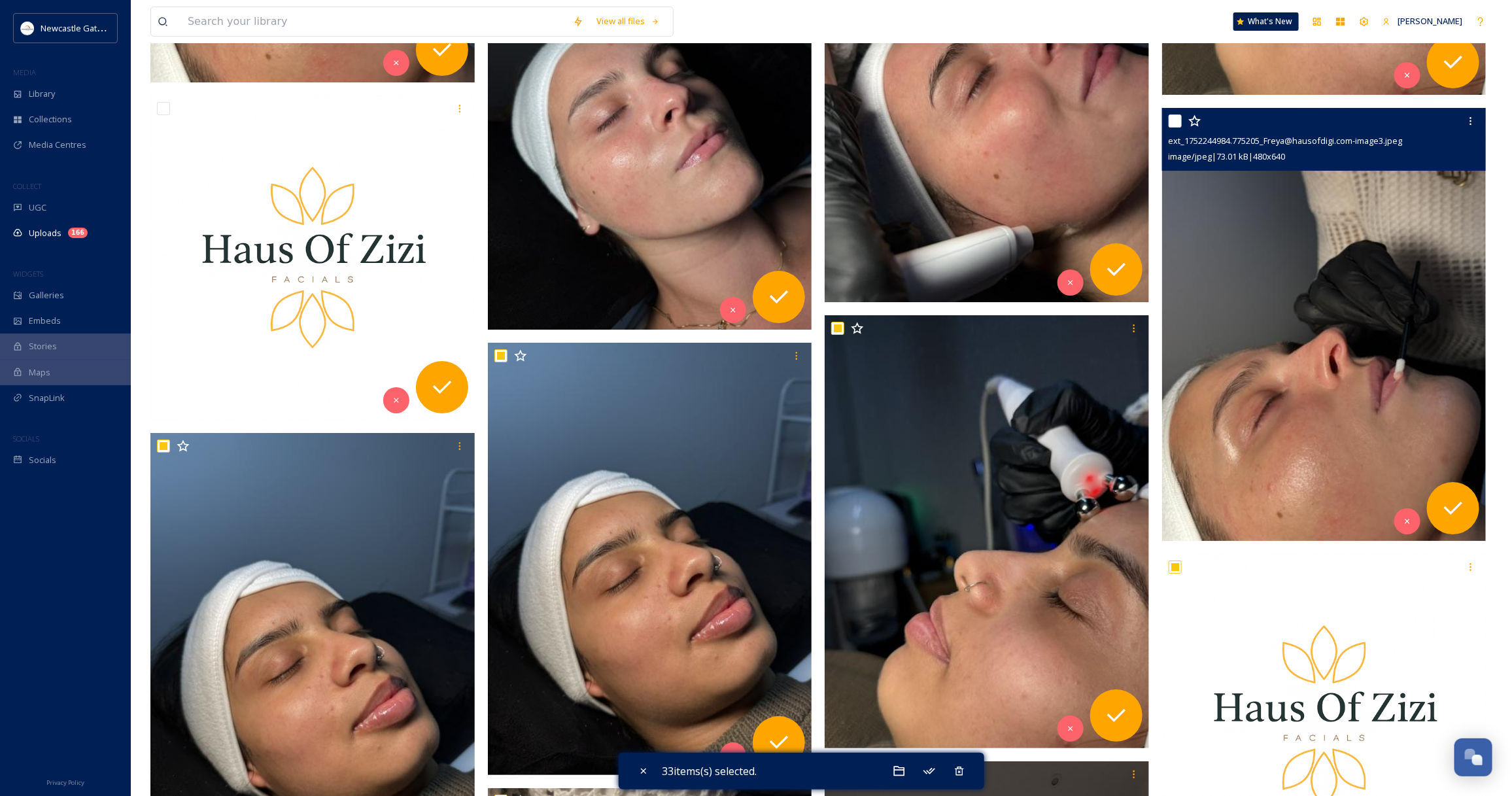
click at [1181, 123] on input "checkbox" at bounding box center [1175, 121] width 13 height 13
checkbox input "true"
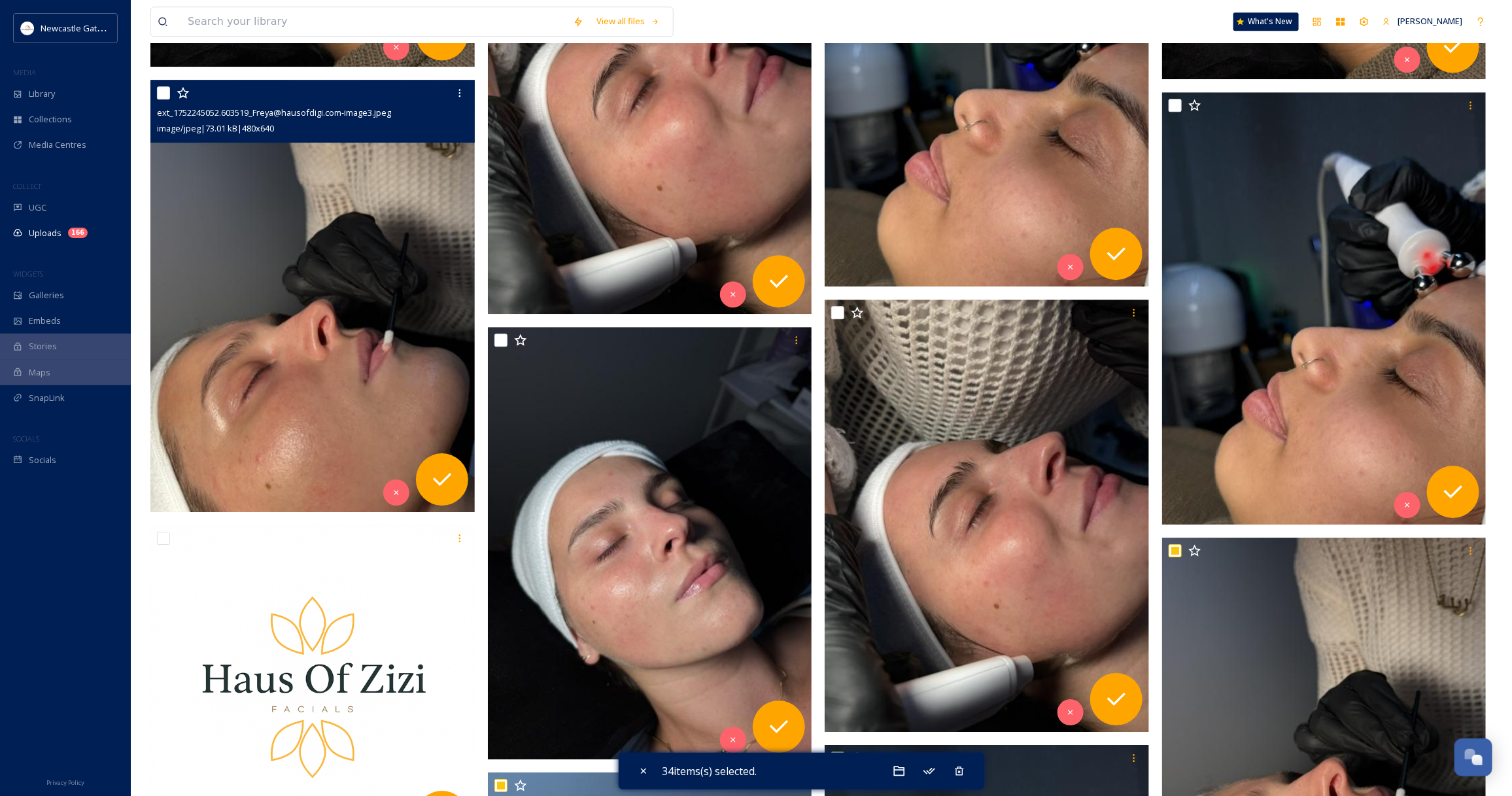
scroll to position [2202, 0]
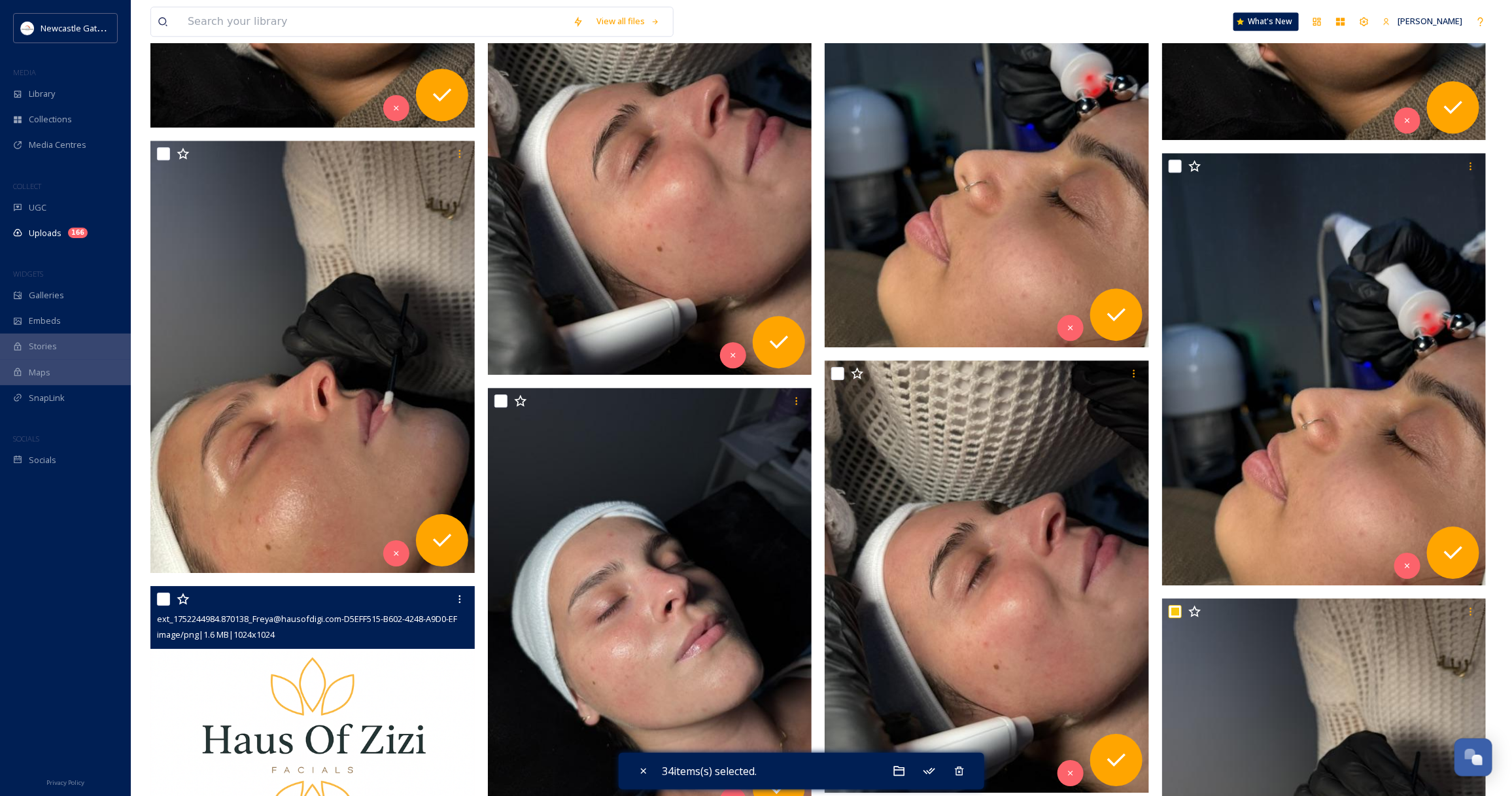
click at [162, 597] on input "checkbox" at bounding box center [164, 599] width 13 height 13
checkbox input "true"
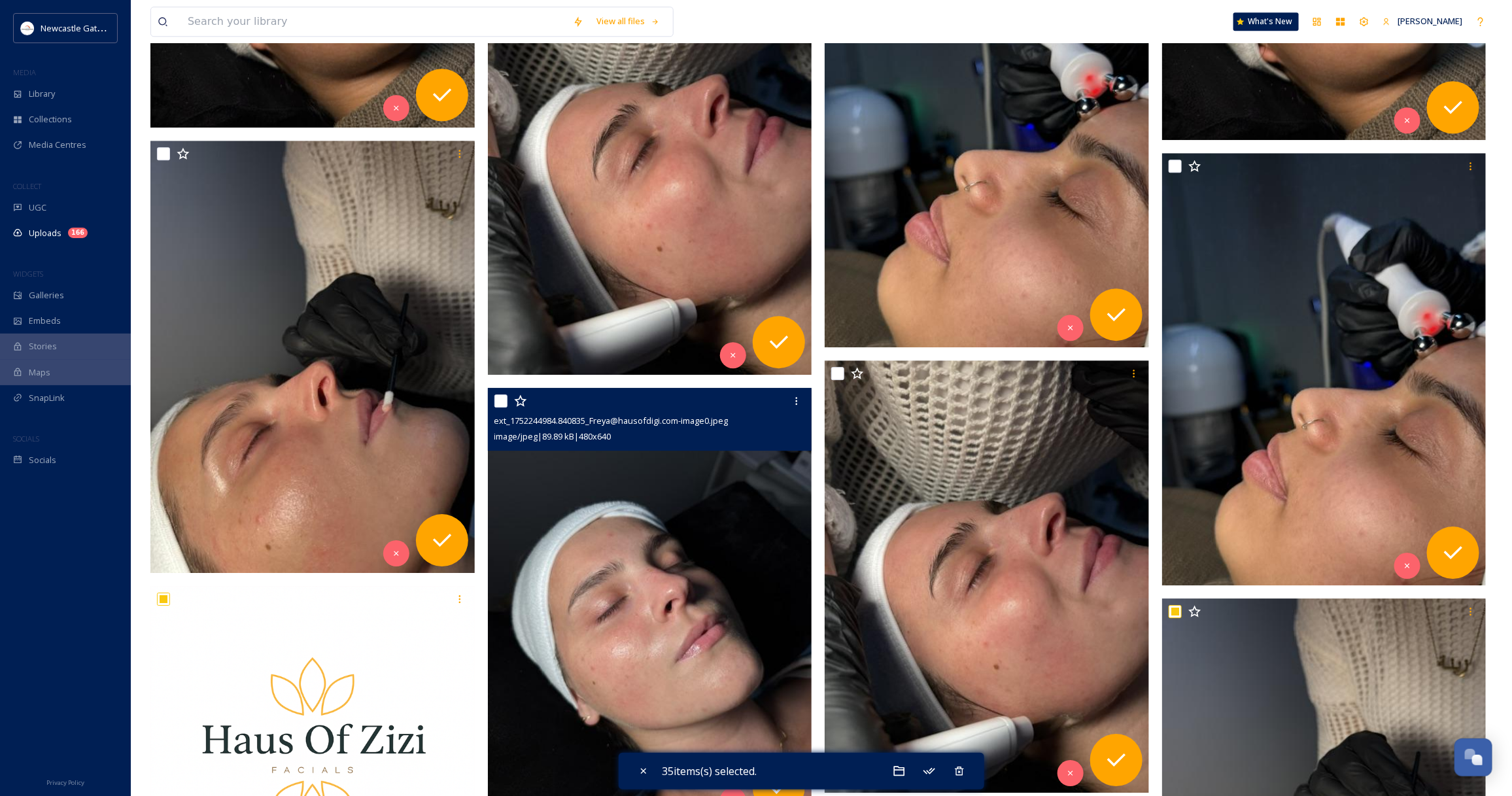
click at [501, 398] on input "checkbox" at bounding box center [501, 401] width 13 height 13
checkbox input "true"
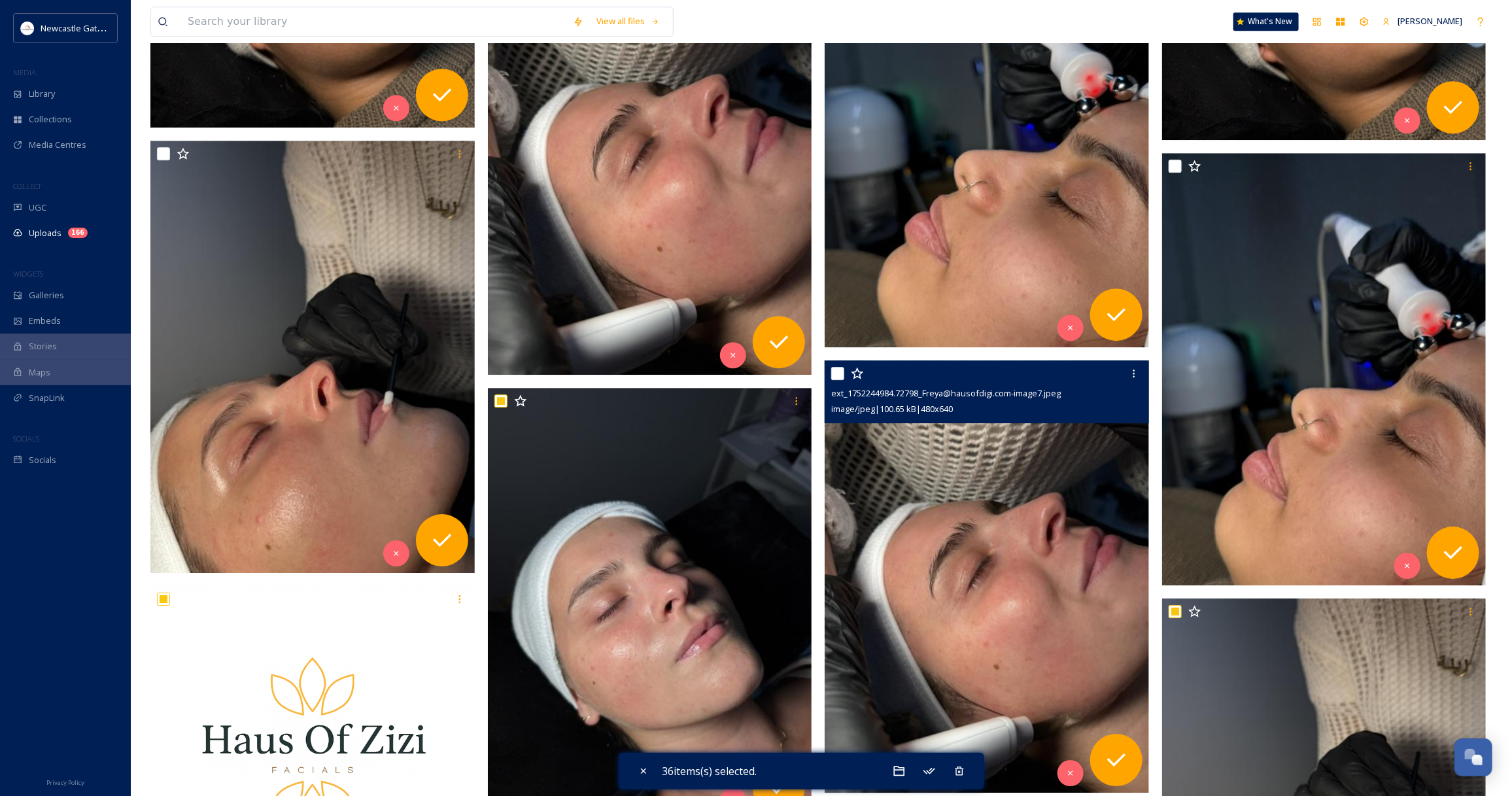
click at [832, 370] on input "checkbox" at bounding box center [838, 373] width 13 height 13
checkbox input "true"
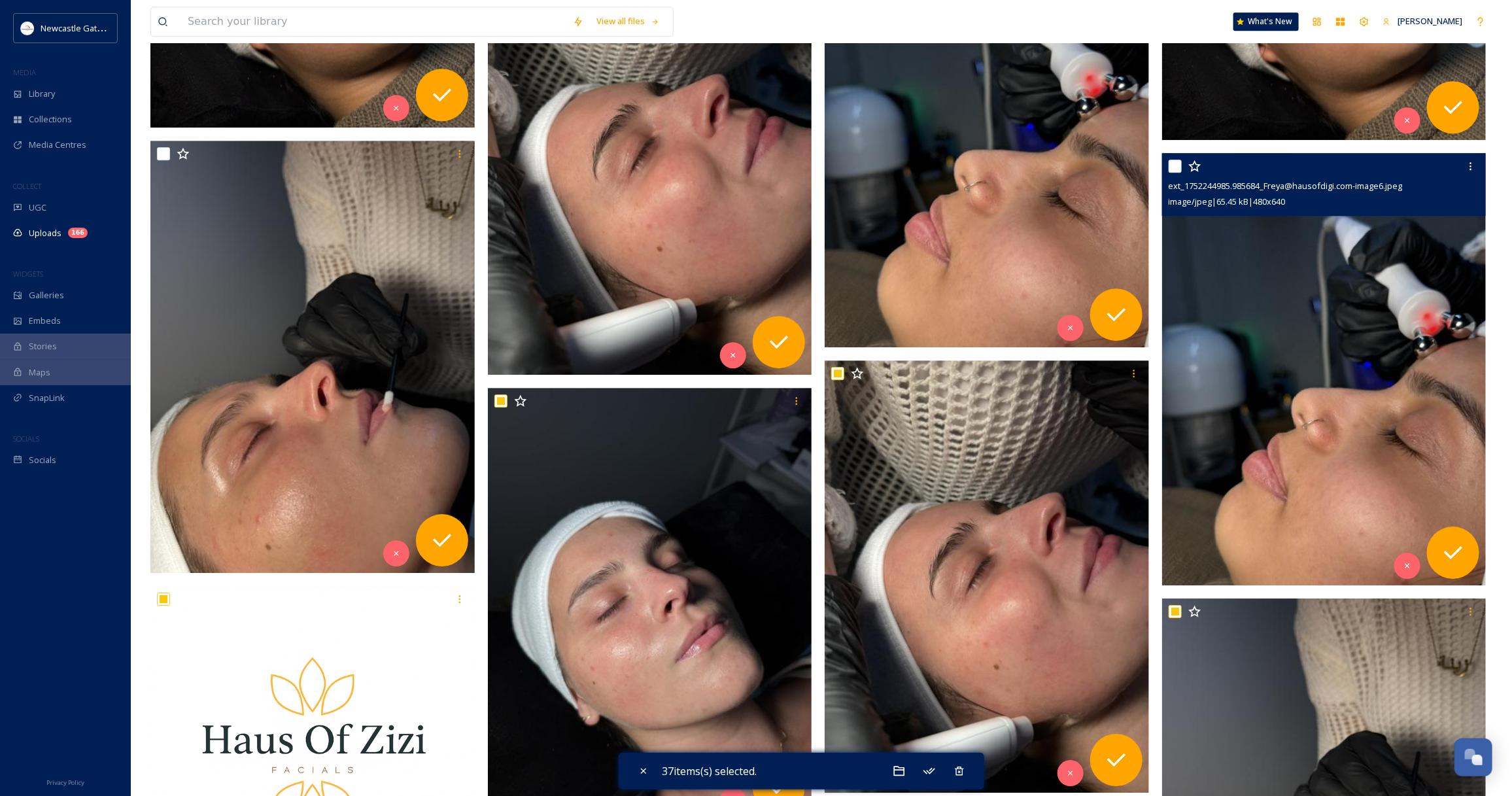
click at [1175, 164] on input "checkbox" at bounding box center [1175, 166] width 13 height 13
checkbox input "true"
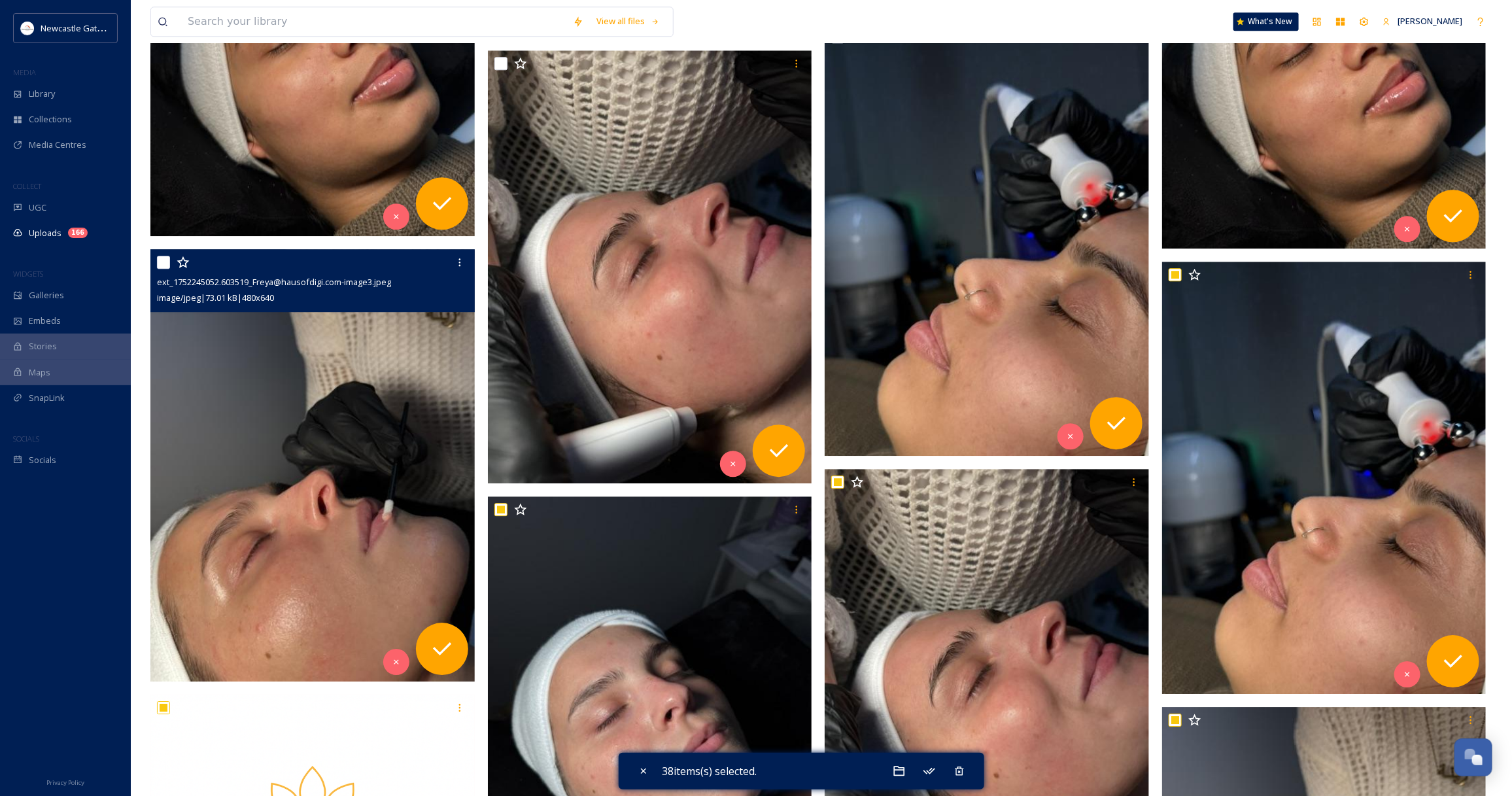
scroll to position [2039, 0]
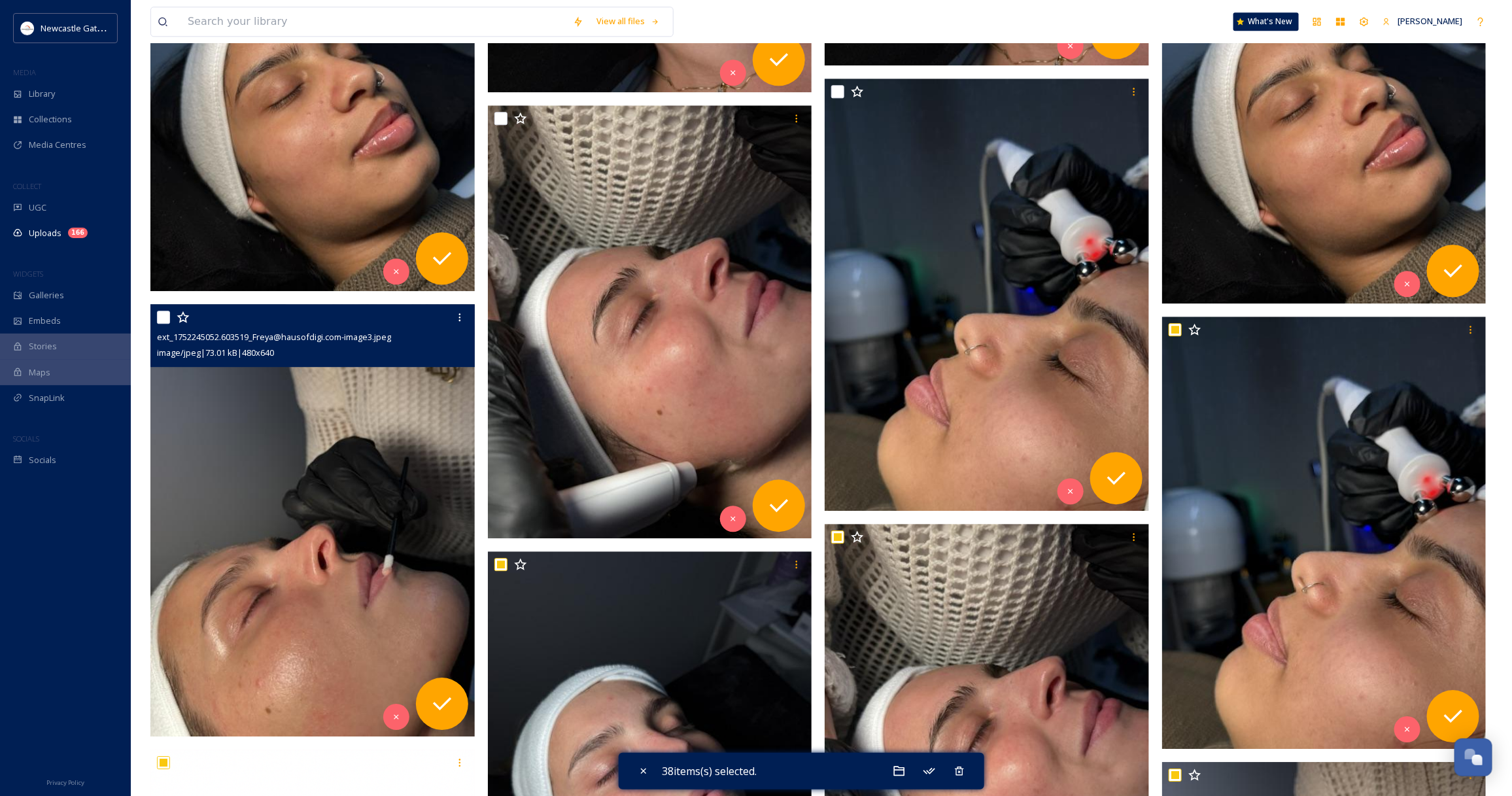
click at [166, 314] on input "checkbox" at bounding box center [164, 317] width 13 height 13
checkbox input "true"
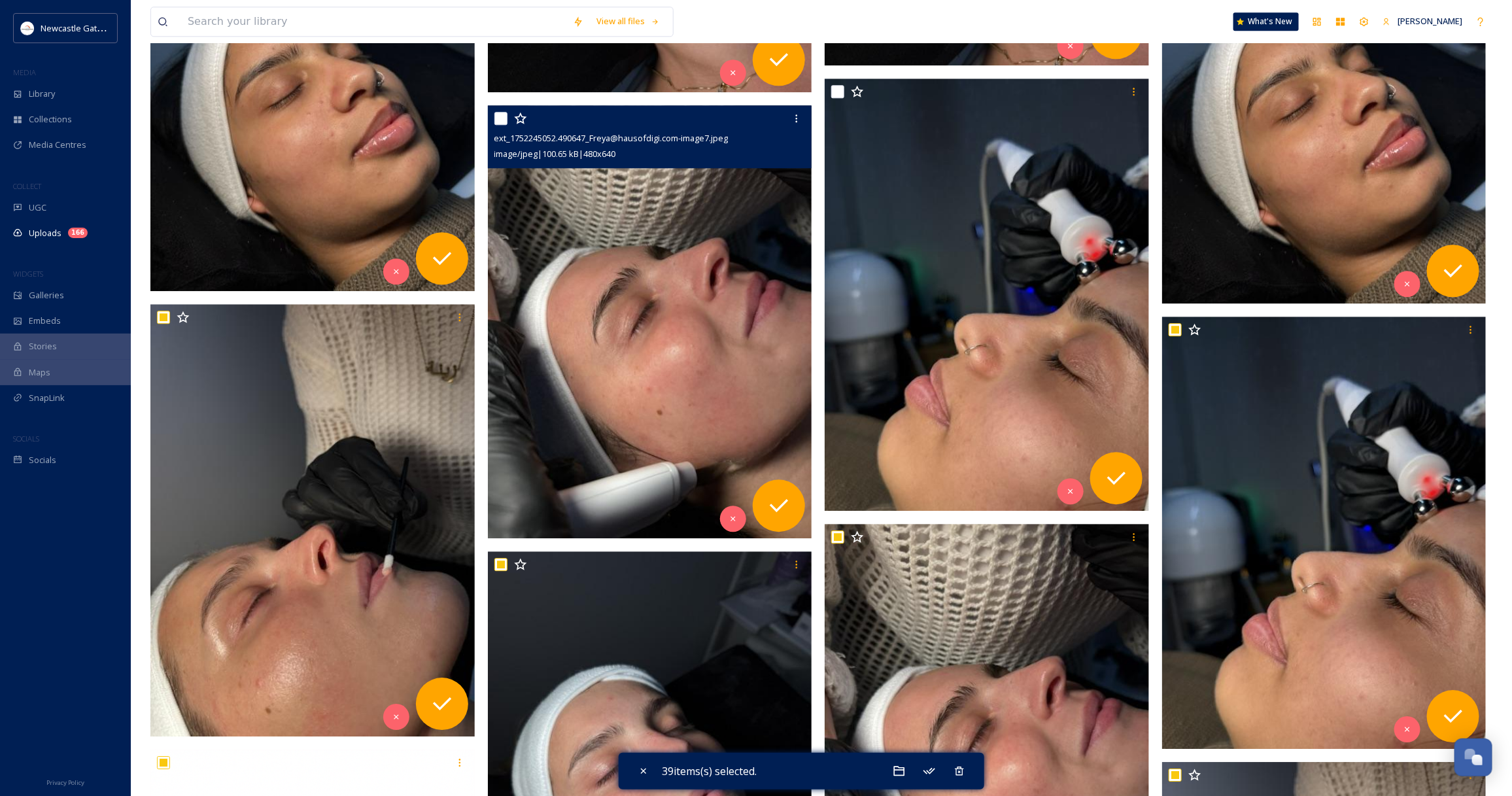
click at [508, 117] on div at bounding box center [652, 119] width 314 height 24
click at [505, 120] on input "checkbox" at bounding box center [501, 119] width 13 height 13
checkbox input "true"
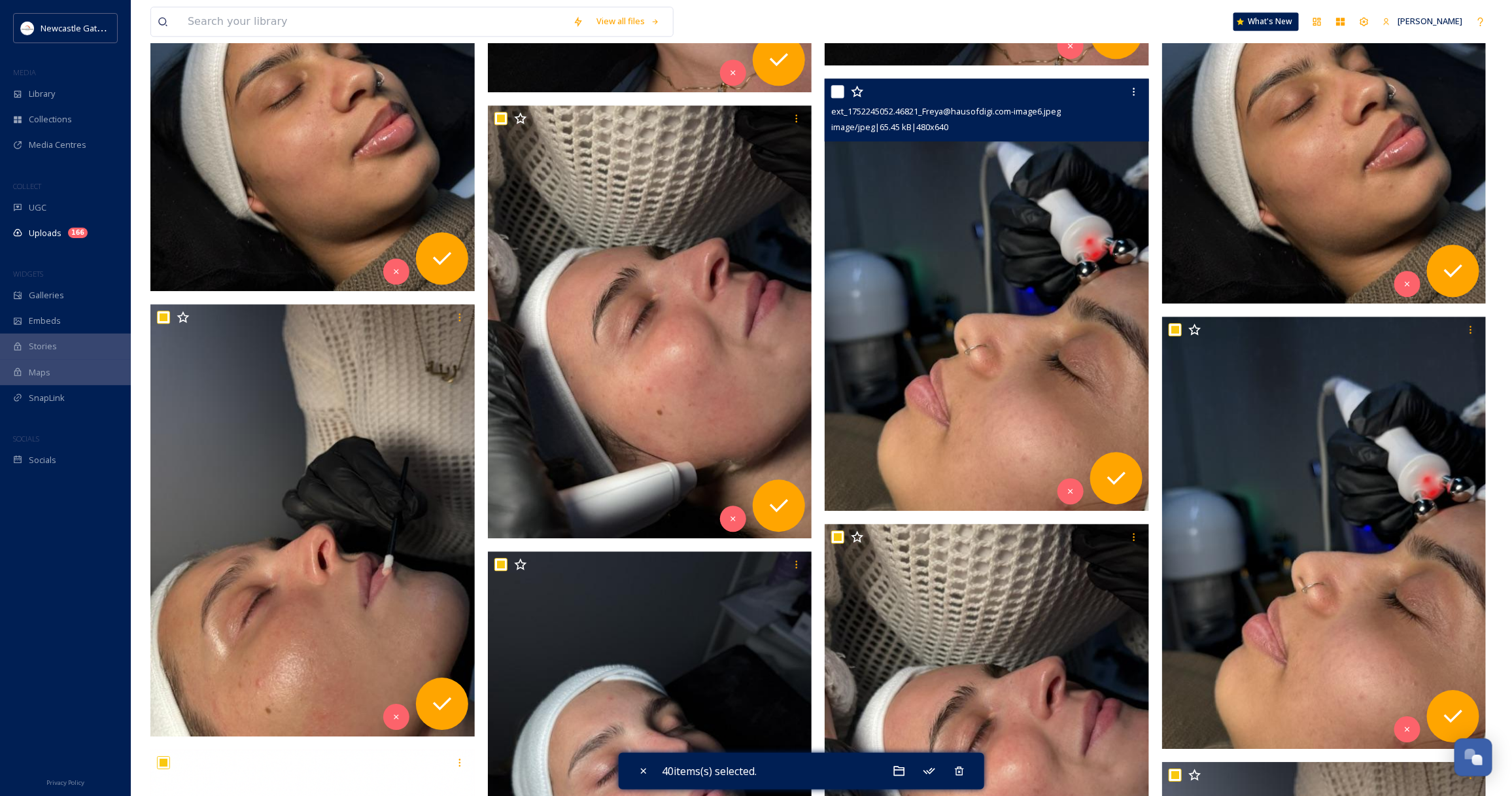
click at [836, 85] on input "checkbox" at bounding box center [838, 91] width 13 height 13
checkbox input "true"
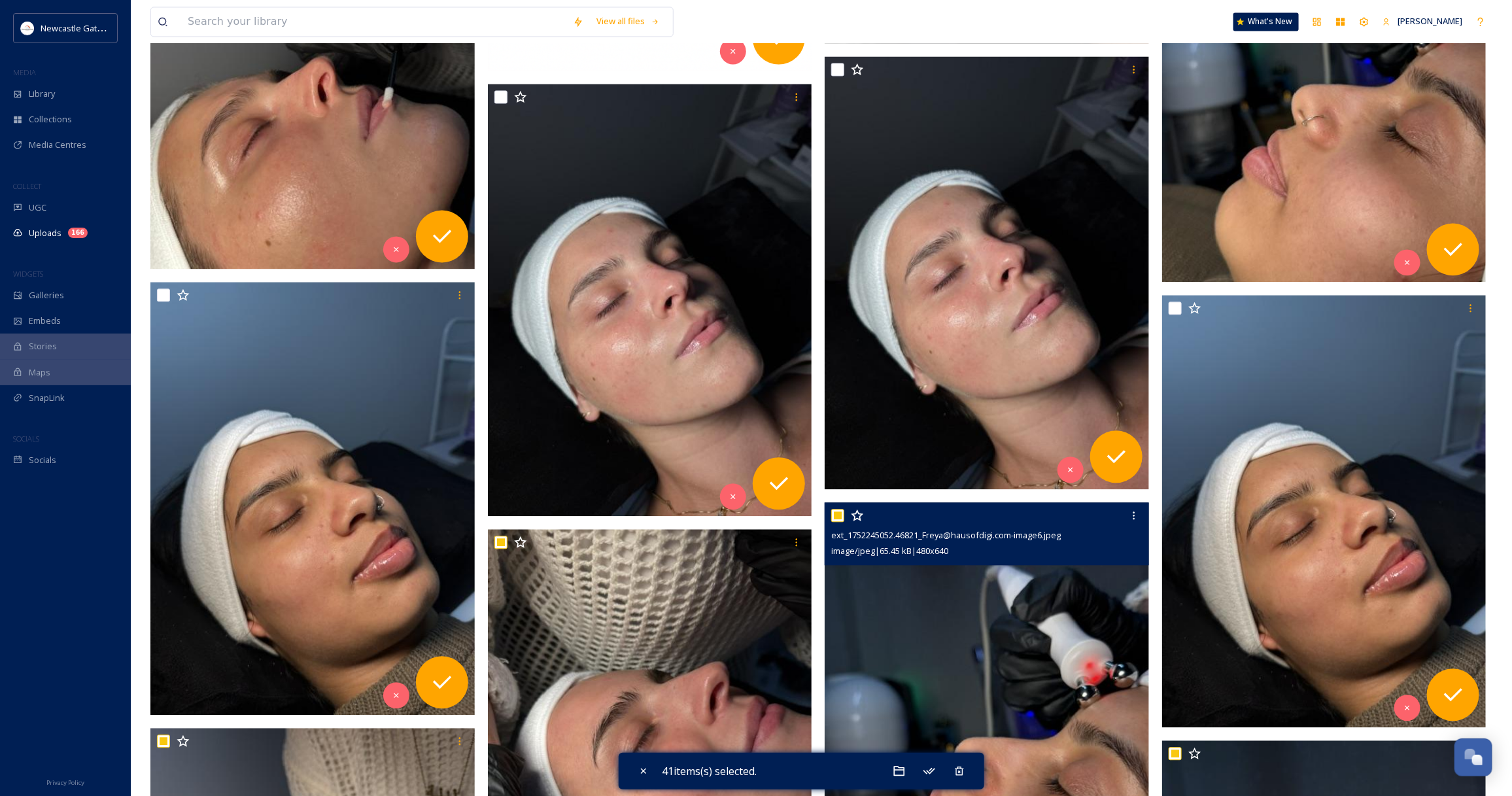
scroll to position [1467, 0]
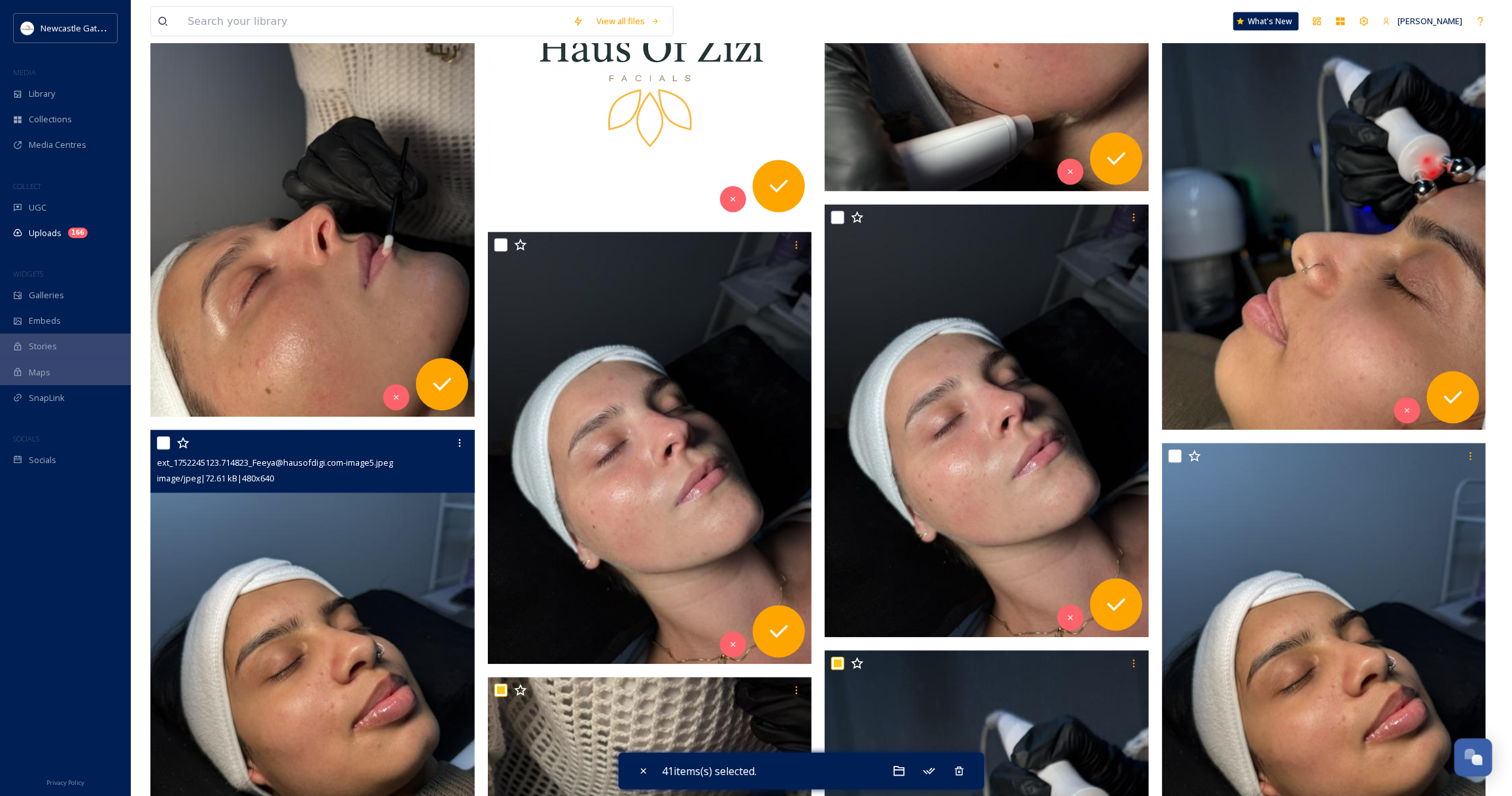
click at [162, 442] on input "checkbox" at bounding box center [164, 443] width 13 height 13
checkbox input "true"
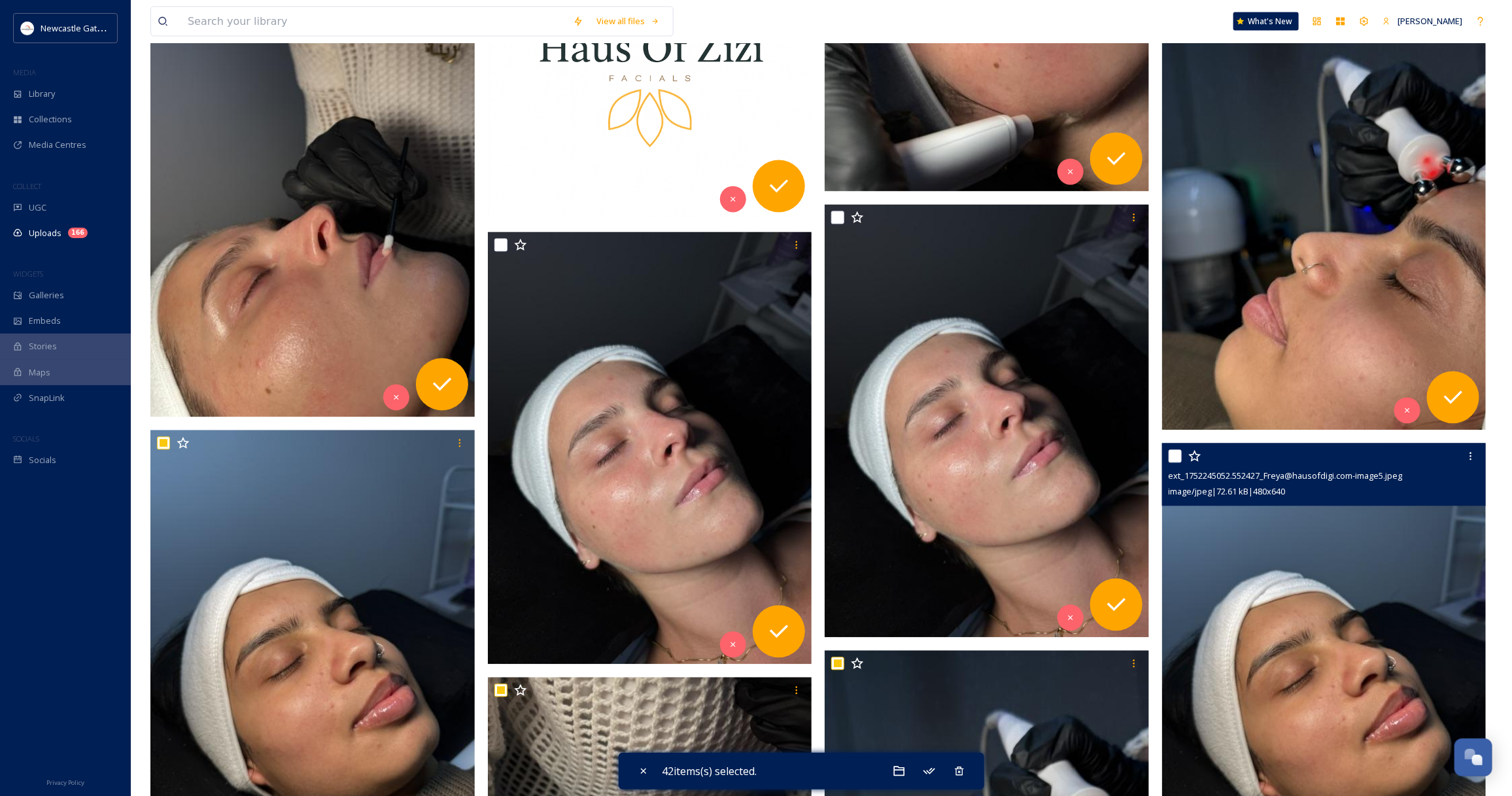
click at [1177, 459] on input "checkbox" at bounding box center [1175, 457] width 13 height 13
checkbox input "true"
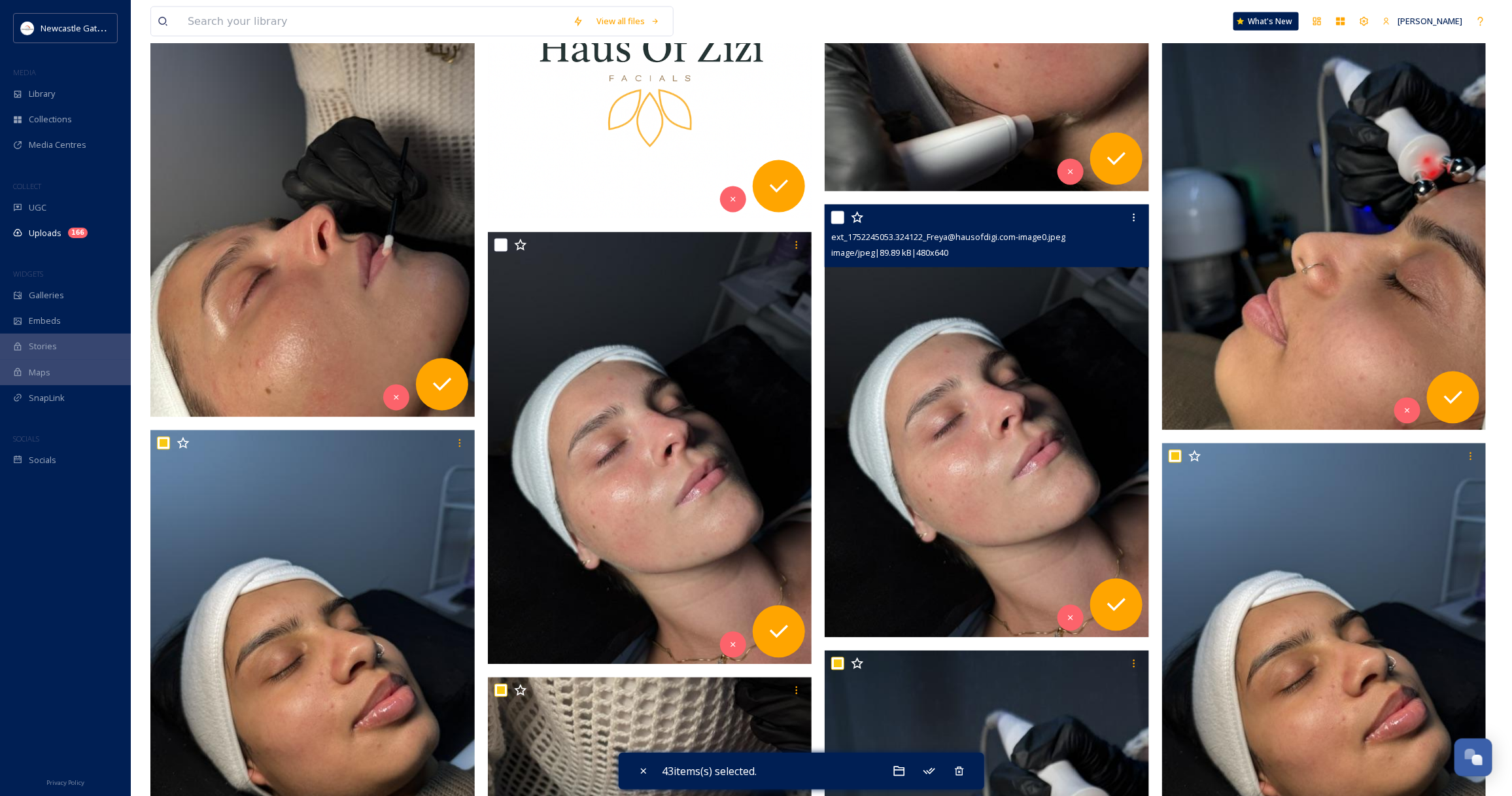
click at [839, 219] on input "checkbox" at bounding box center [838, 218] width 13 height 13
checkbox input "true"
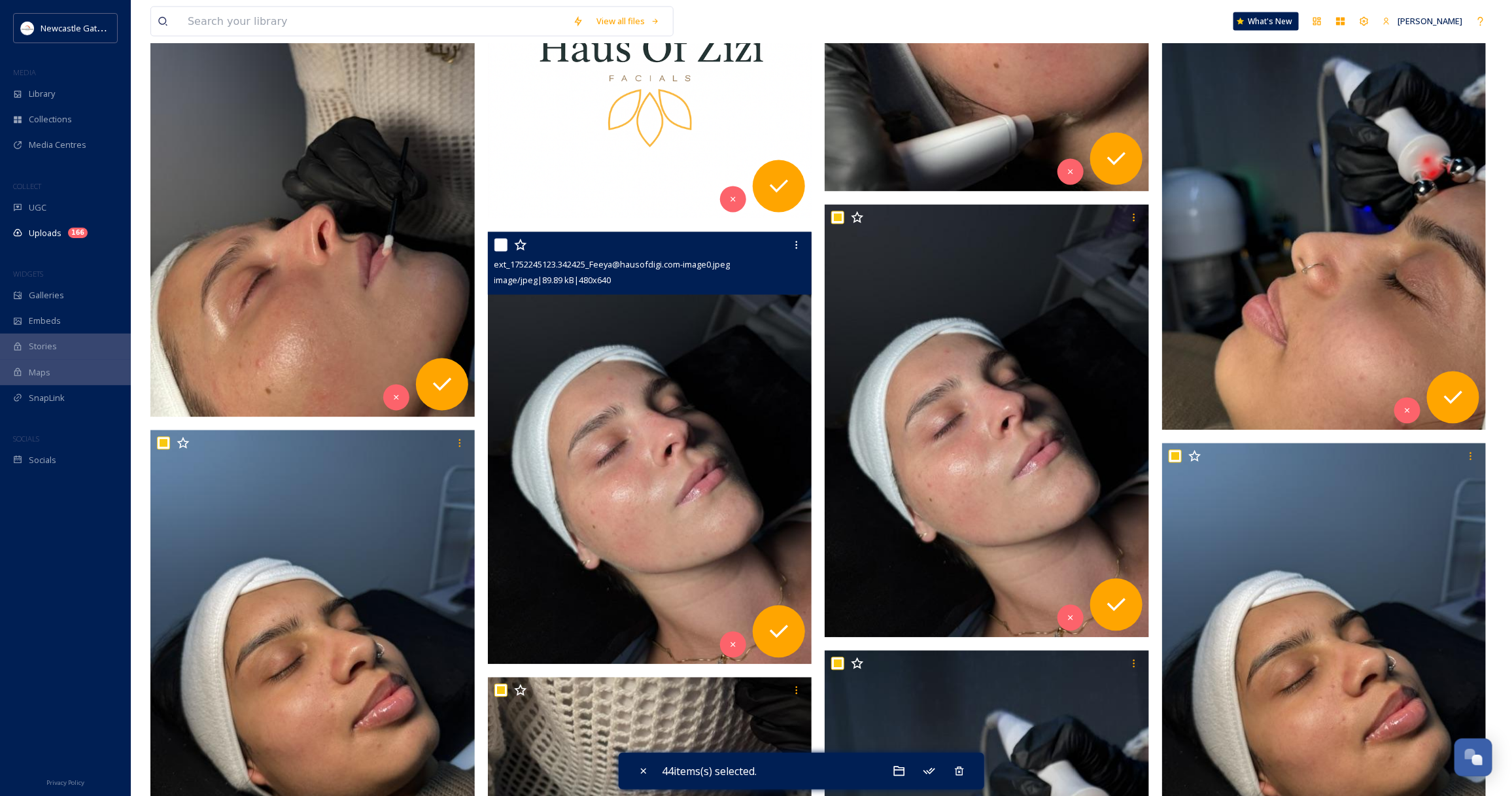
click at [498, 246] on input "checkbox" at bounding box center [501, 245] width 13 height 13
checkbox input "true"
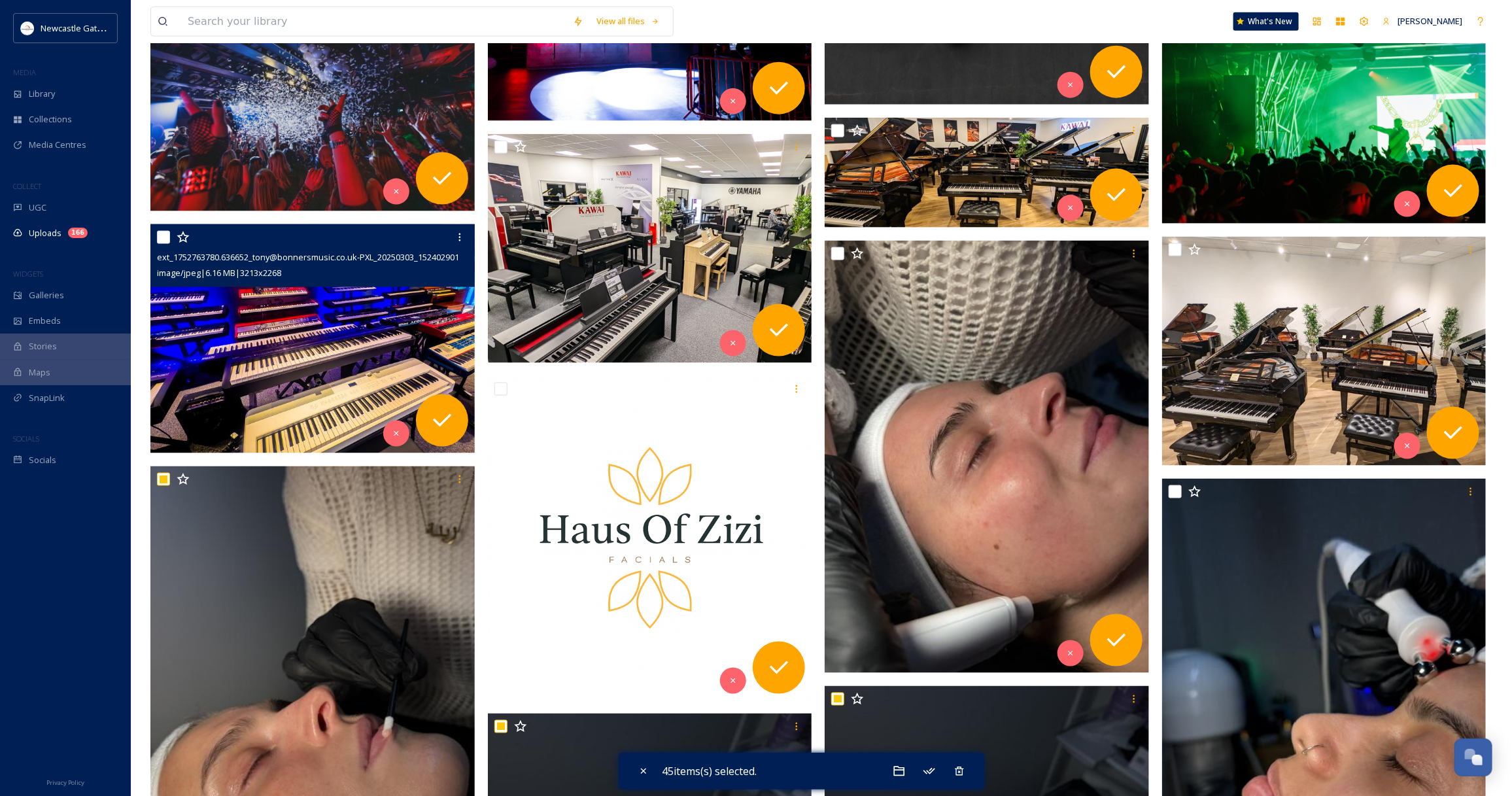
scroll to position [813, 0]
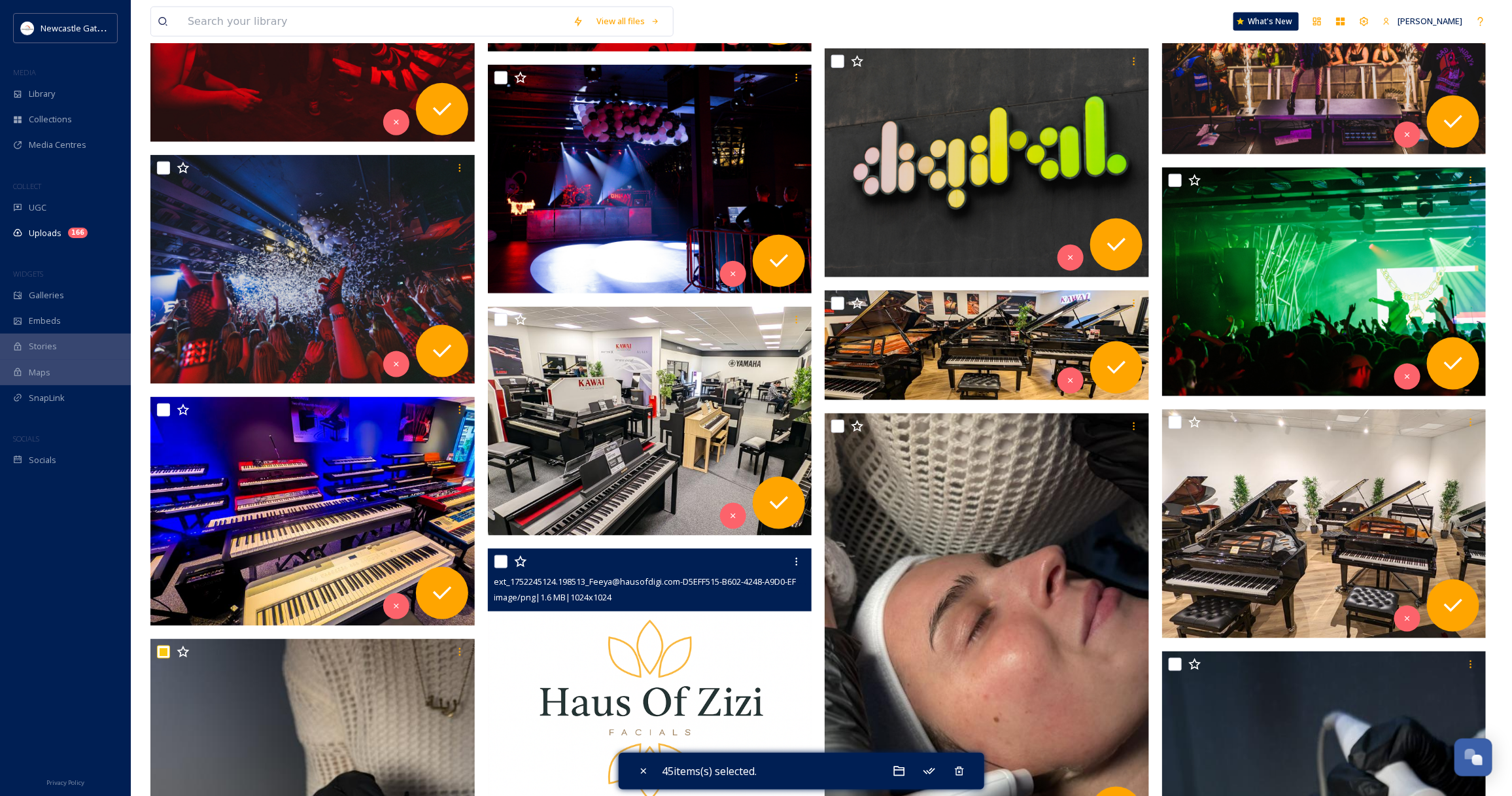
click at [498, 563] on input "checkbox" at bounding box center [501, 562] width 13 height 13
checkbox input "true"
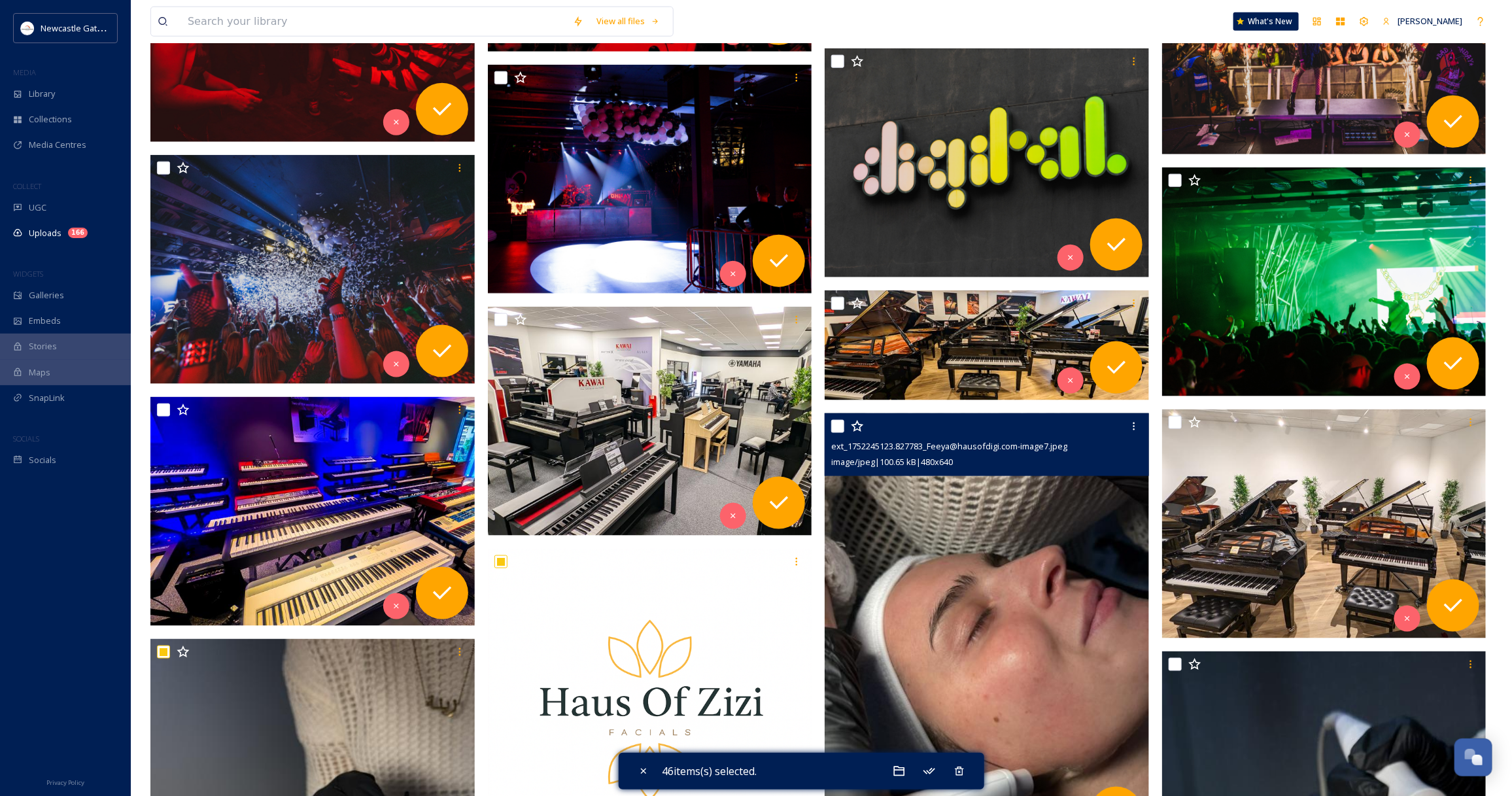
click at [837, 426] on input "checkbox" at bounding box center [838, 426] width 13 height 13
checkbox input "true"
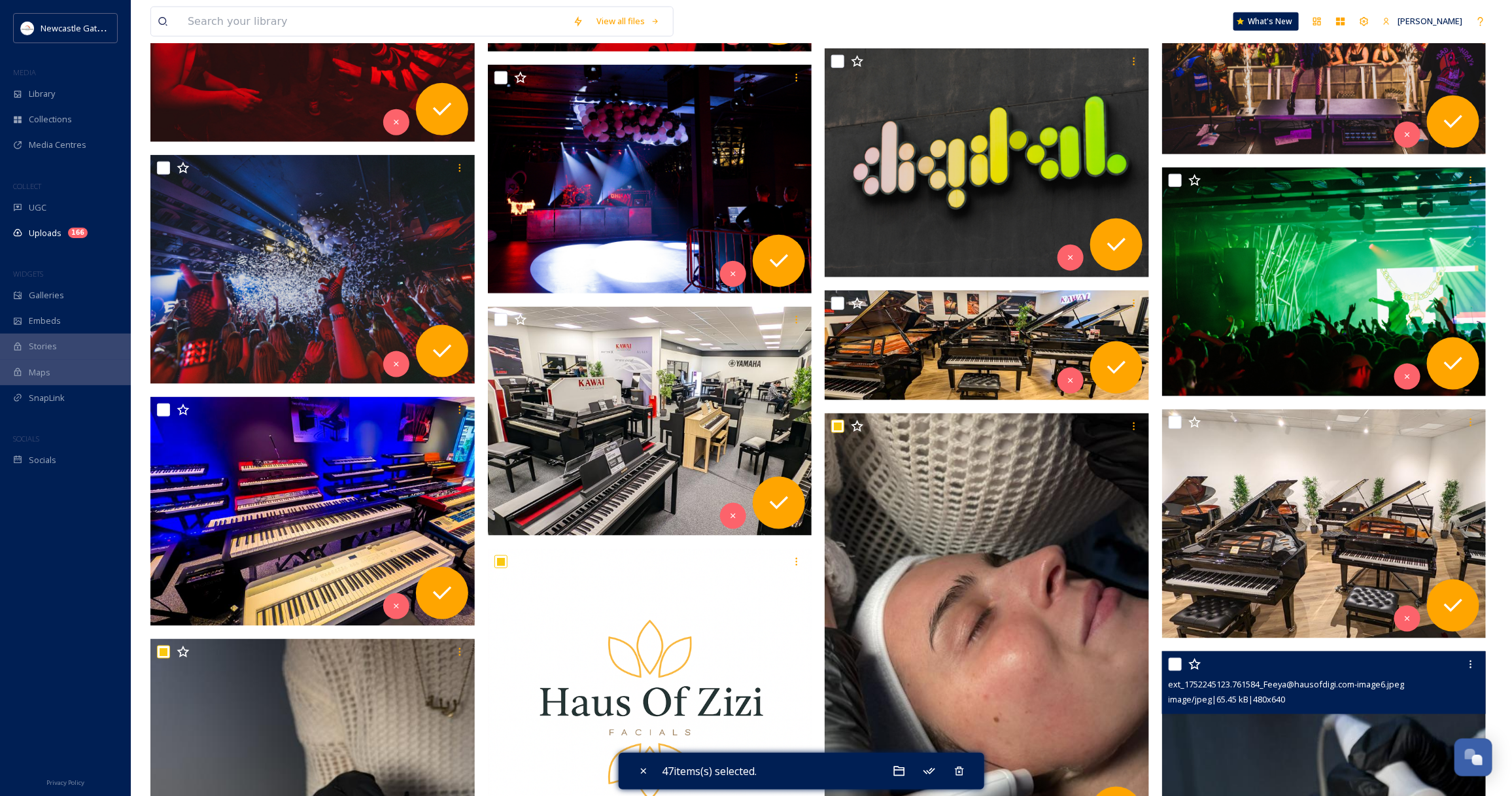
click at [1177, 662] on input "checkbox" at bounding box center [1175, 664] width 13 height 13
checkbox input "true"
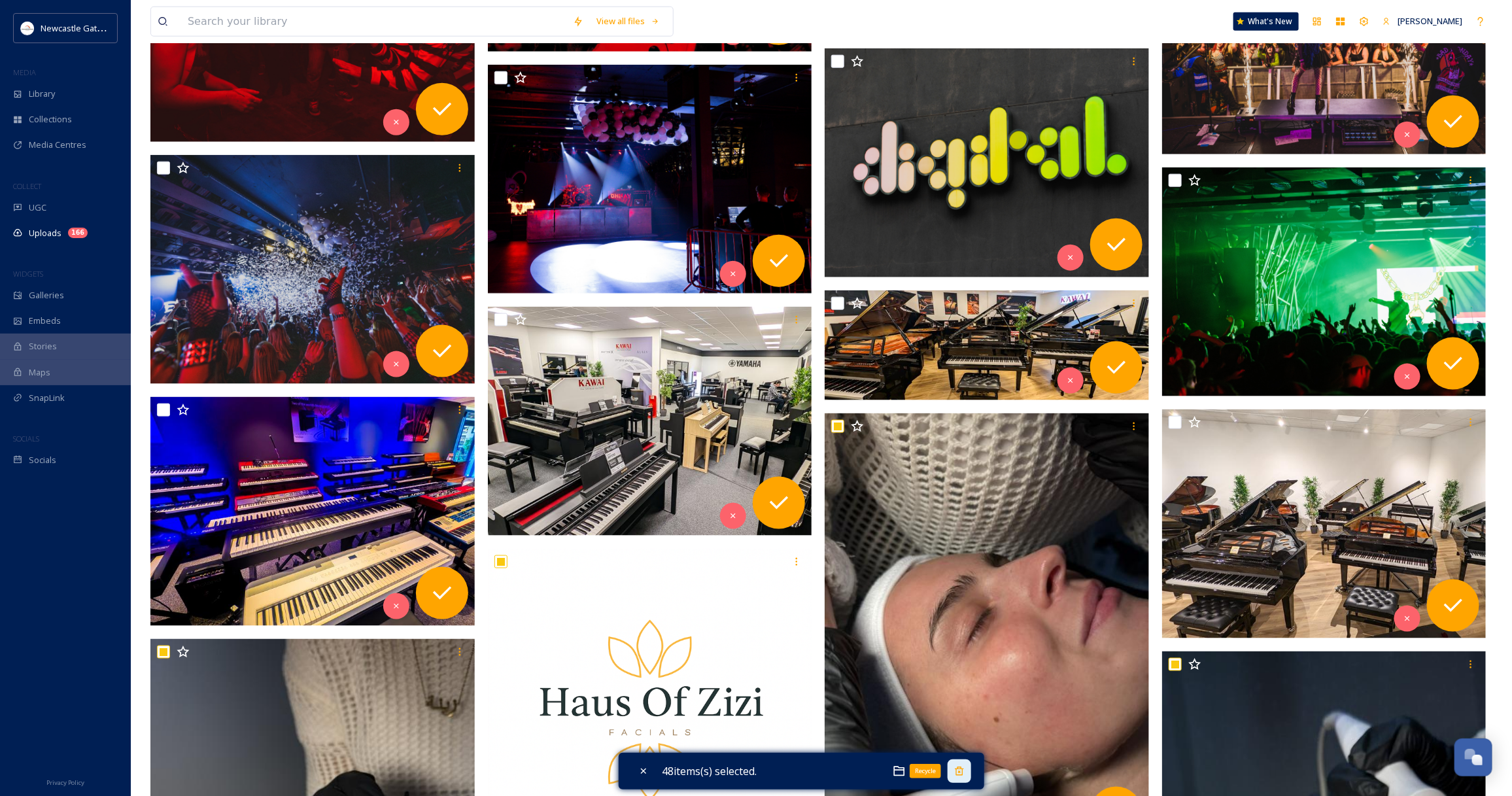
click at [964, 769] on icon at bounding box center [959, 771] width 11 height 11
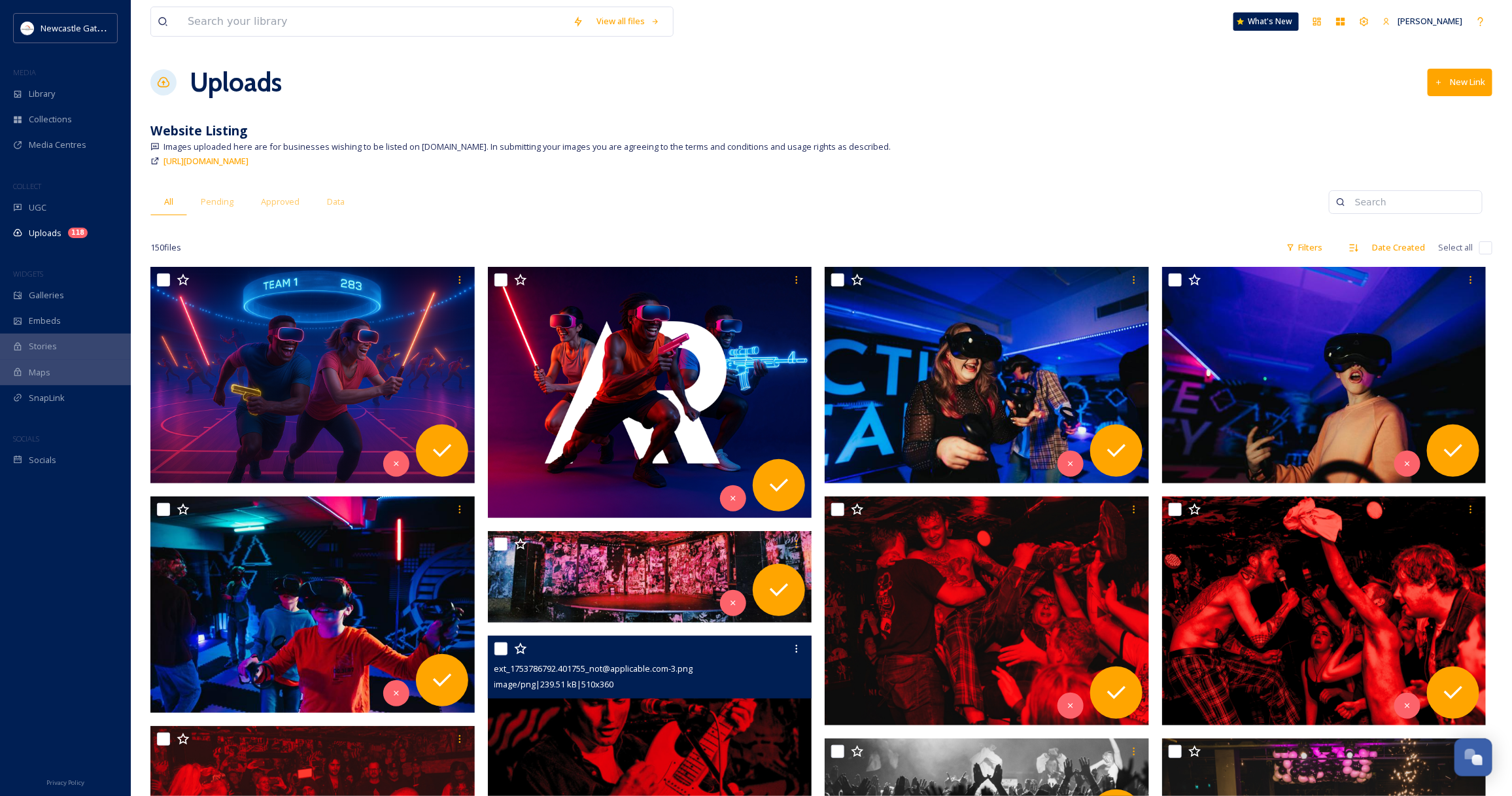
scroll to position [245, 0]
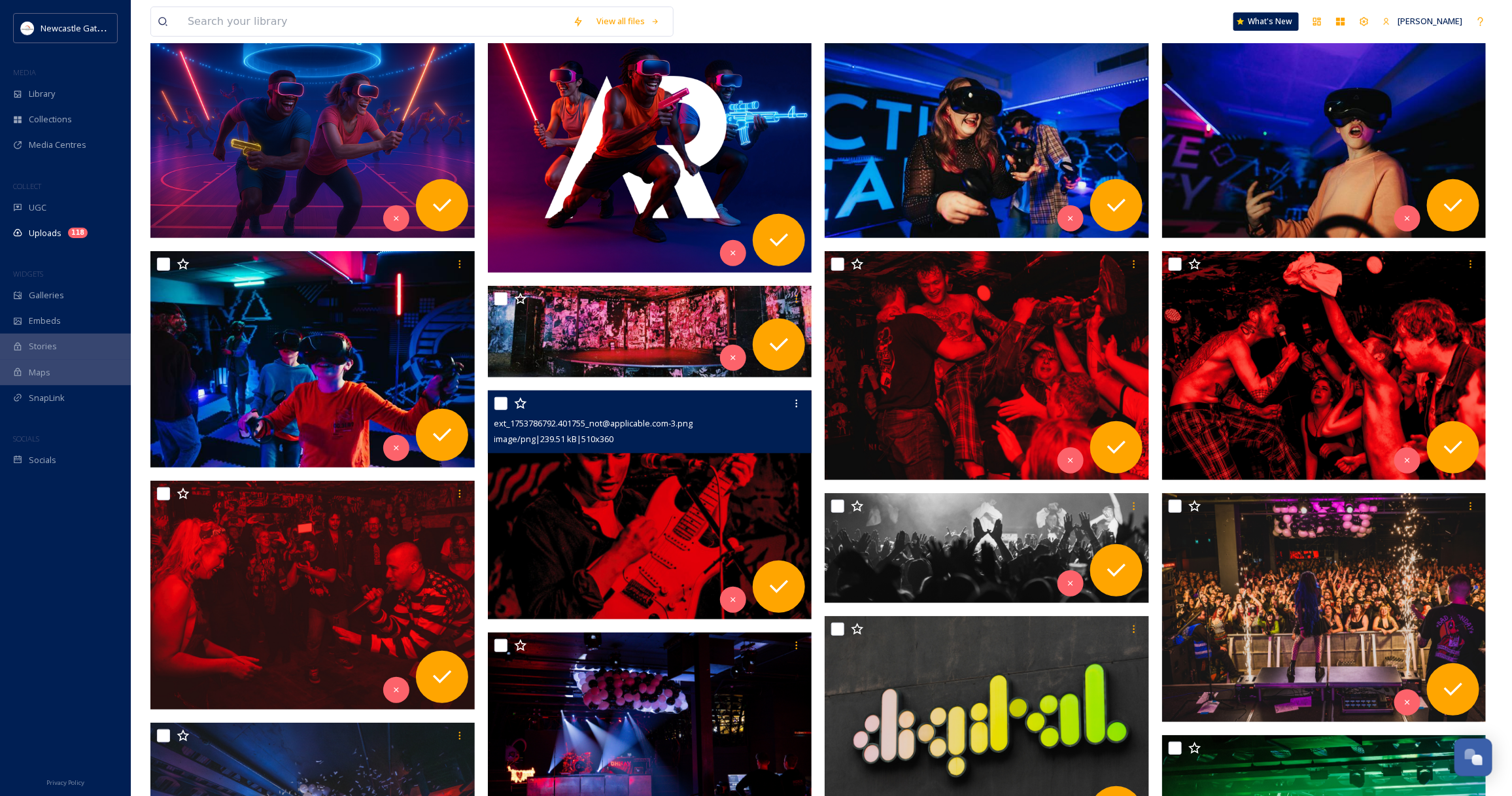
click at [640, 498] on img at bounding box center [650, 504] width 324 height 229
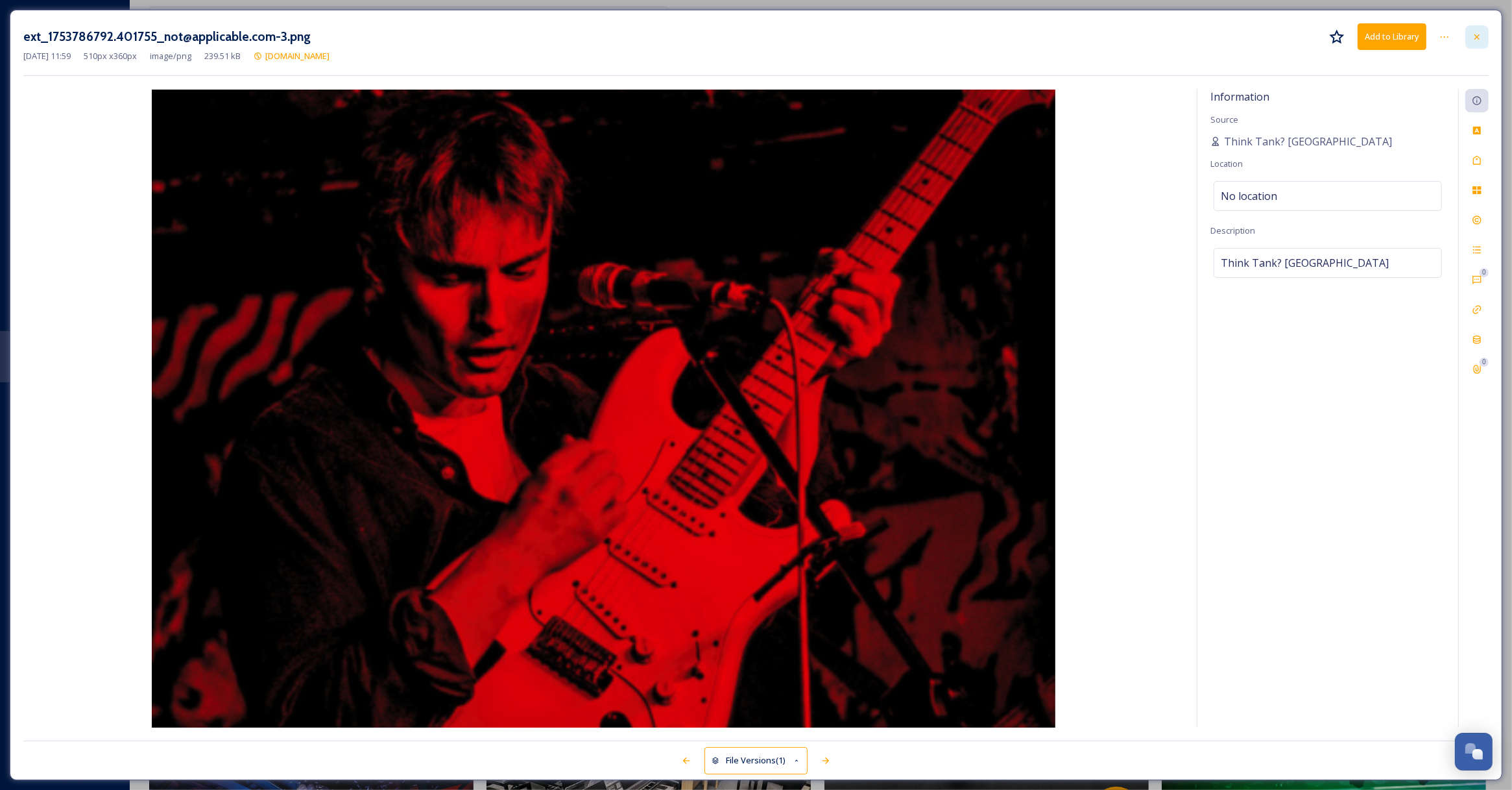
click at [1479, 36] on icon at bounding box center [1477, 36] width 5 height 5
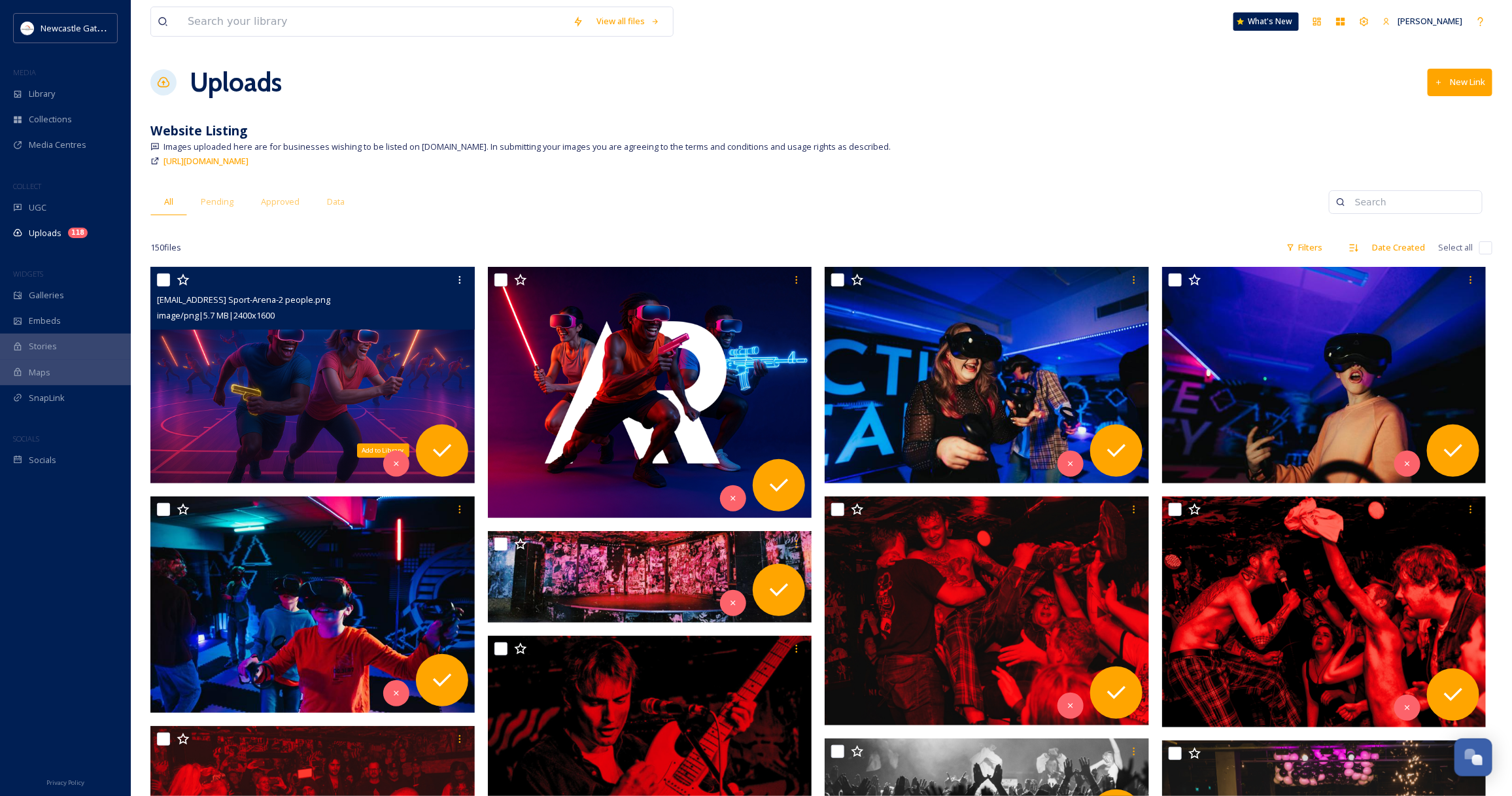
drag, startPoint x: 435, startPoint y: 455, endPoint x: 548, endPoint y: 740, distance: 306.6
click at [435, 455] on icon at bounding box center [441, 450] width 26 height 26
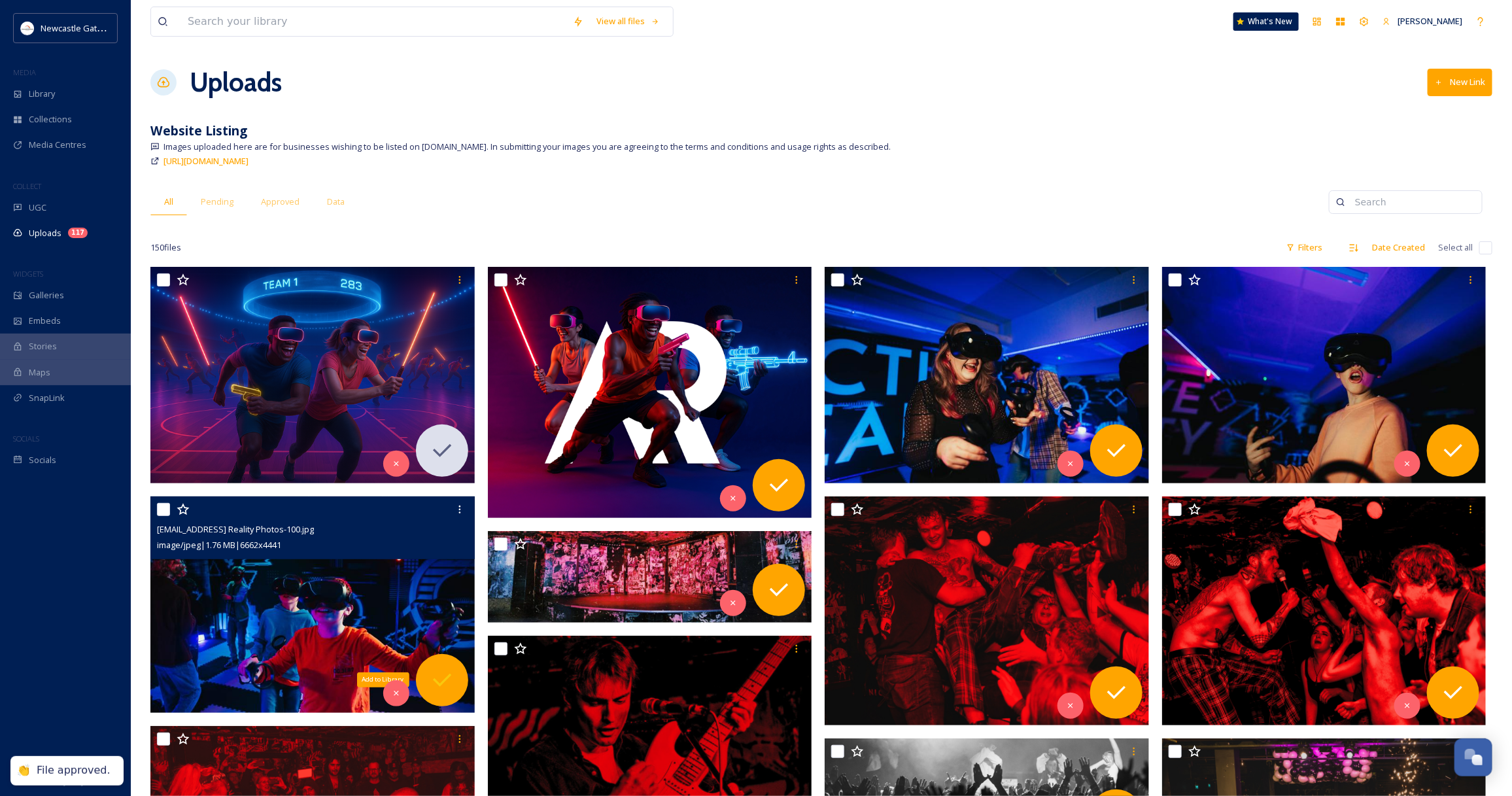
click at [455, 684] on icon at bounding box center [441, 679] width 26 height 26
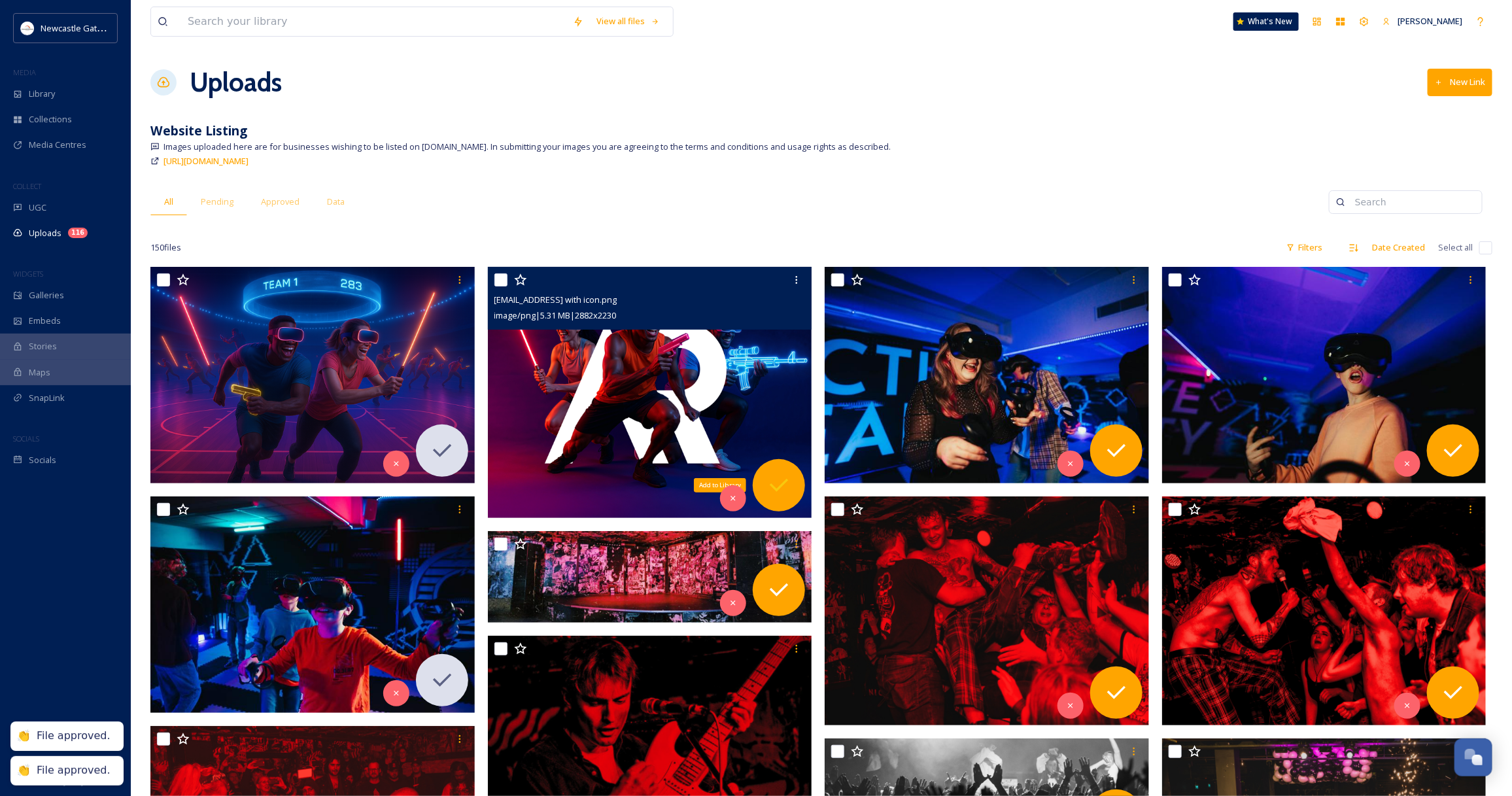
click at [780, 486] on icon at bounding box center [778, 484] width 26 height 26
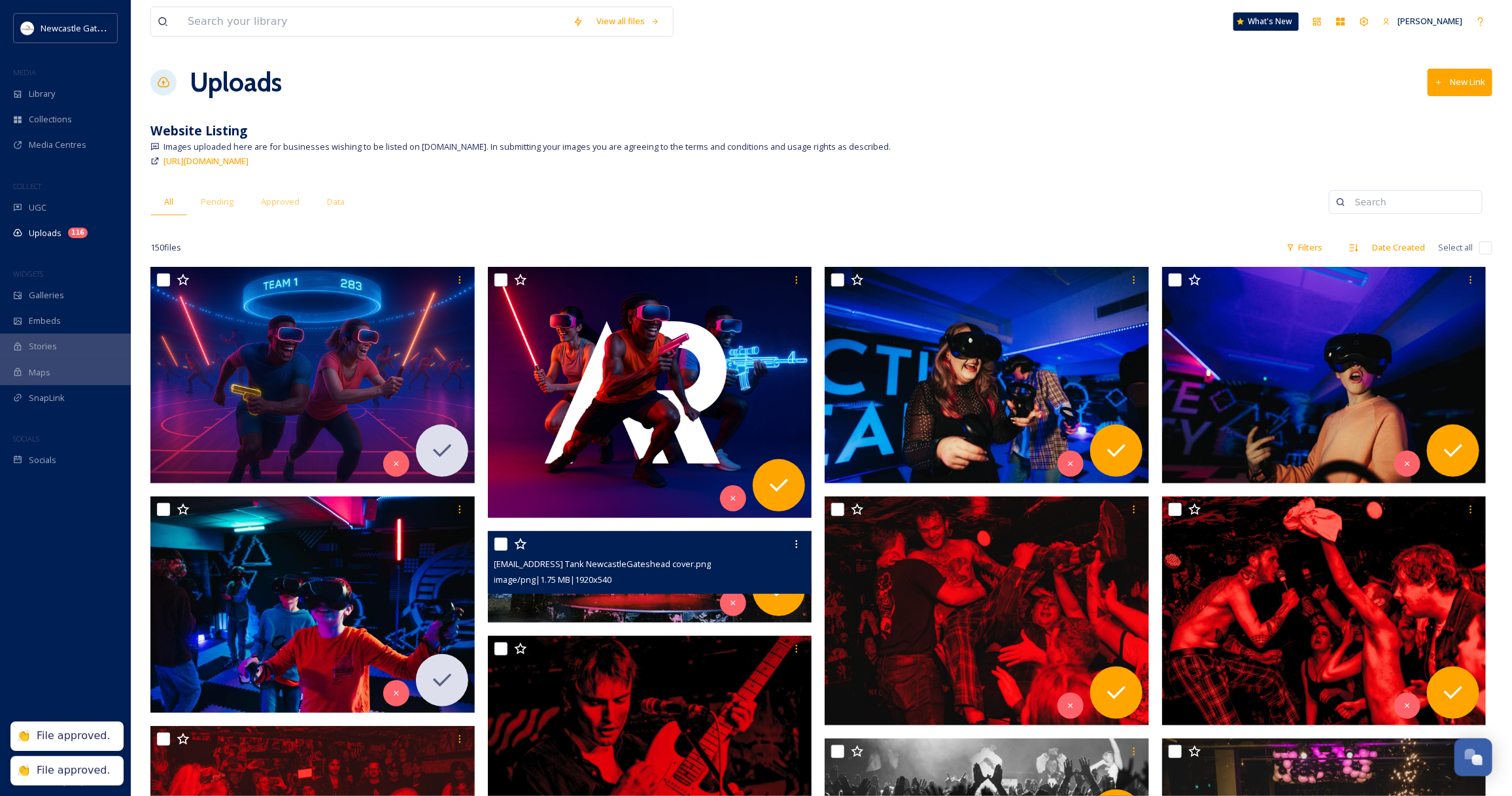
click at [793, 589] on div "ext_1753786792.764077_not@applicable.com-Think Tank NewcastleGateshead cover.pn…" at bounding box center [650, 562] width 324 height 63
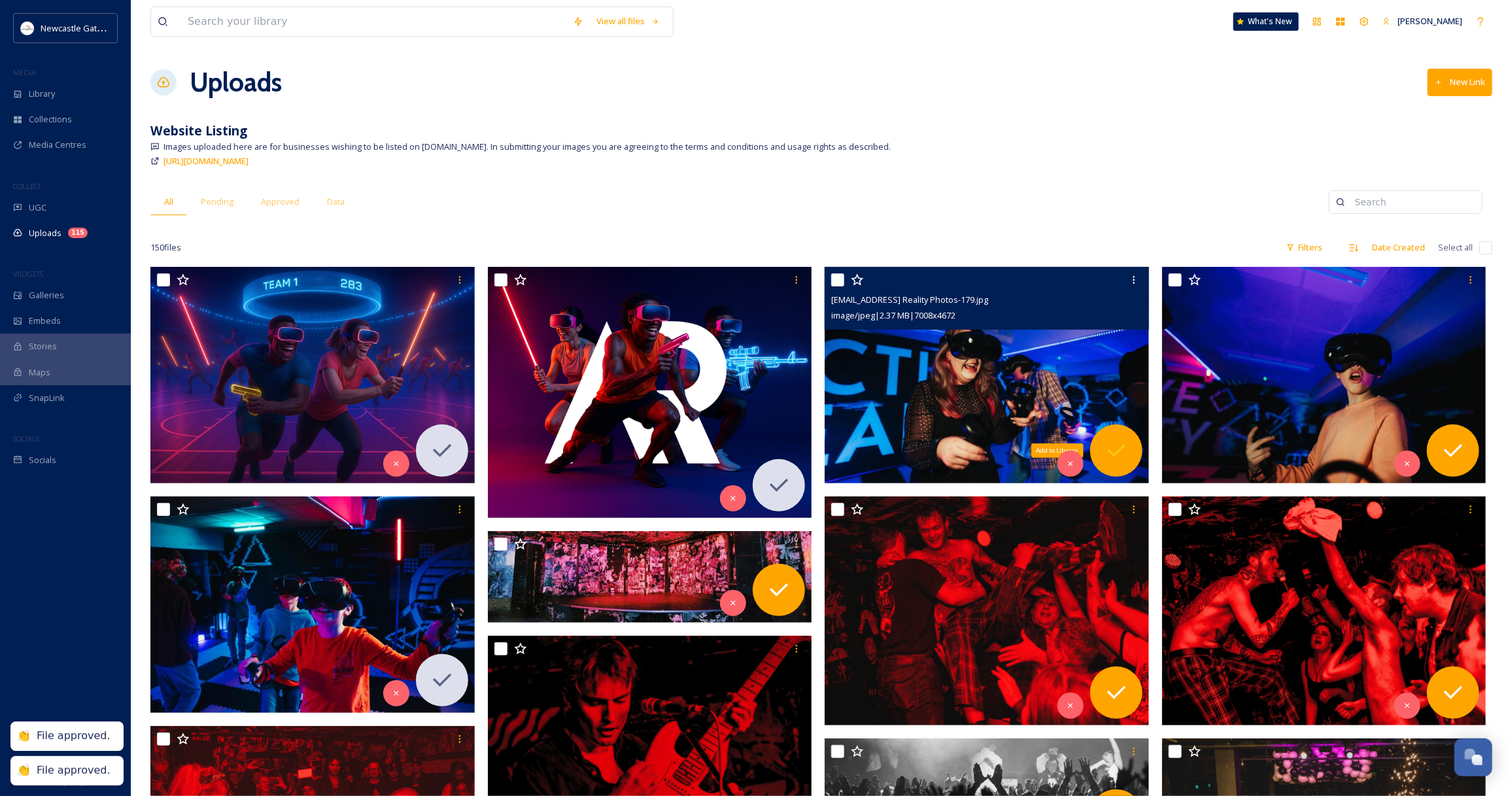
click at [1116, 452] on icon at bounding box center [1116, 450] width 26 height 26
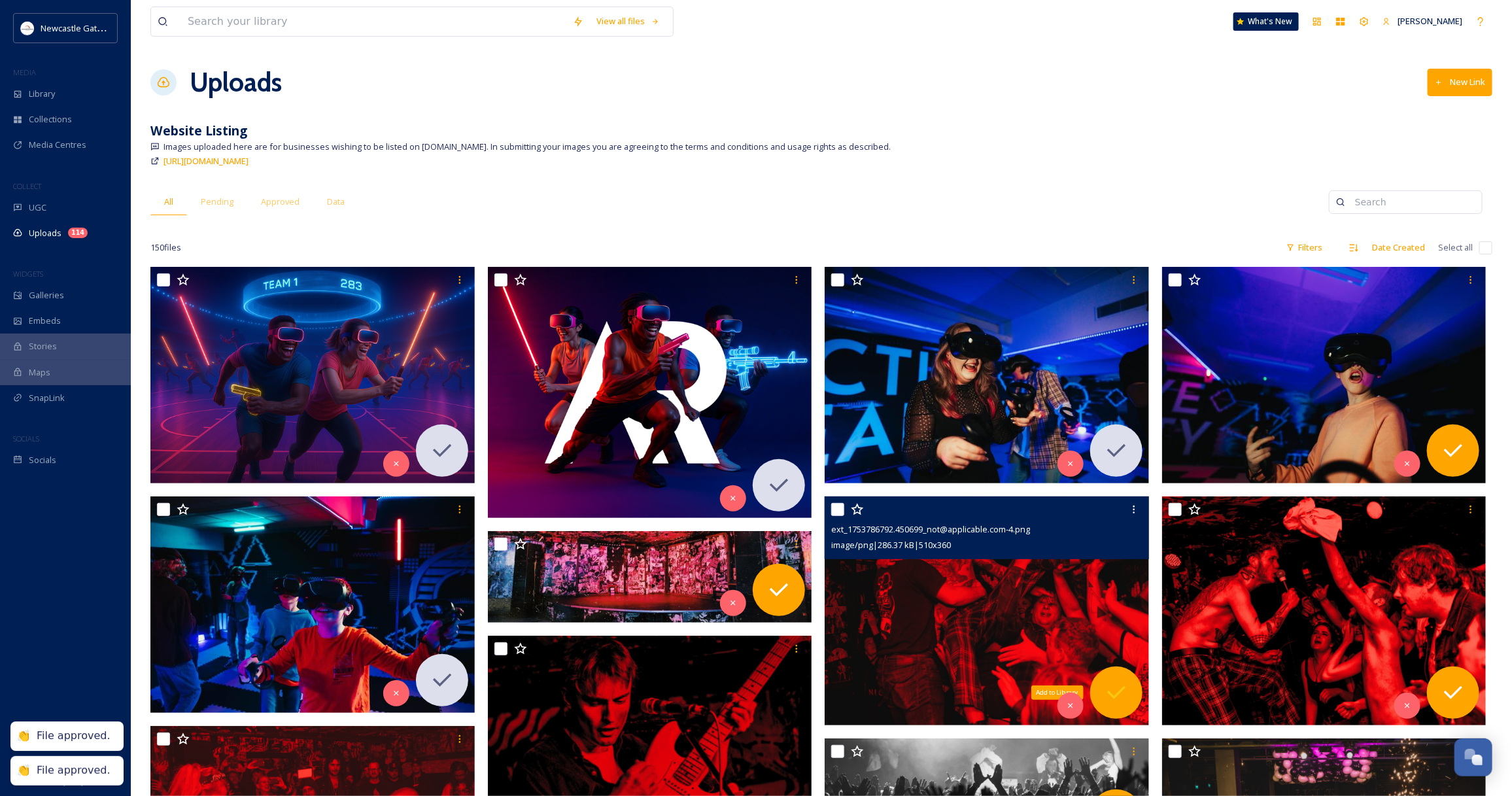
click at [1108, 694] on icon at bounding box center [1116, 693] width 19 height 13
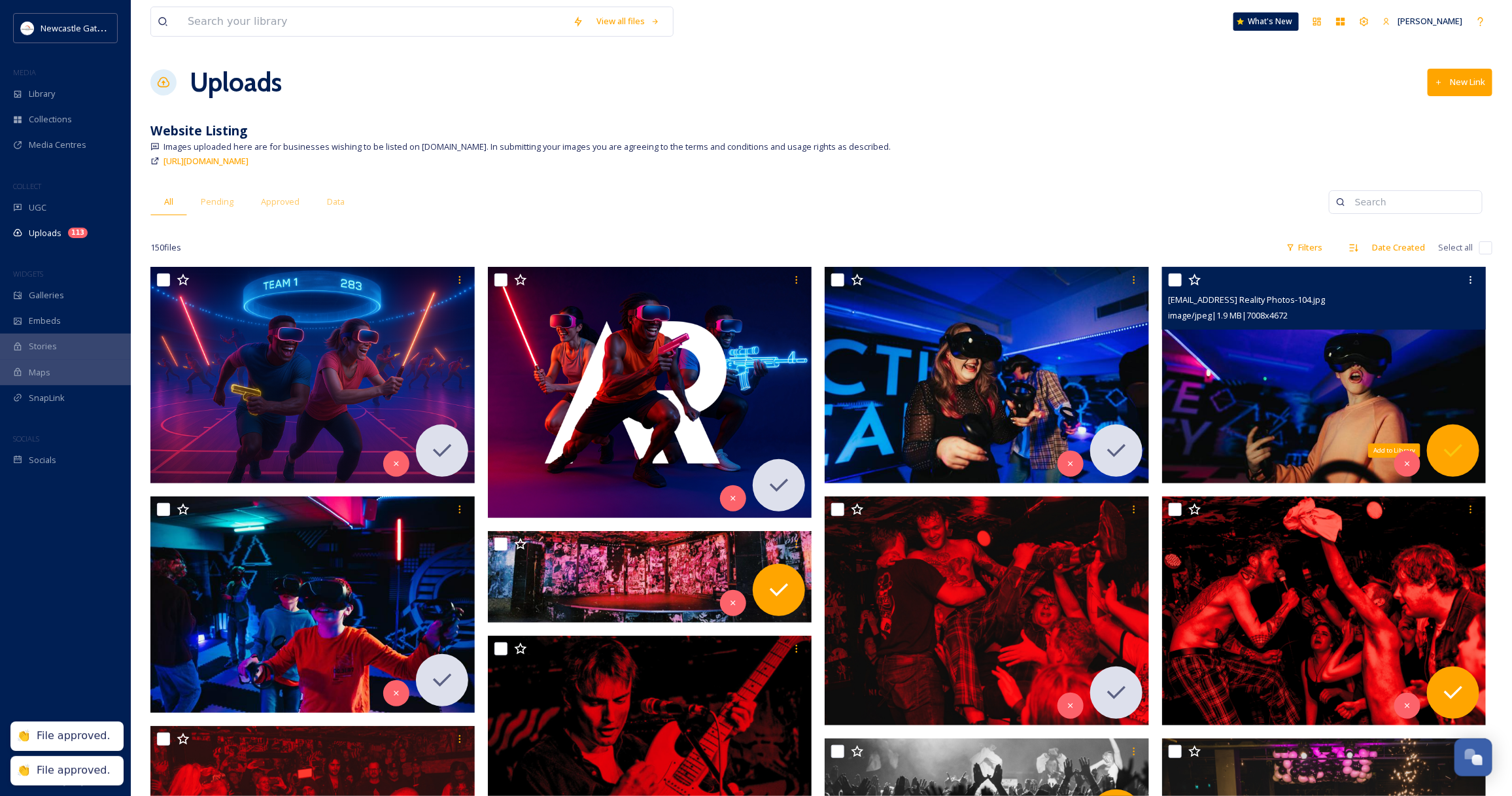
click at [1447, 452] on icon at bounding box center [1453, 451] width 19 height 13
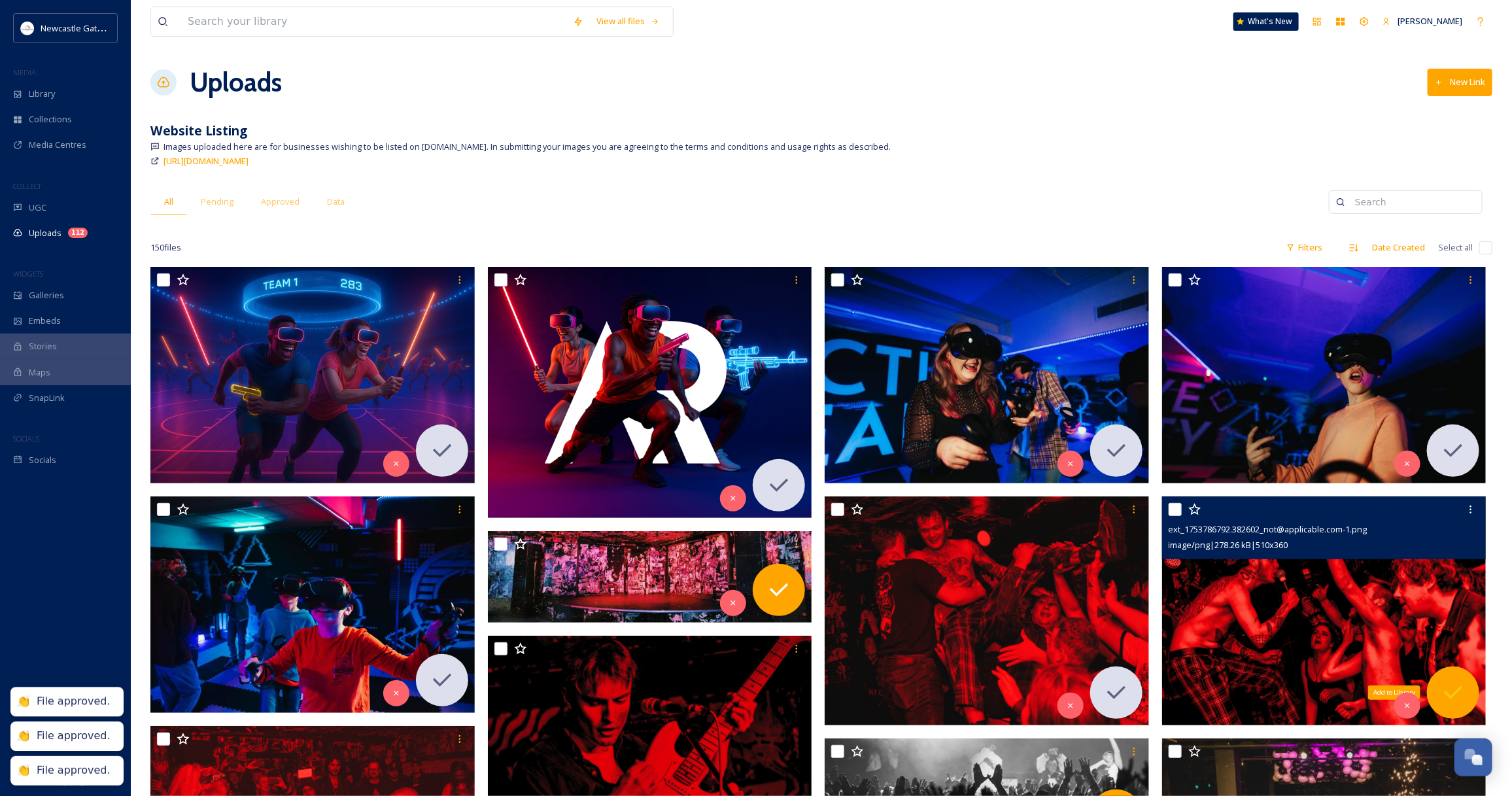
click at [1462, 694] on icon at bounding box center [1452, 692] width 26 height 26
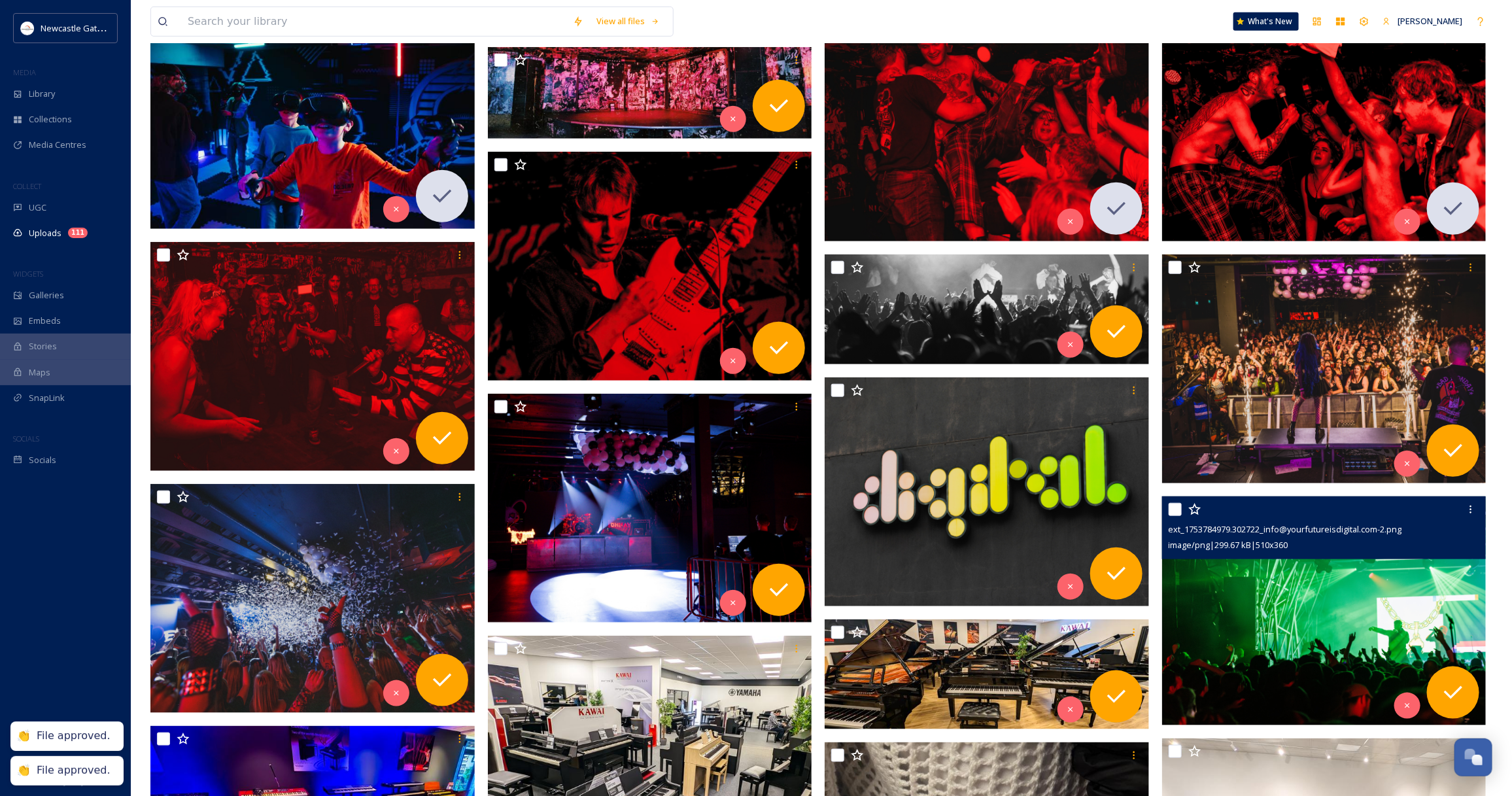
scroll to position [654, 0]
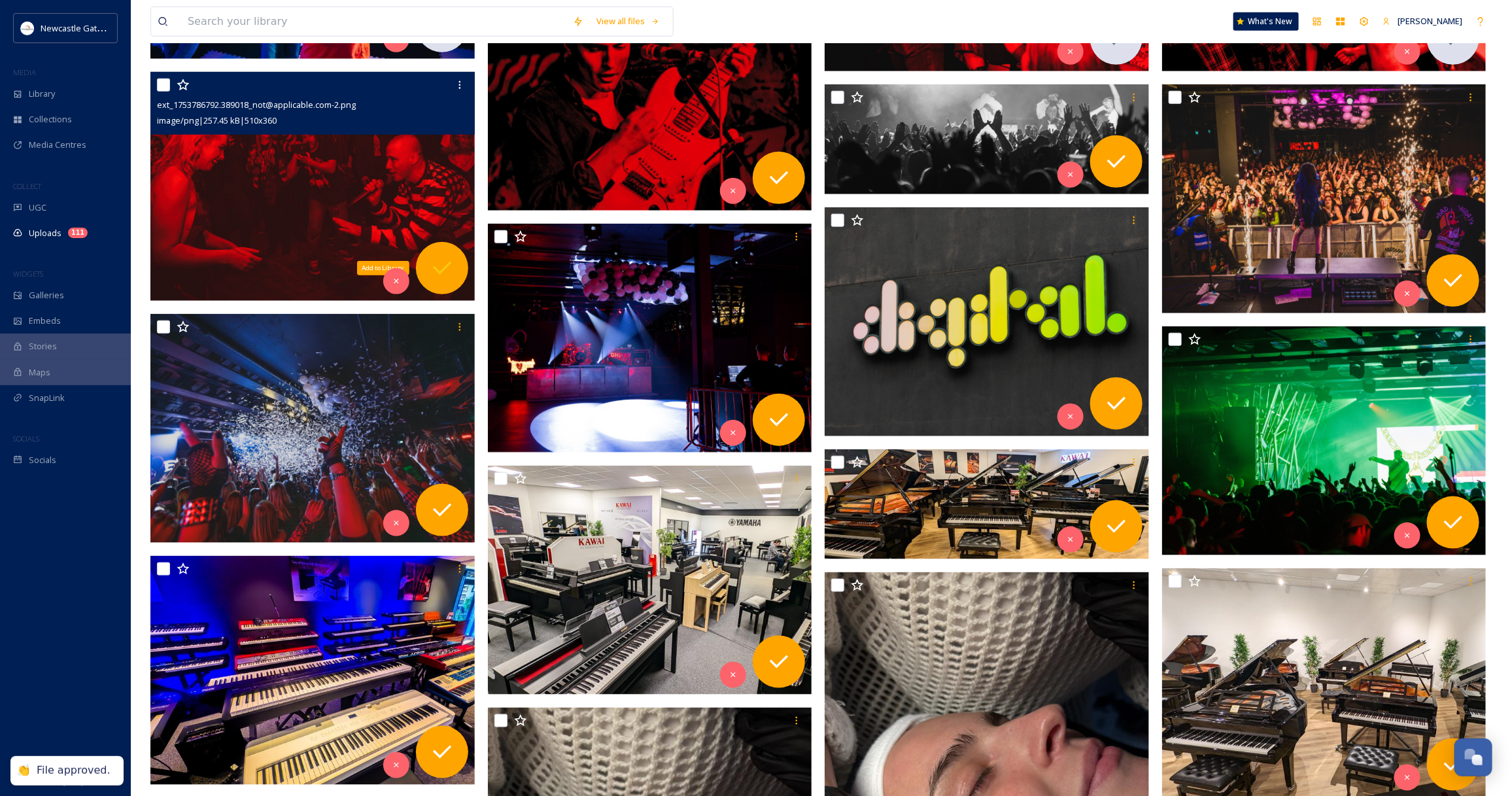
click at [442, 257] on icon at bounding box center [441, 268] width 26 height 26
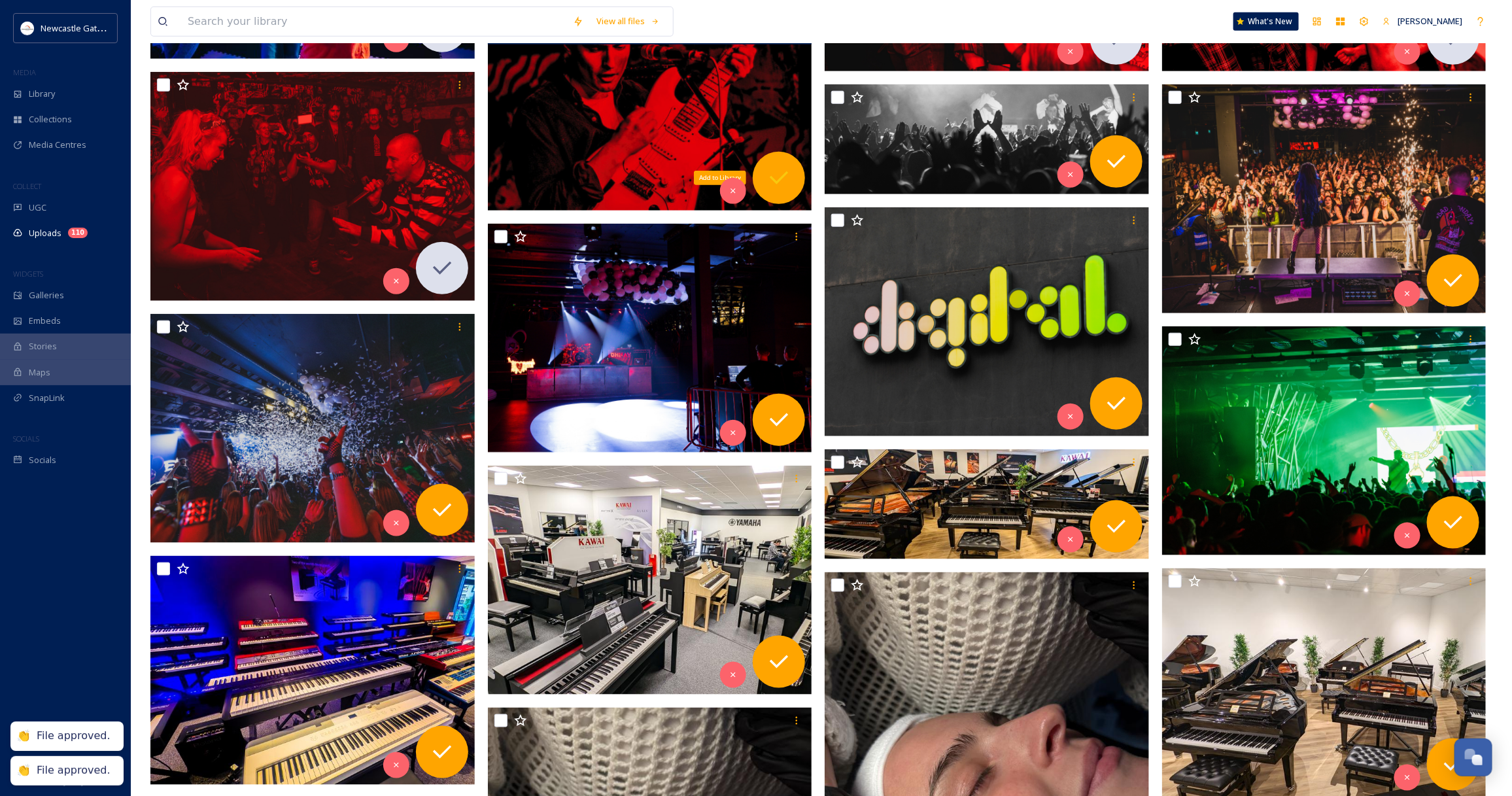
click at [796, 186] on div "Add to Library" at bounding box center [778, 178] width 52 height 52
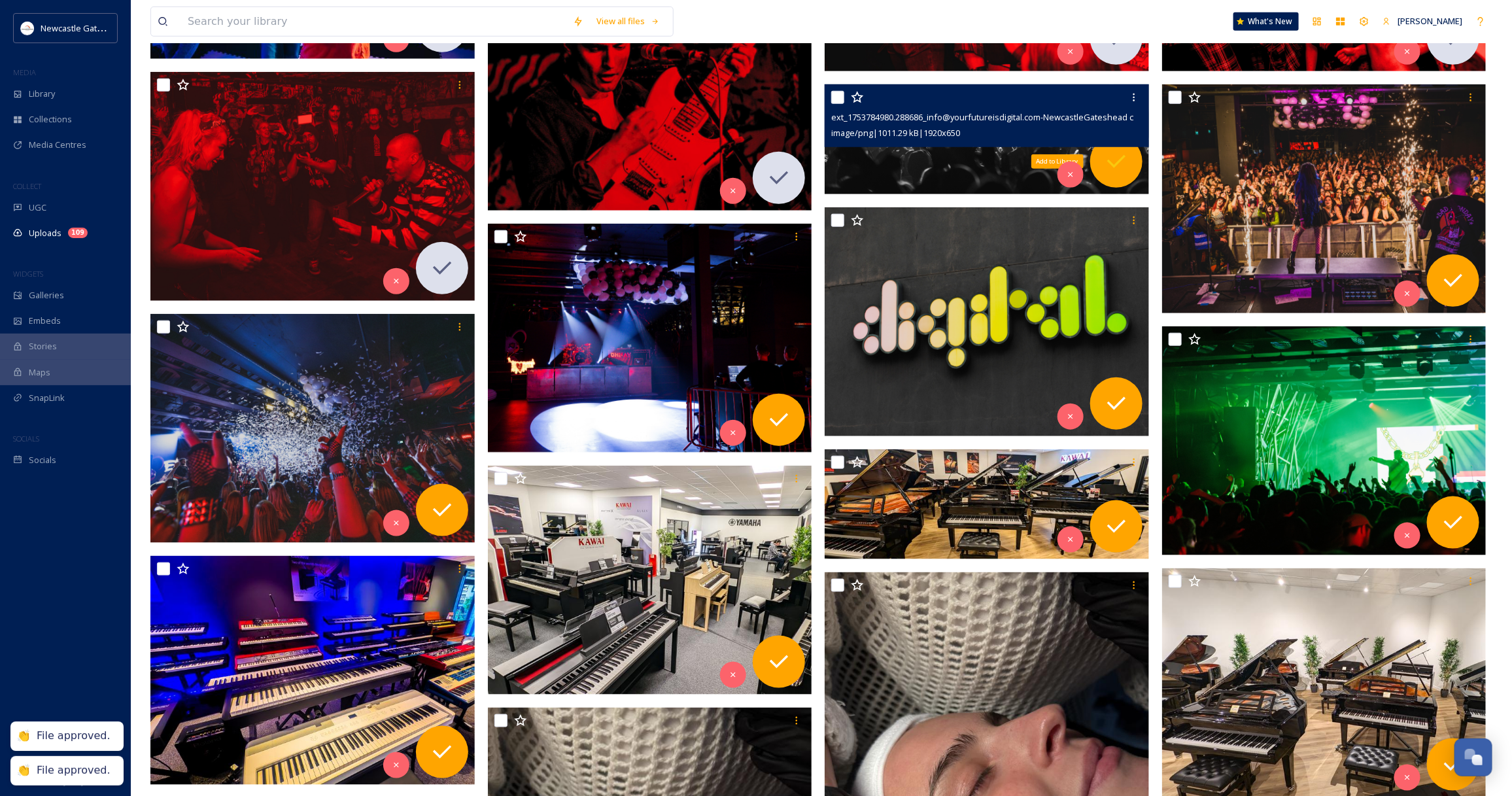
click at [1130, 162] on div "Add to Library" at bounding box center [1116, 161] width 52 height 52
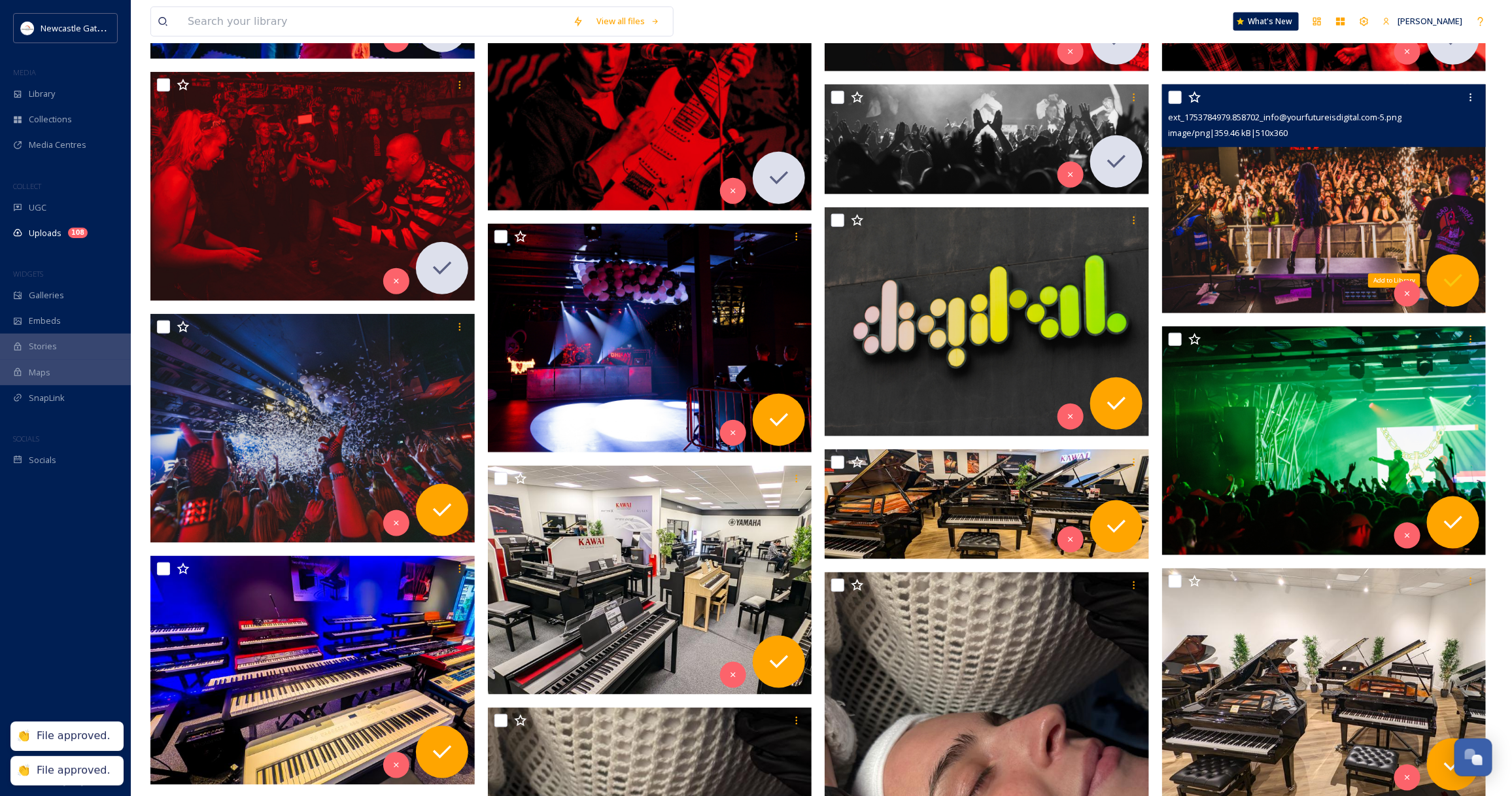
click at [1442, 276] on icon at bounding box center [1452, 280] width 26 height 26
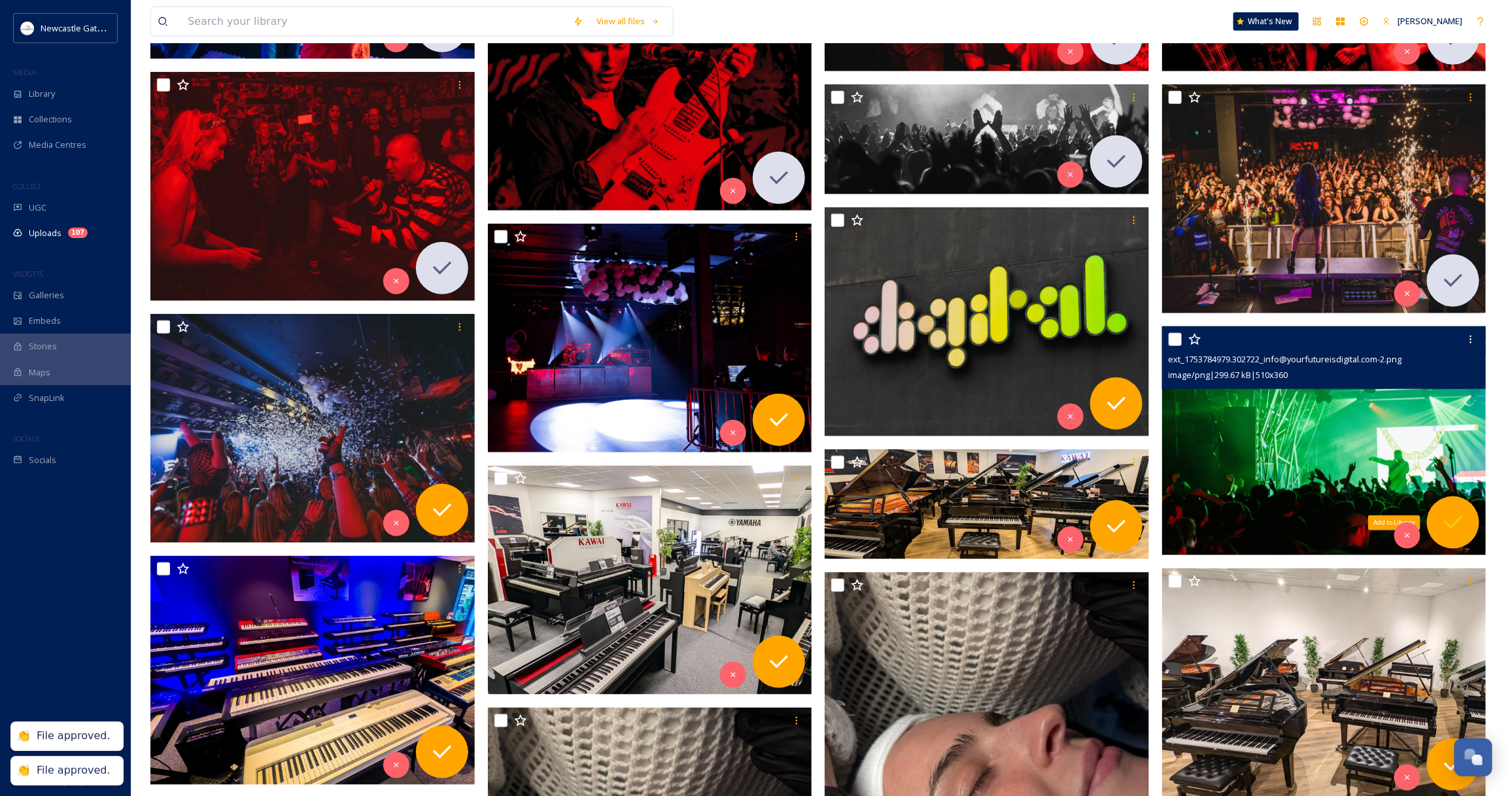
click at [1454, 508] on div "Add to Library" at bounding box center [1452, 522] width 52 height 52
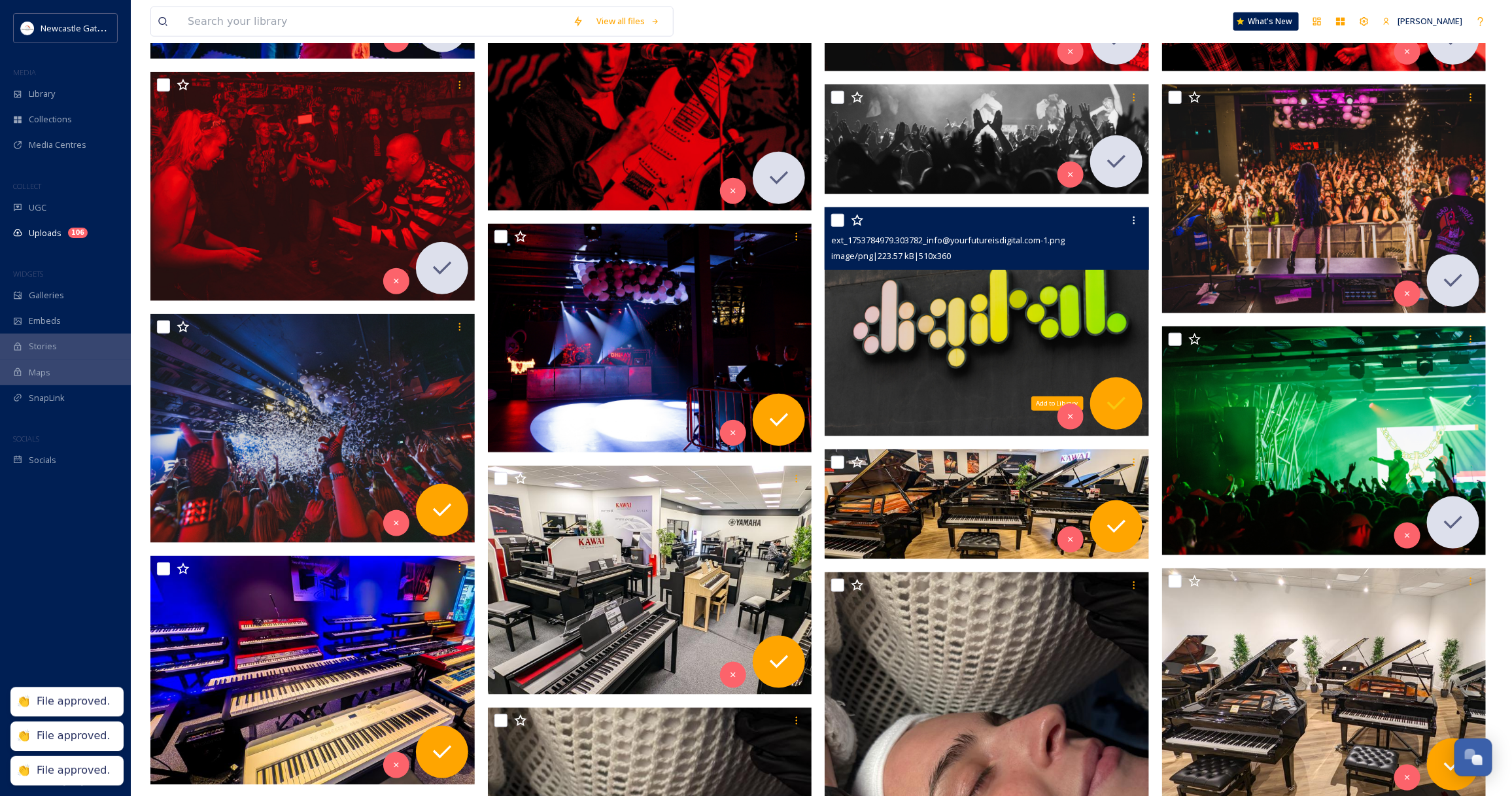
click at [1114, 396] on icon at bounding box center [1116, 403] width 26 height 26
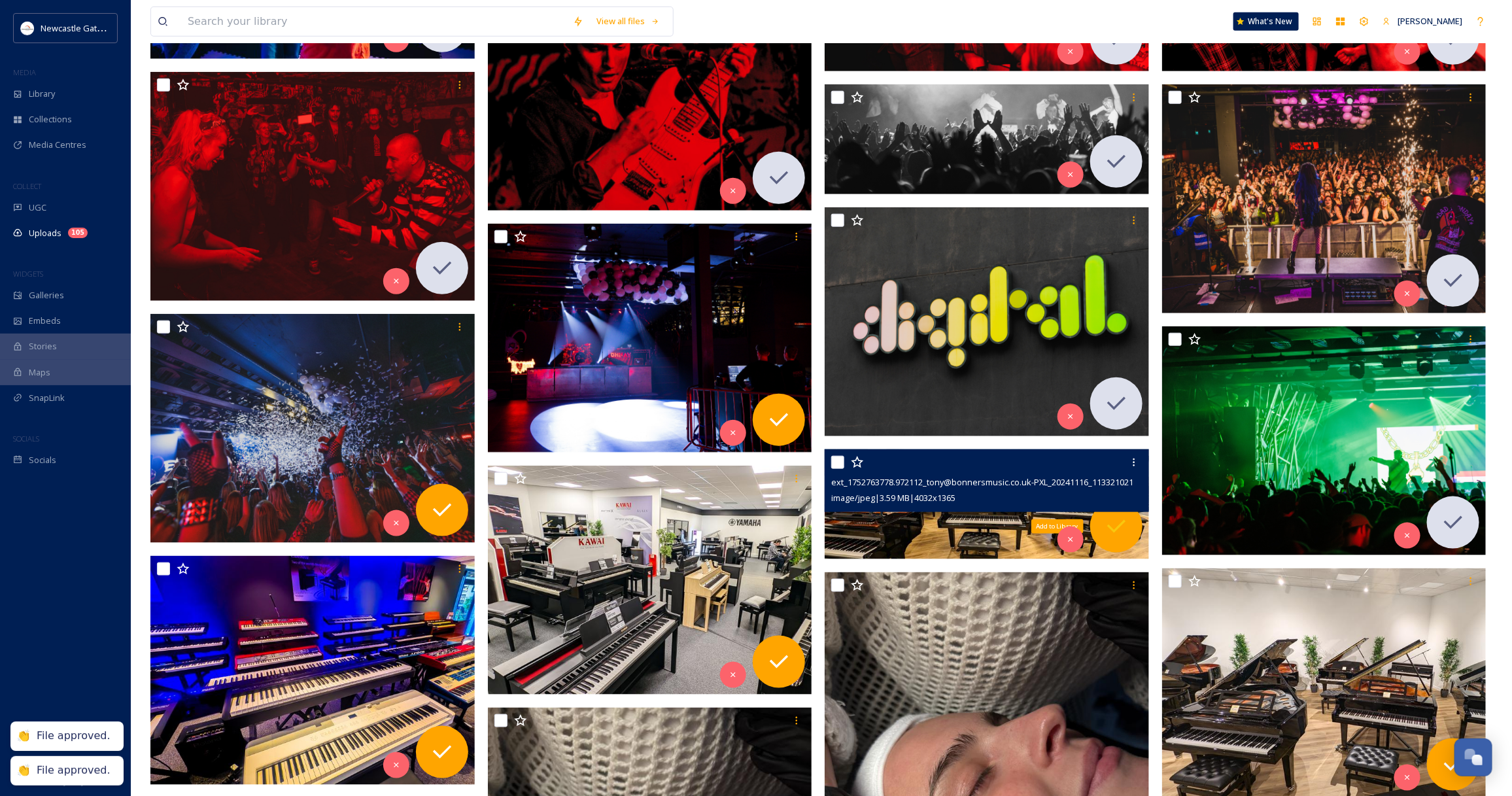
click at [1122, 520] on icon at bounding box center [1116, 526] width 26 height 26
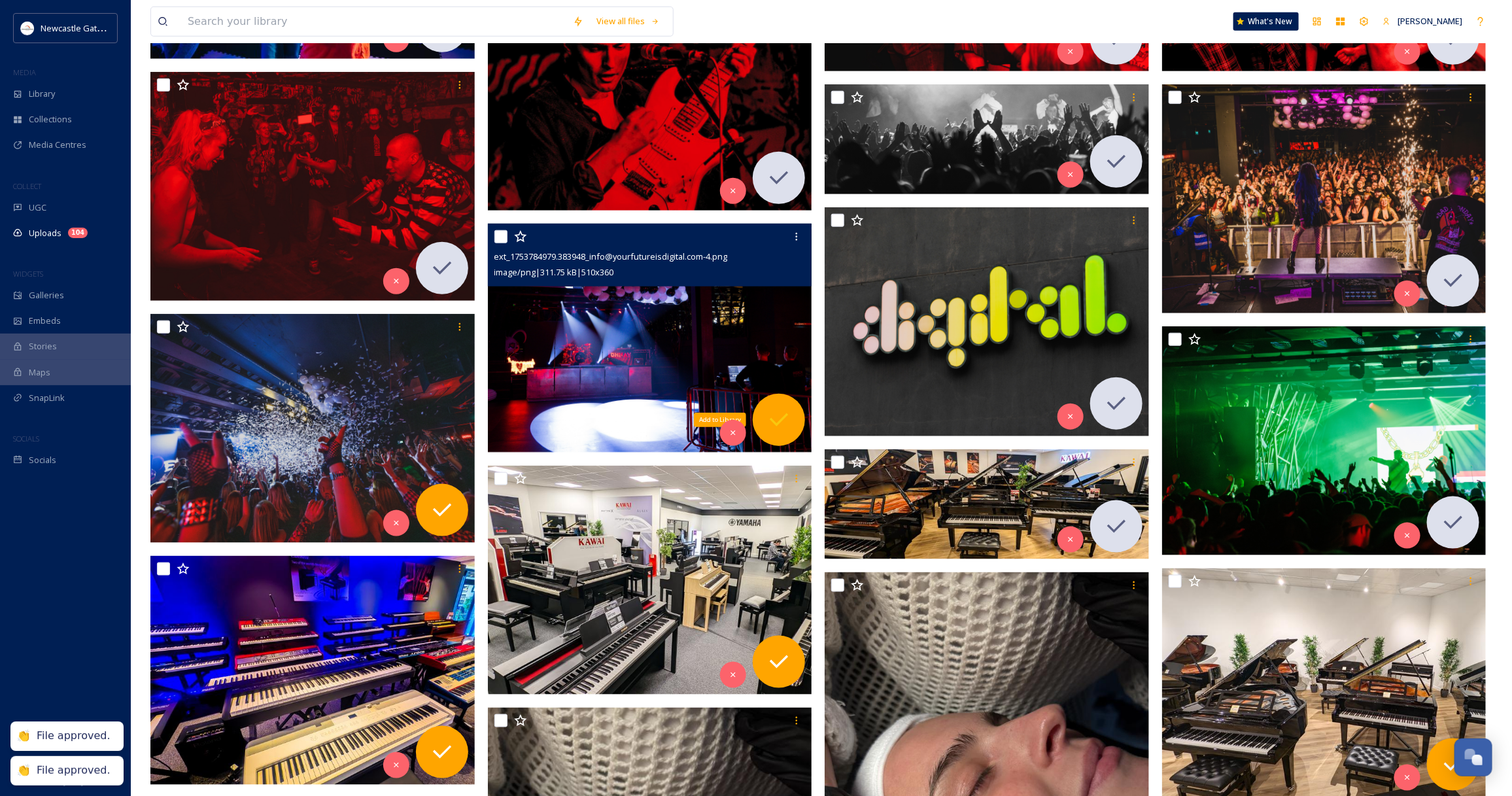
click at [782, 420] on icon at bounding box center [779, 420] width 19 height 13
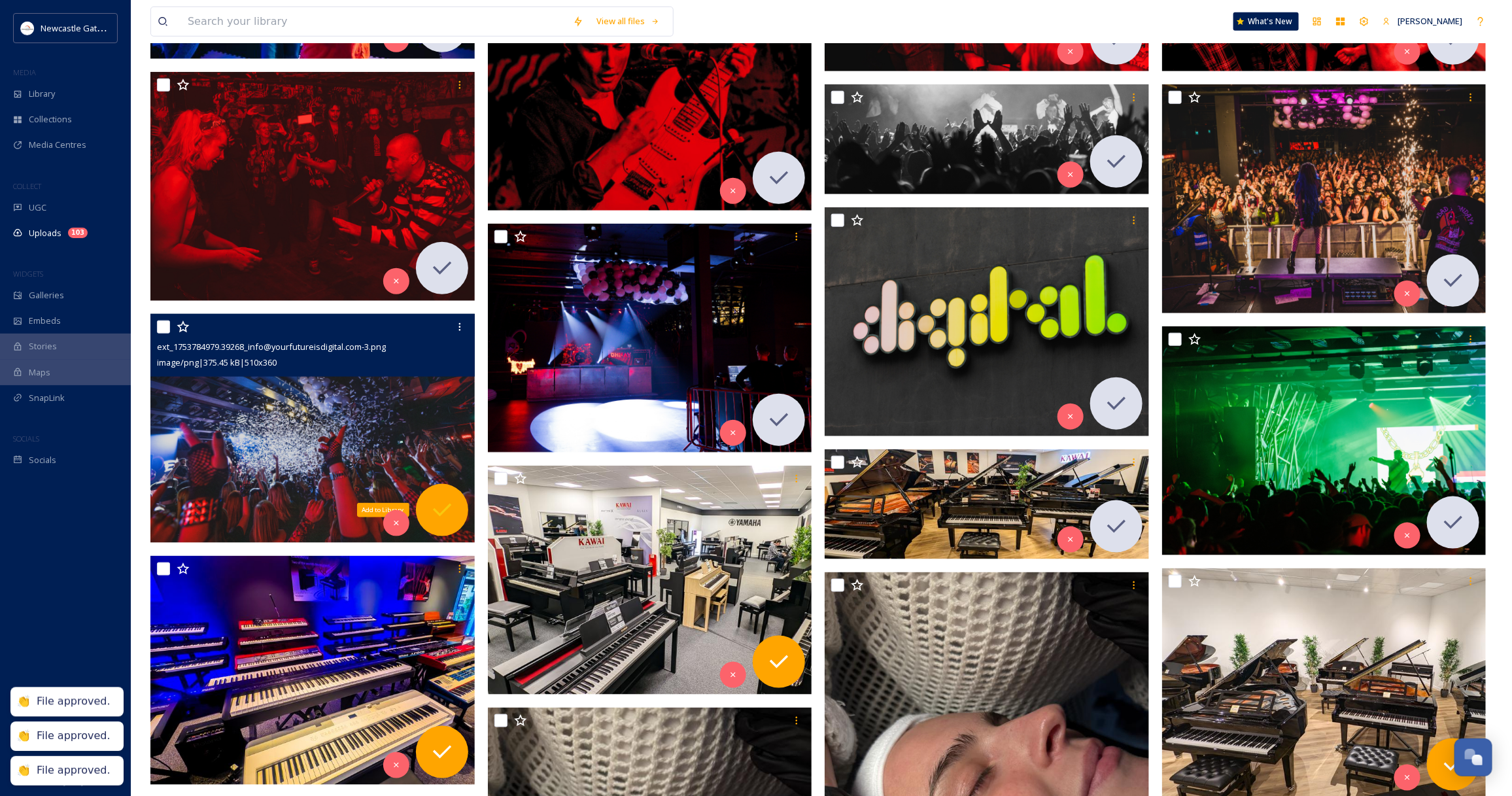
click at [443, 516] on icon at bounding box center [441, 510] width 26 height 26
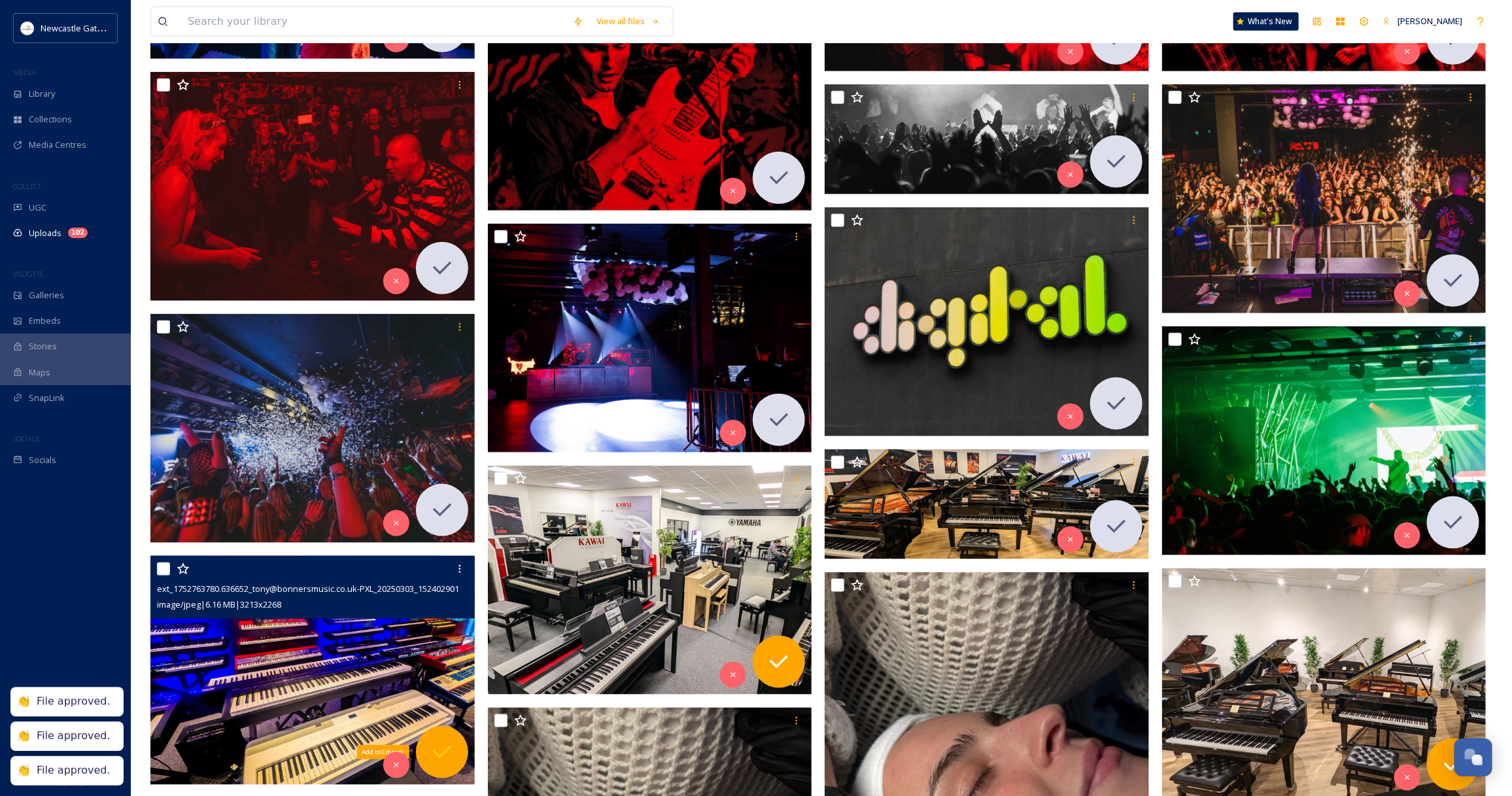
click at [441, 742] on icon at bounding box center [441, 752] width 26 height 26
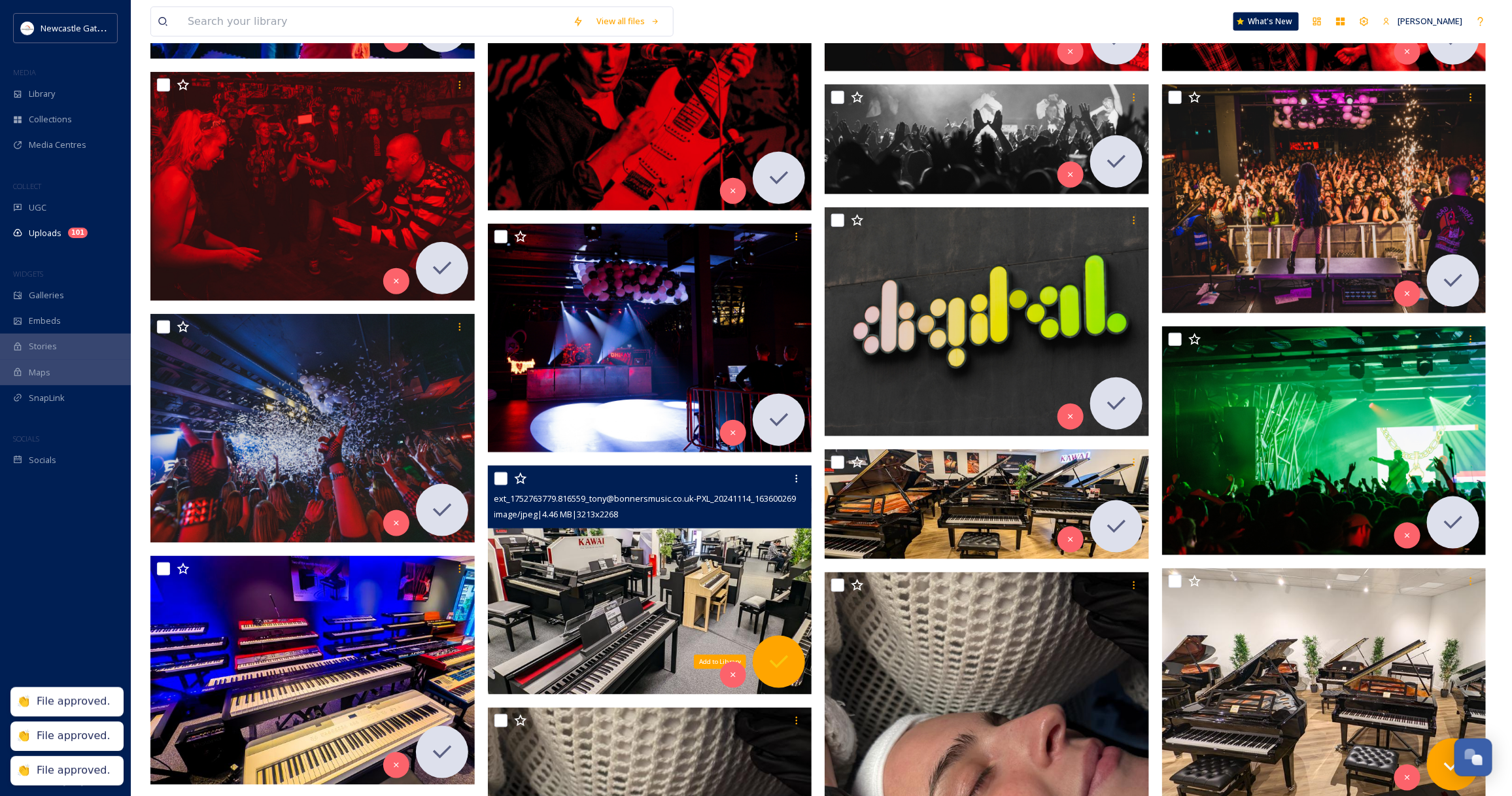
click at [782, 654] on icon at bounding box center [778, 661] width 26 height 26
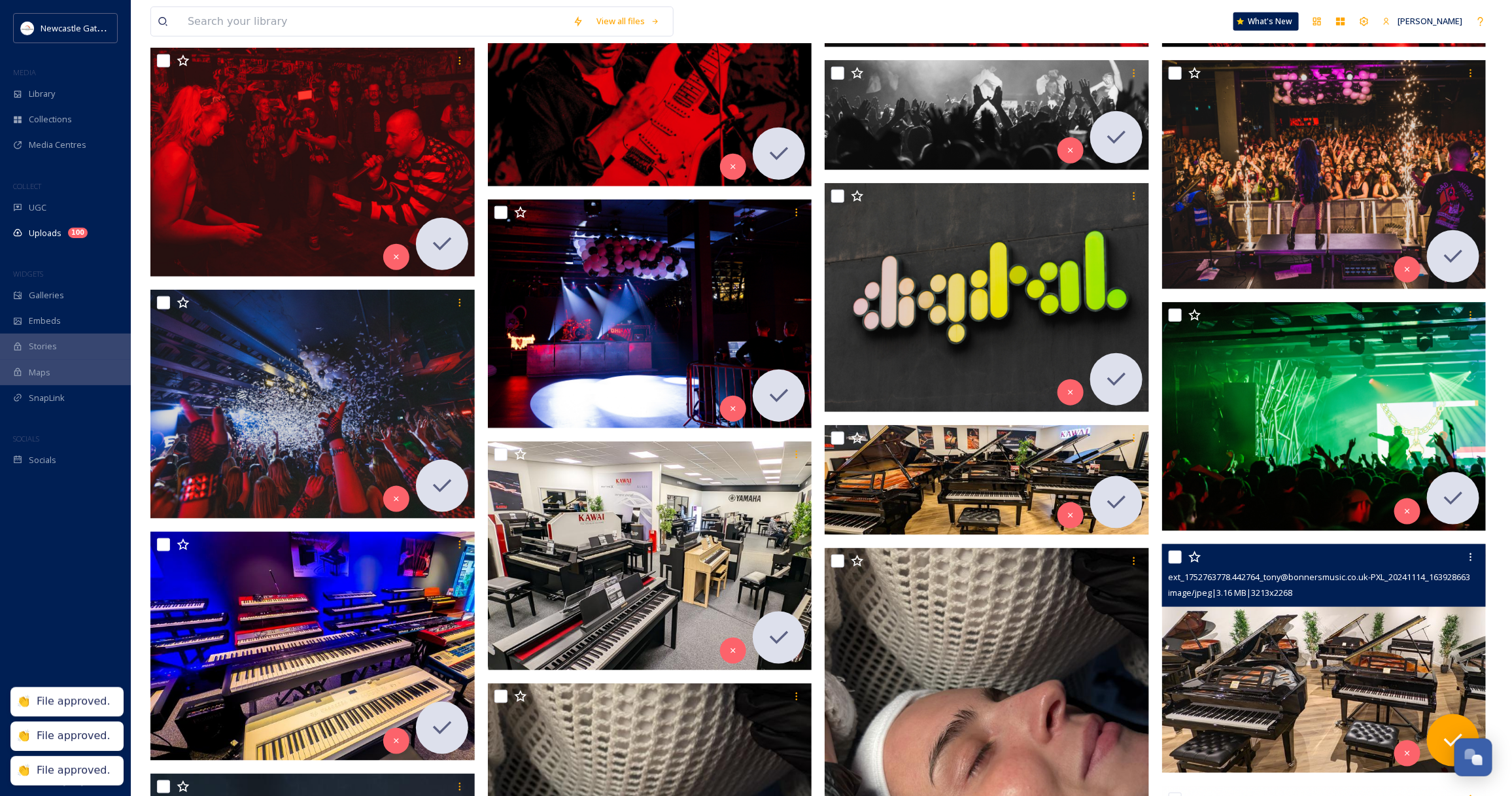
scroll to position [981, 0]
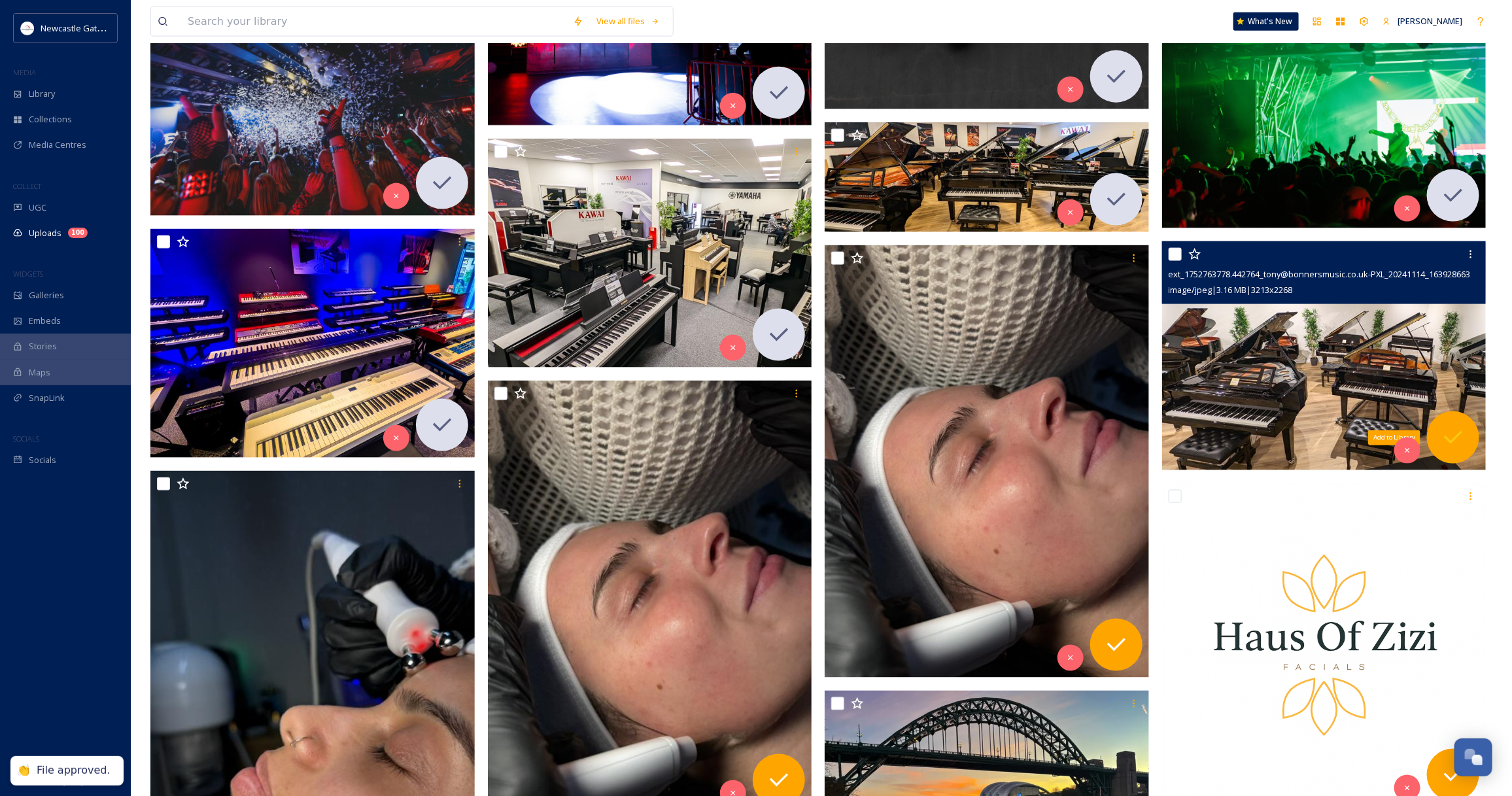
click at [1456, 438] on icon at bounding box center [1453, 437] width 19 height 13
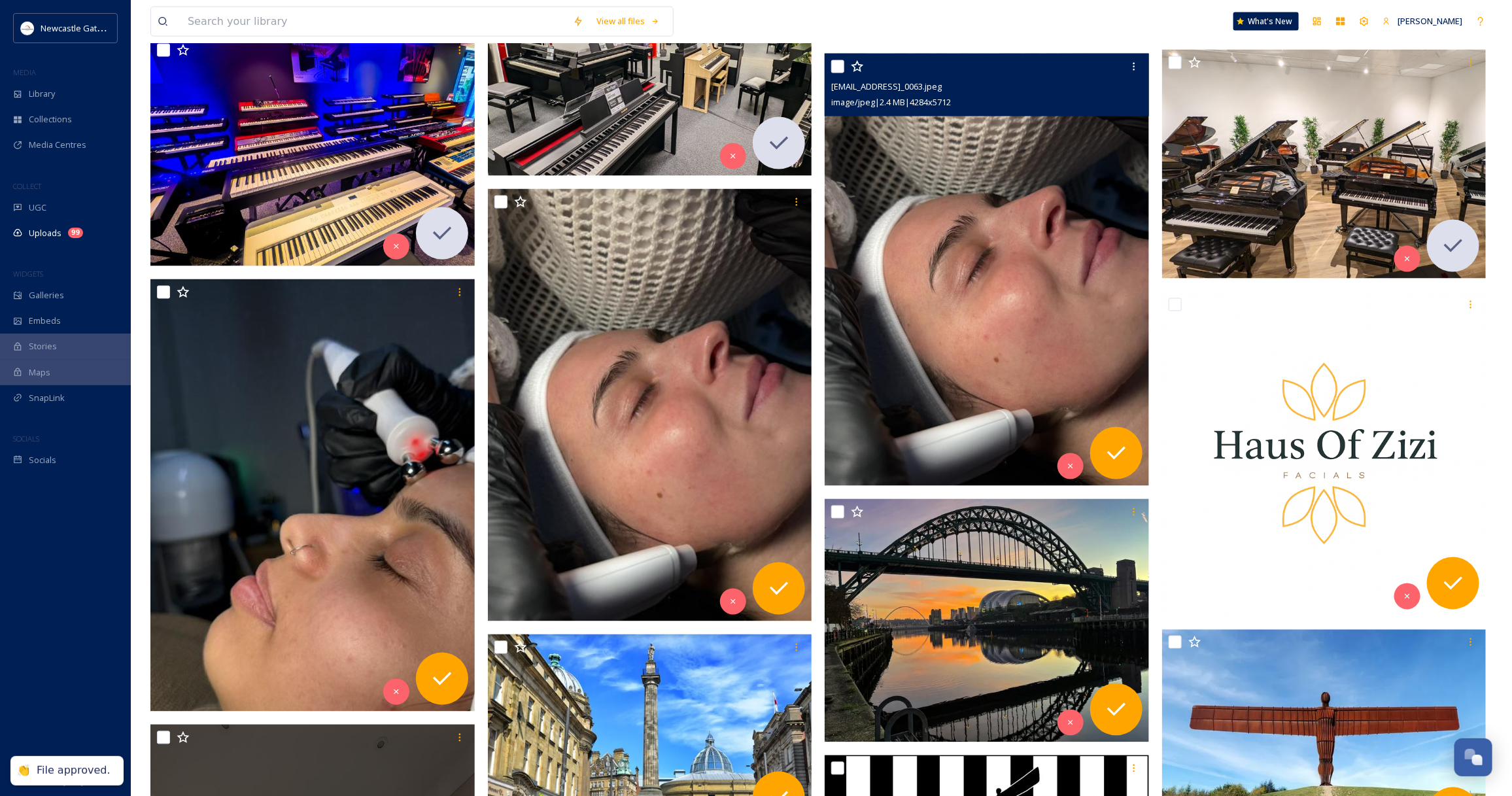
scroll to position [1144, 0]
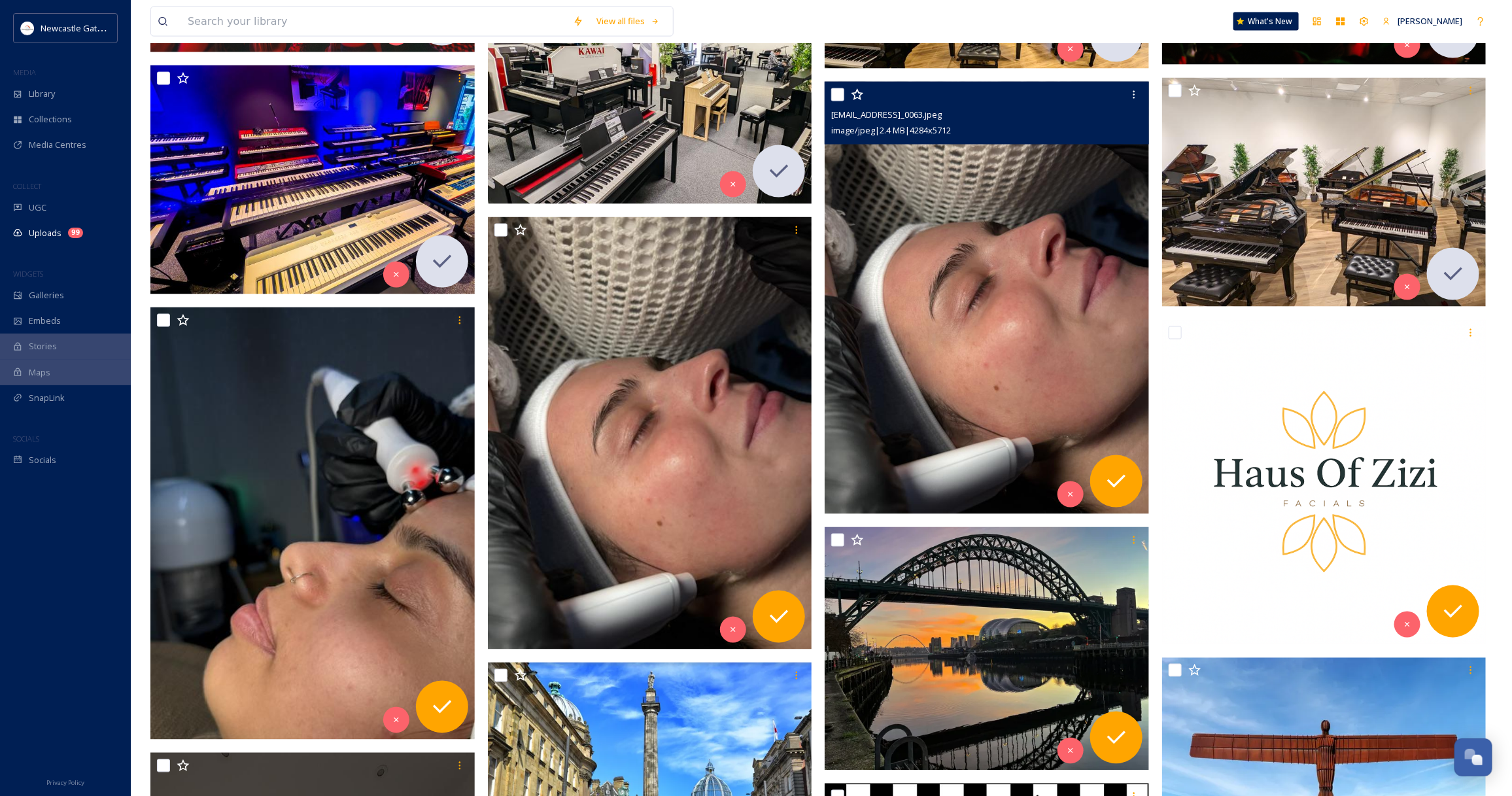
click at [831, 96] on input "checkbox" at bounding box center [838, 95] width 13 height 13
checkbox input "true"
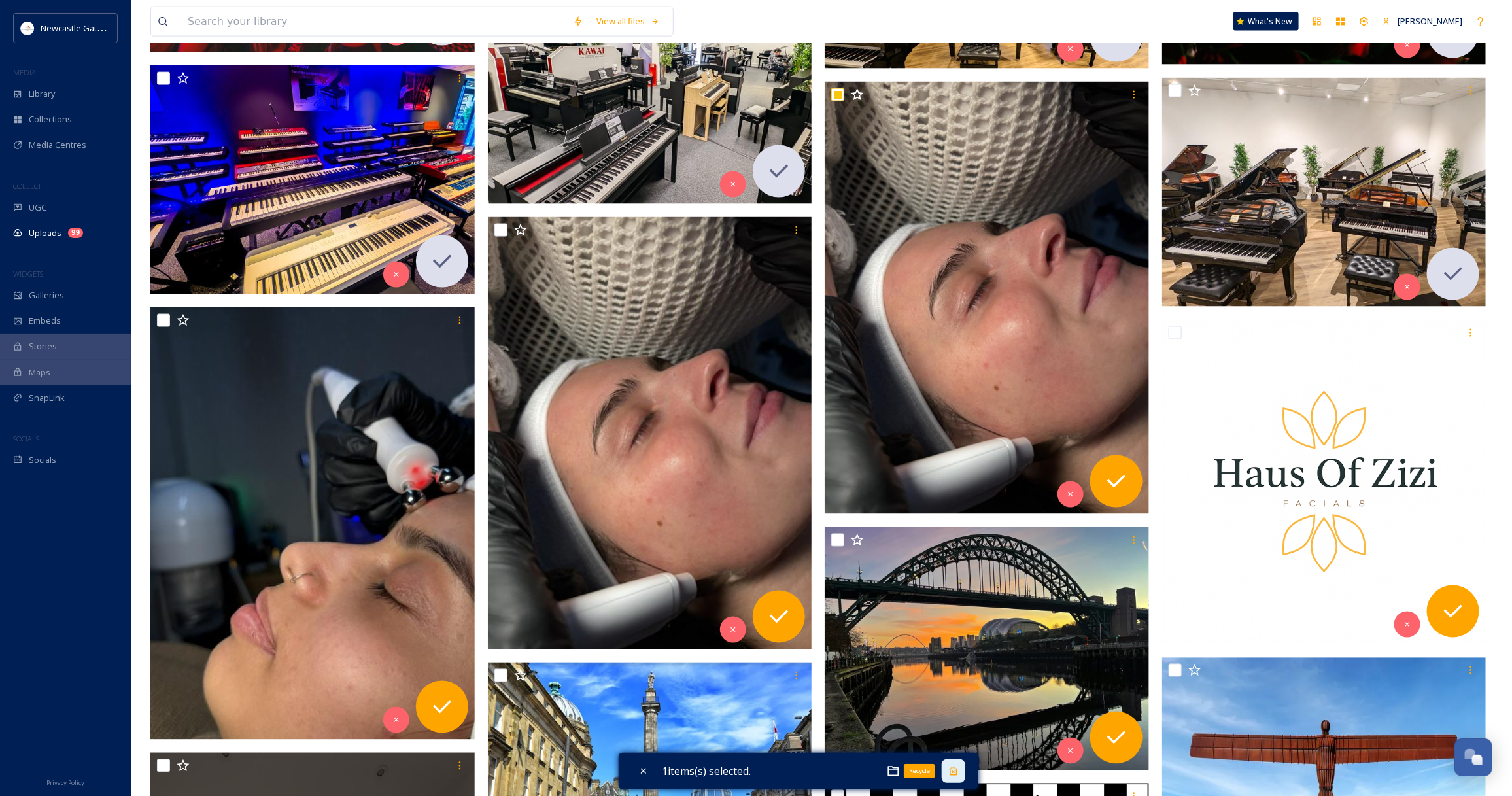
click at [957, 773] on icon at bounding box center [953, 771] width 11 height 11
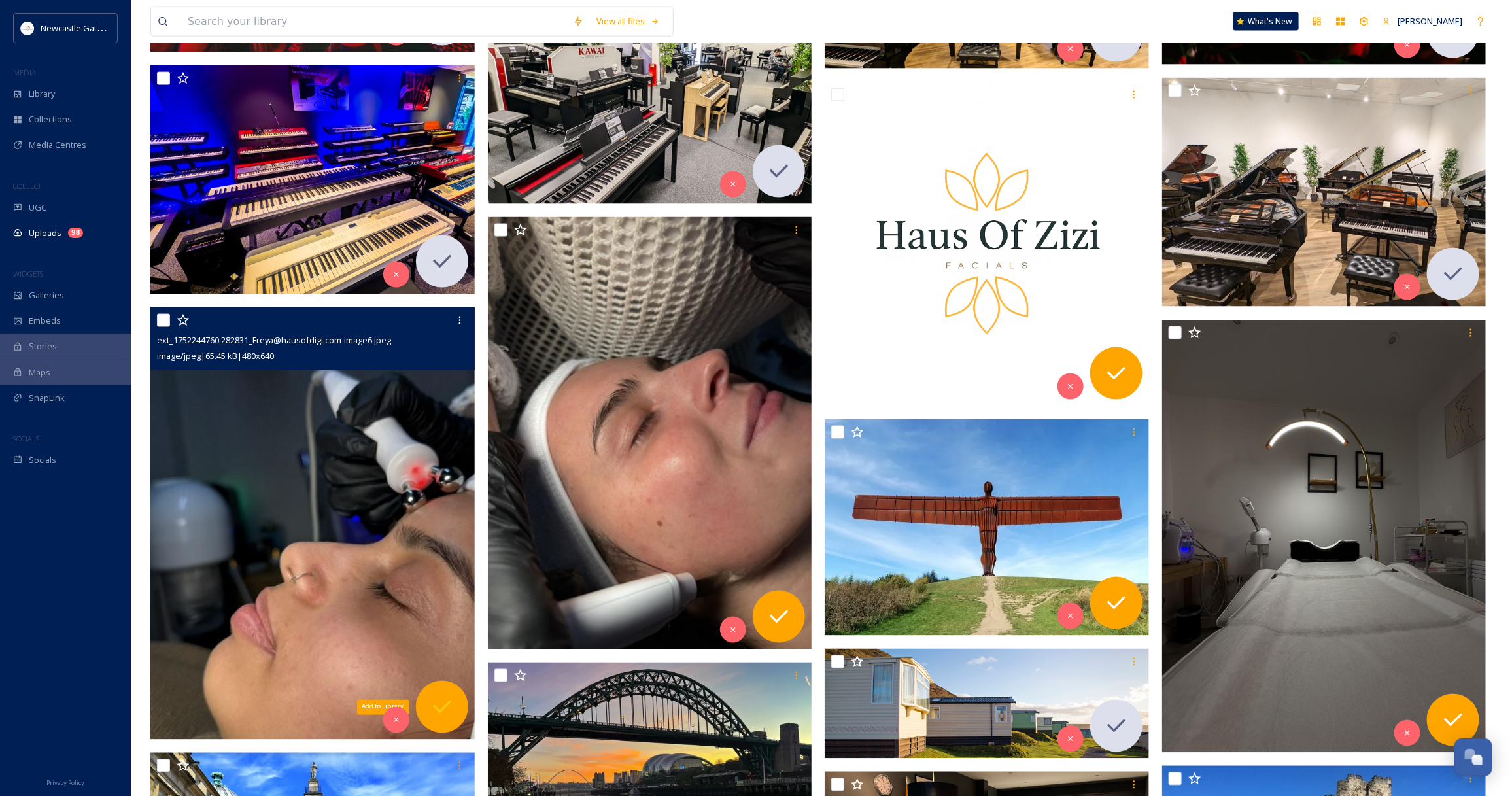
click at [439, 705] on icon at bounding box center [441, 707] width 26 height 26
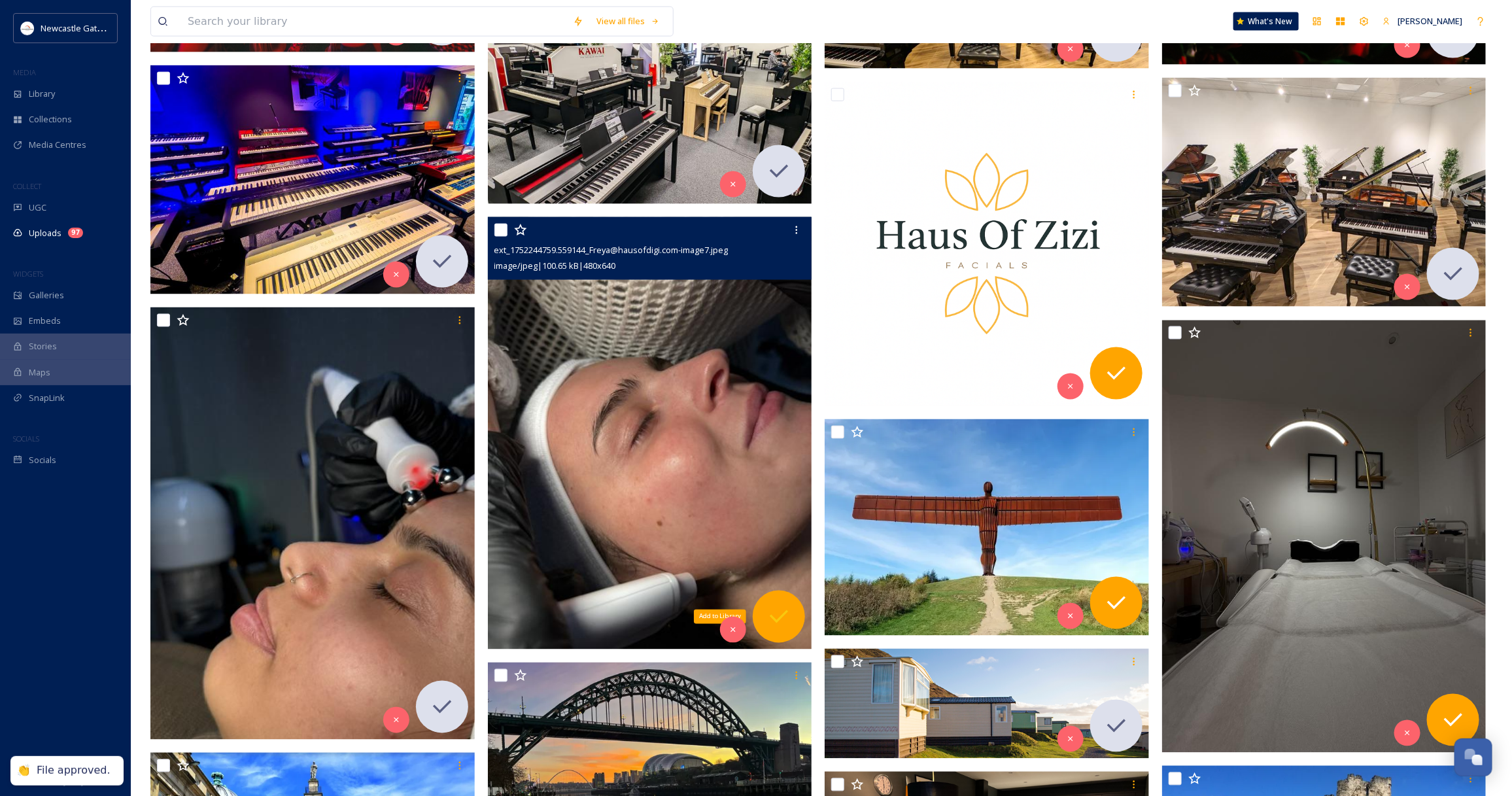
click at [785, 628] on icon at bounding box center [778, 616] width 26 height 26
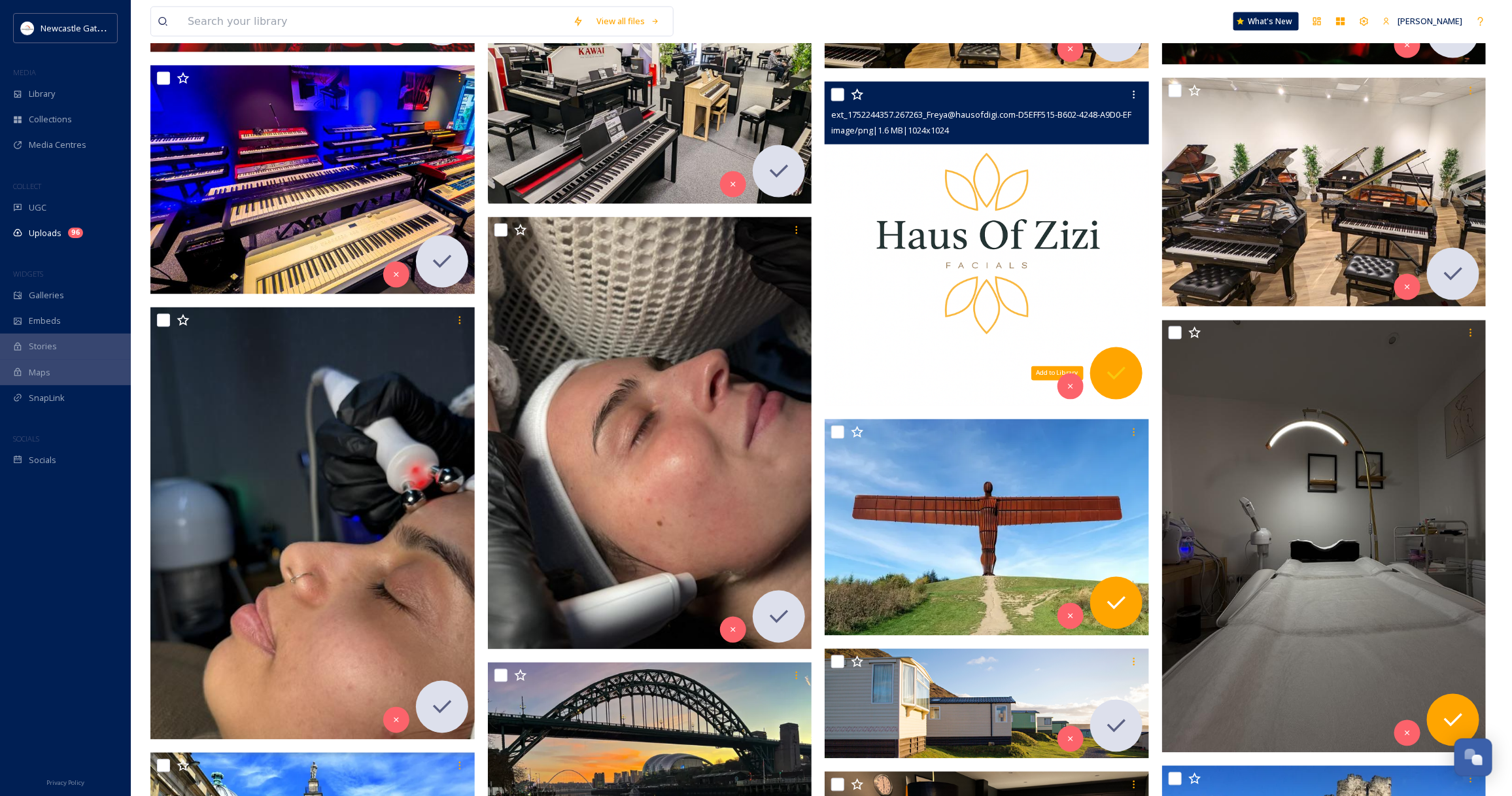
click at [1126, 368] on icon at bounding box center [1116, 373] width 26 height 26
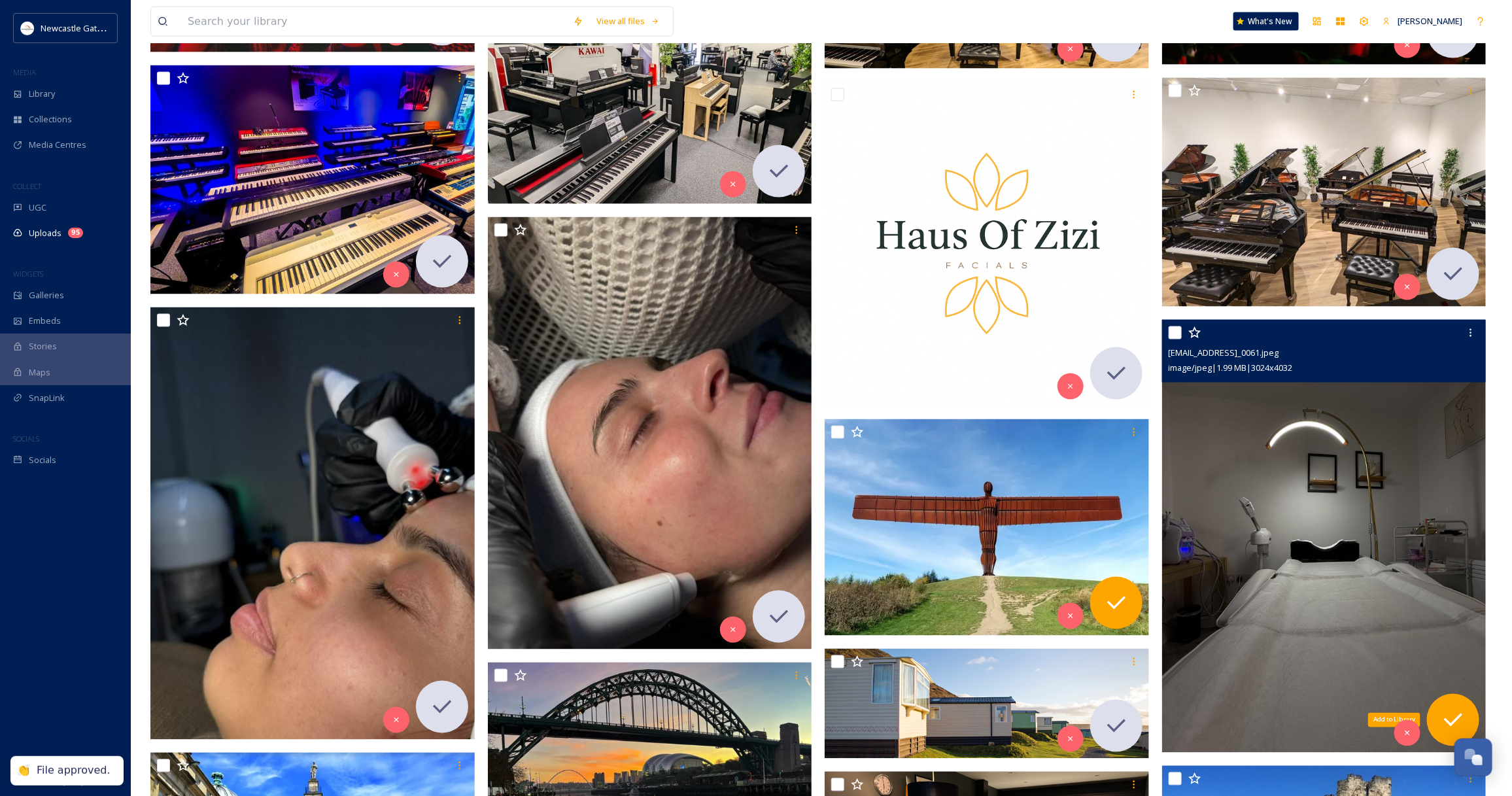
scroll to position [1389, 0]
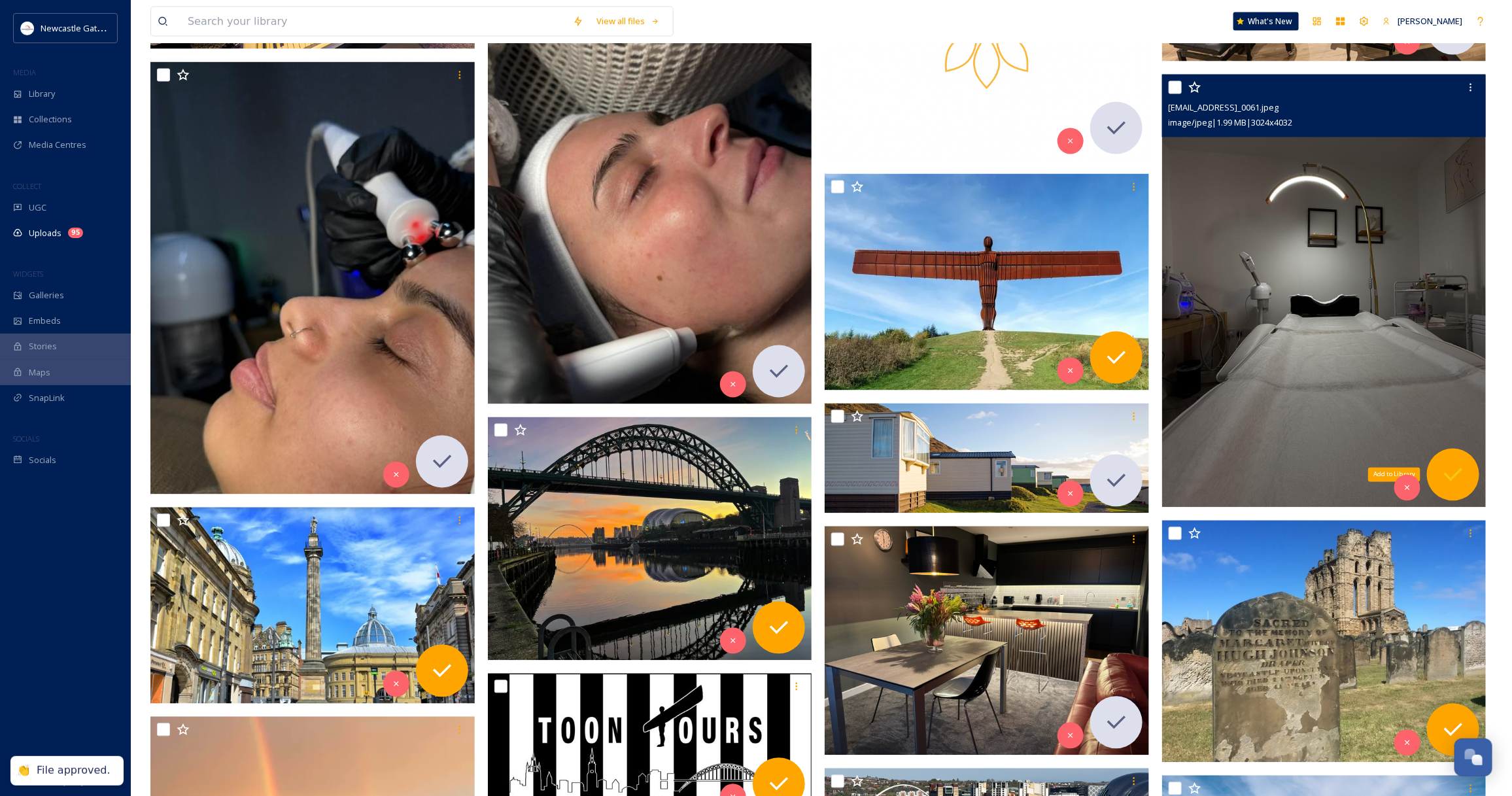
click at [1446, 483] on icon at bounding box center [1452, 474] width 26 height 26
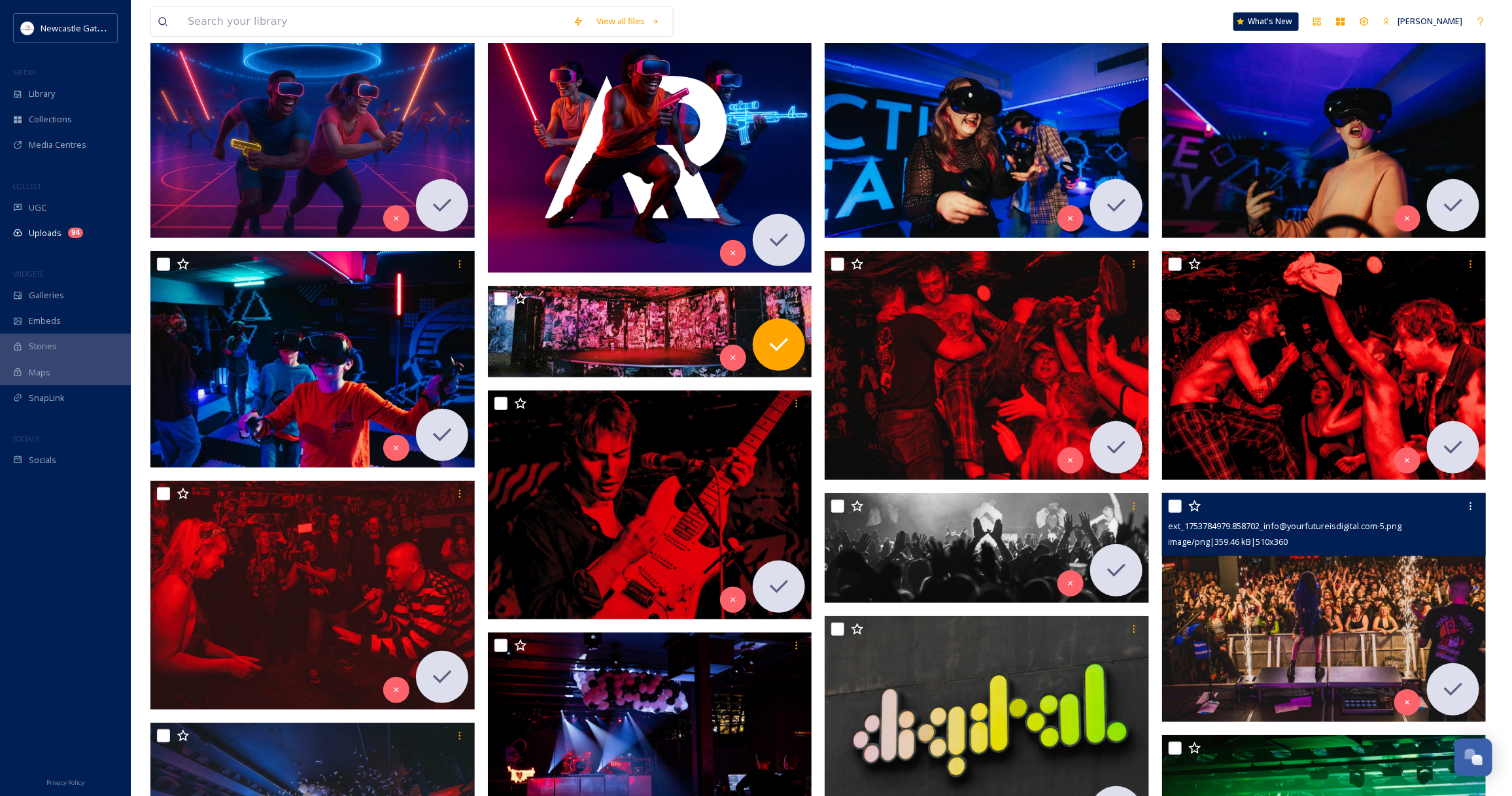
scroll to position [0, 0]
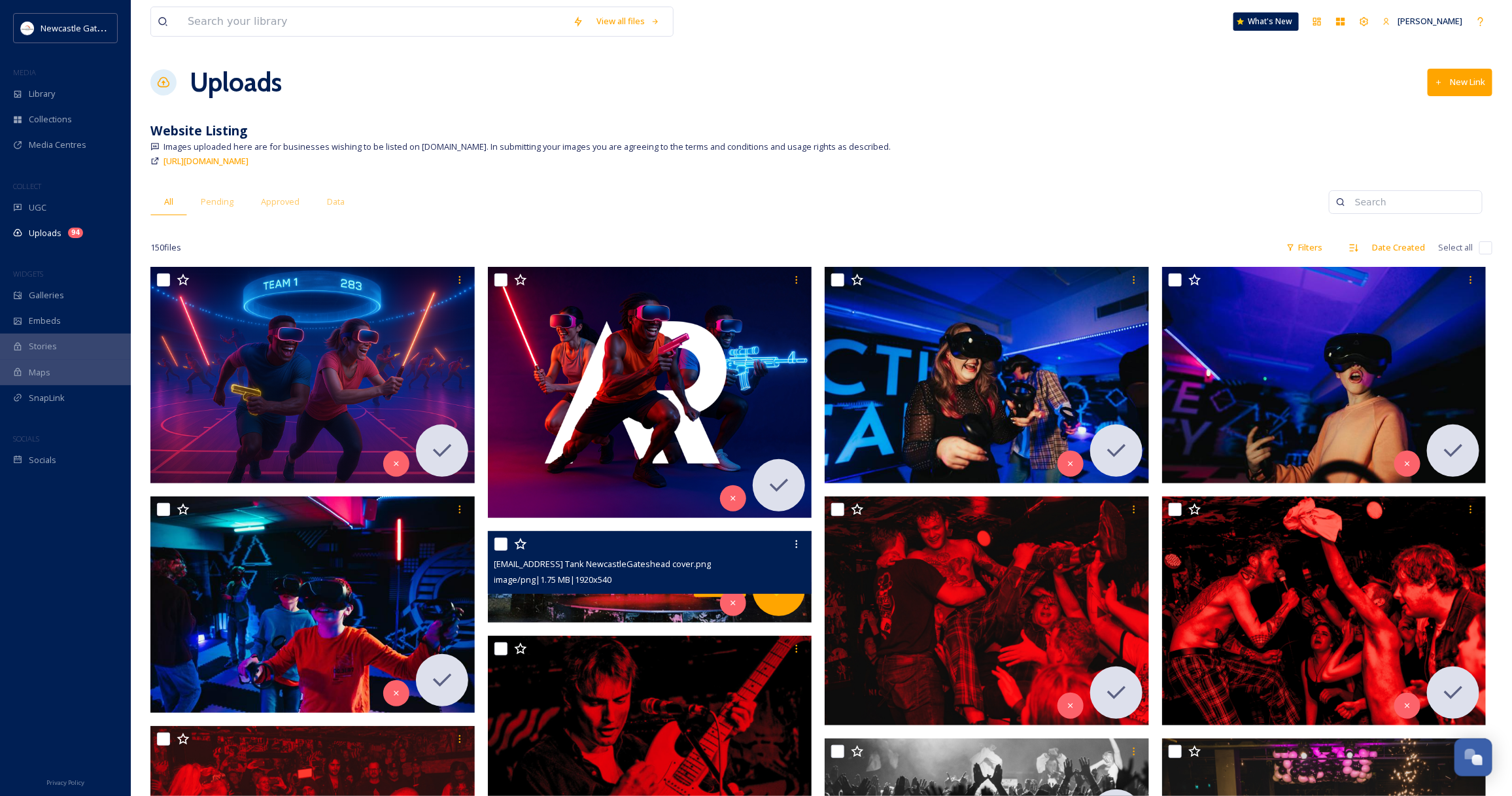
click at [773, 599] on icon at bounding box center [778, 589] width 26 height 26
